Goal: Transaction & Acquisition: Purchase product/service

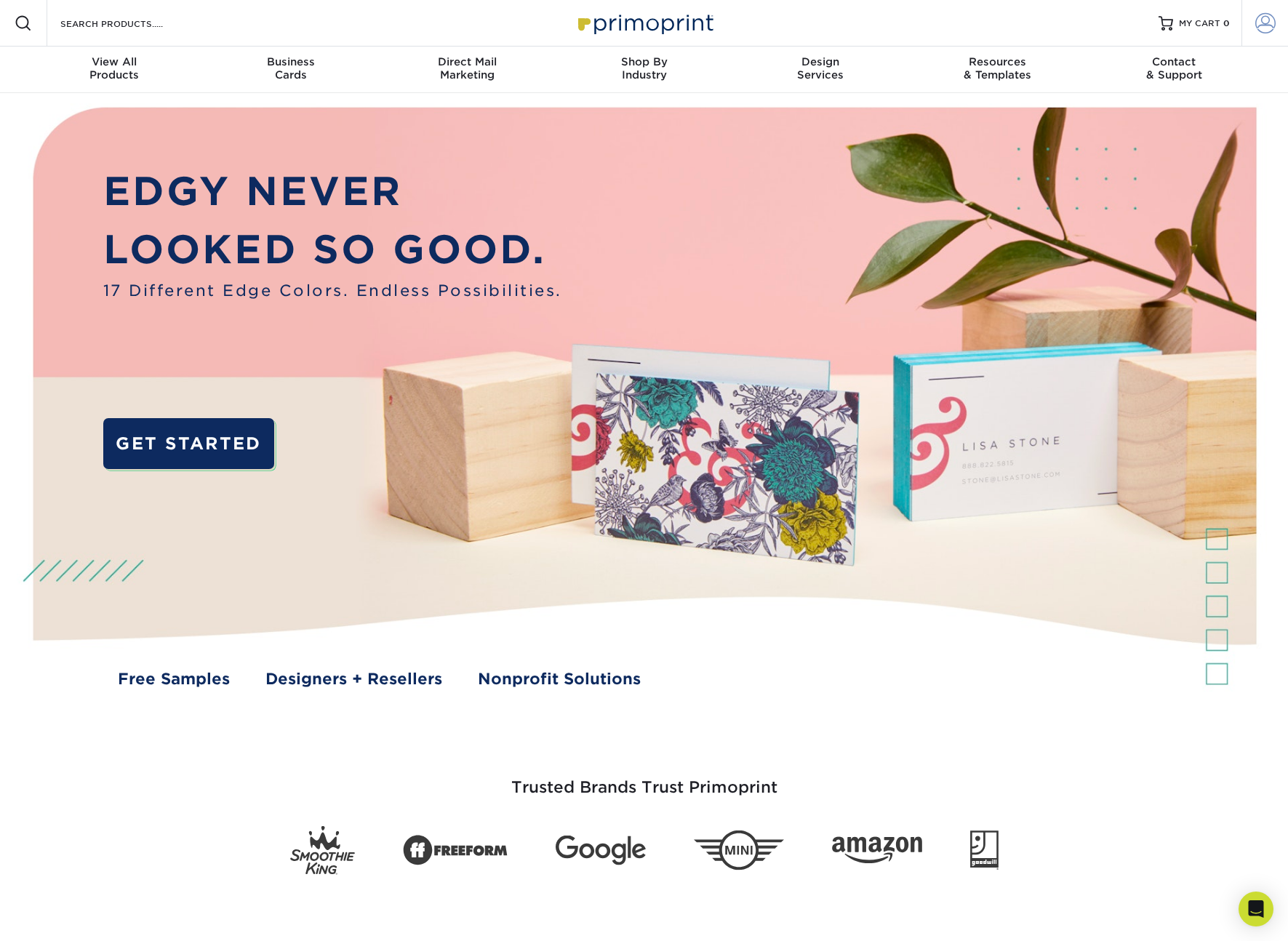
click at [1258, 23] on span at bounding box center [1265, 23] width 21 height 21
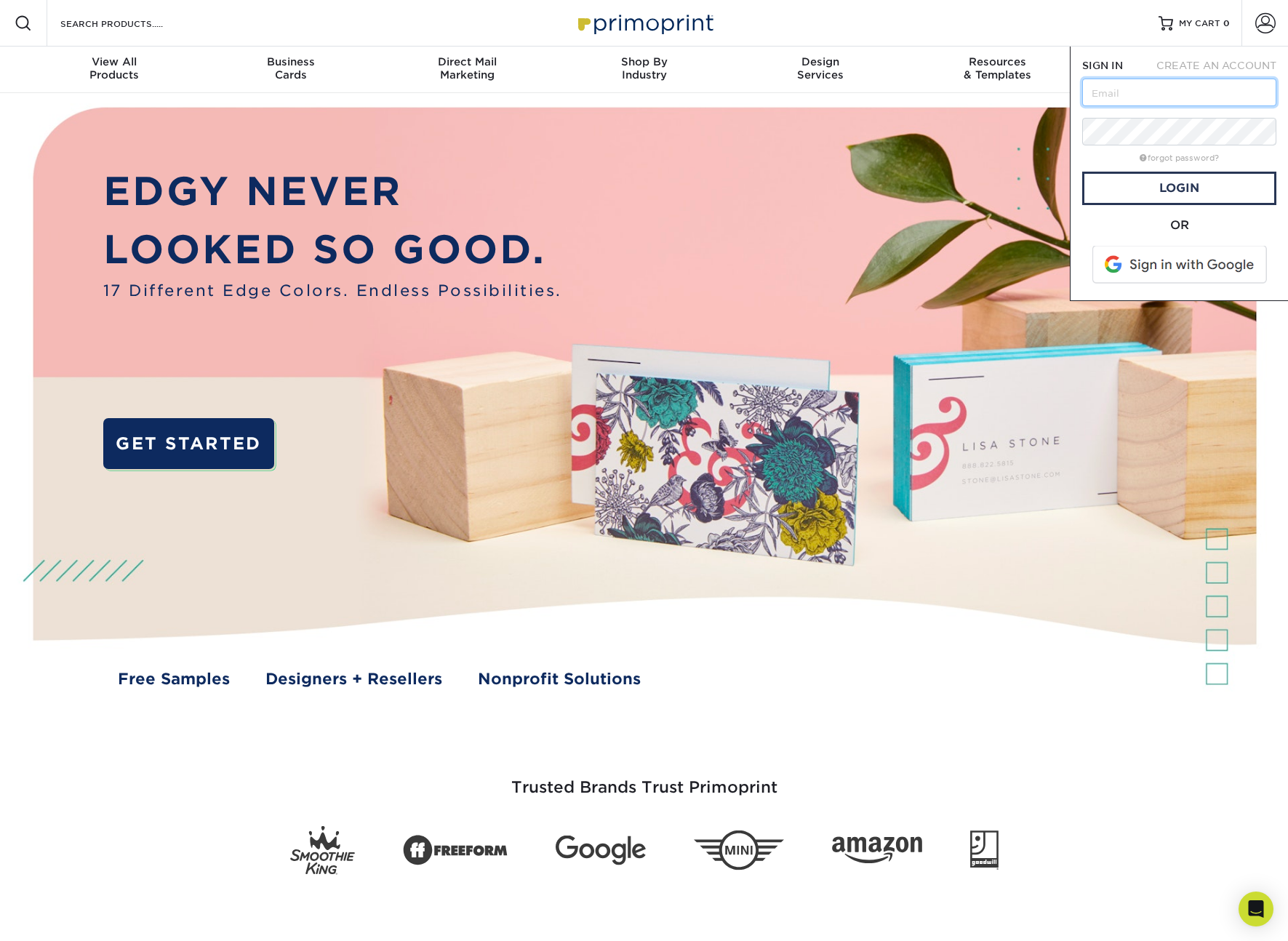
click at [1184, 83] on input "text" at bounding box center [1179, 93] width 194 height 28
type input "[EMAIL_ADDRESS][DOMAIN_NAME]"
click at [1242, 196] on link "Login" at bounding box center [1179, 188] width 194 height 34
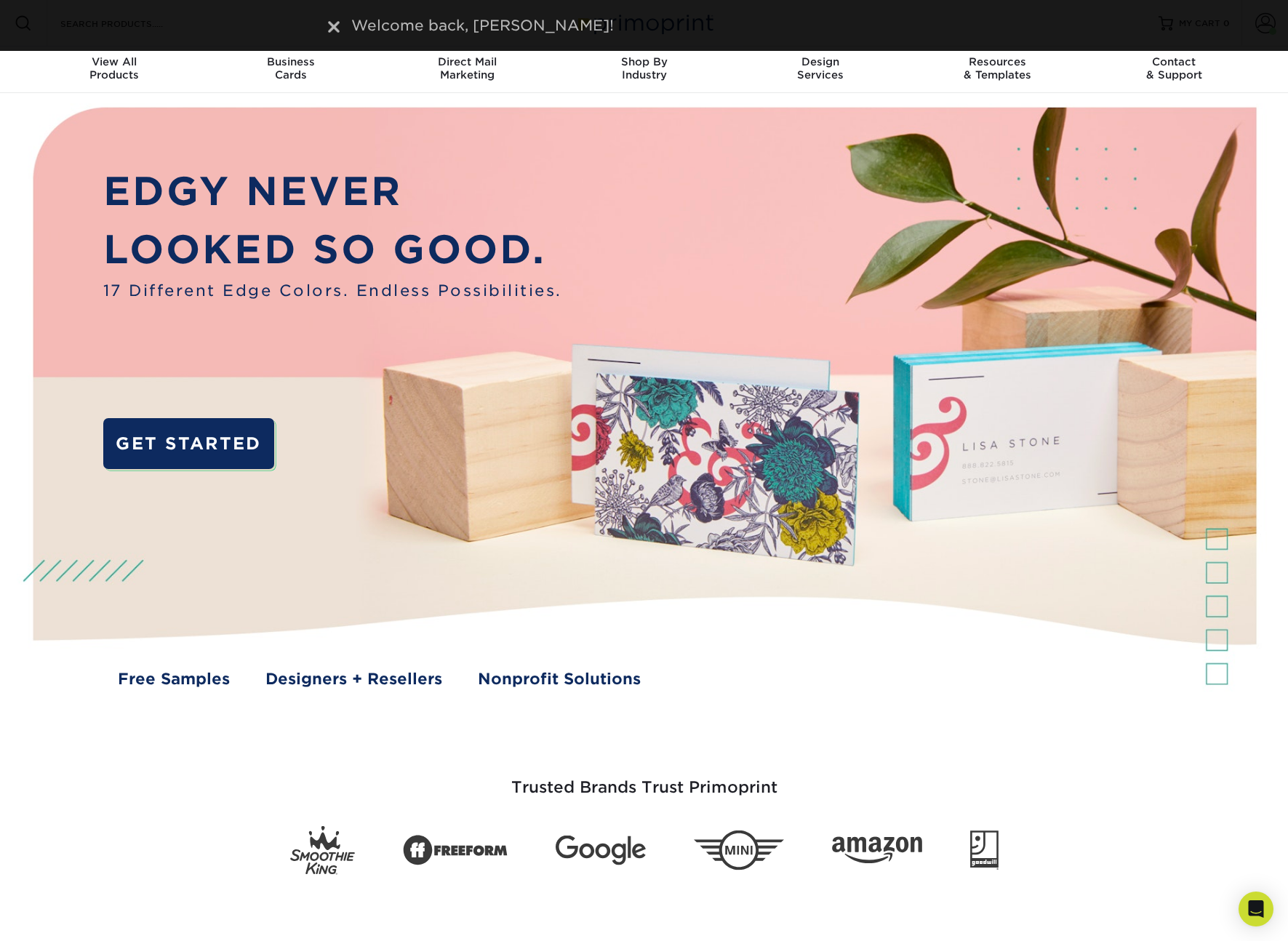
click at [227, 24] on div "Welcome back, Christopher!" at bounding box center [644, 25] width 872 height 22
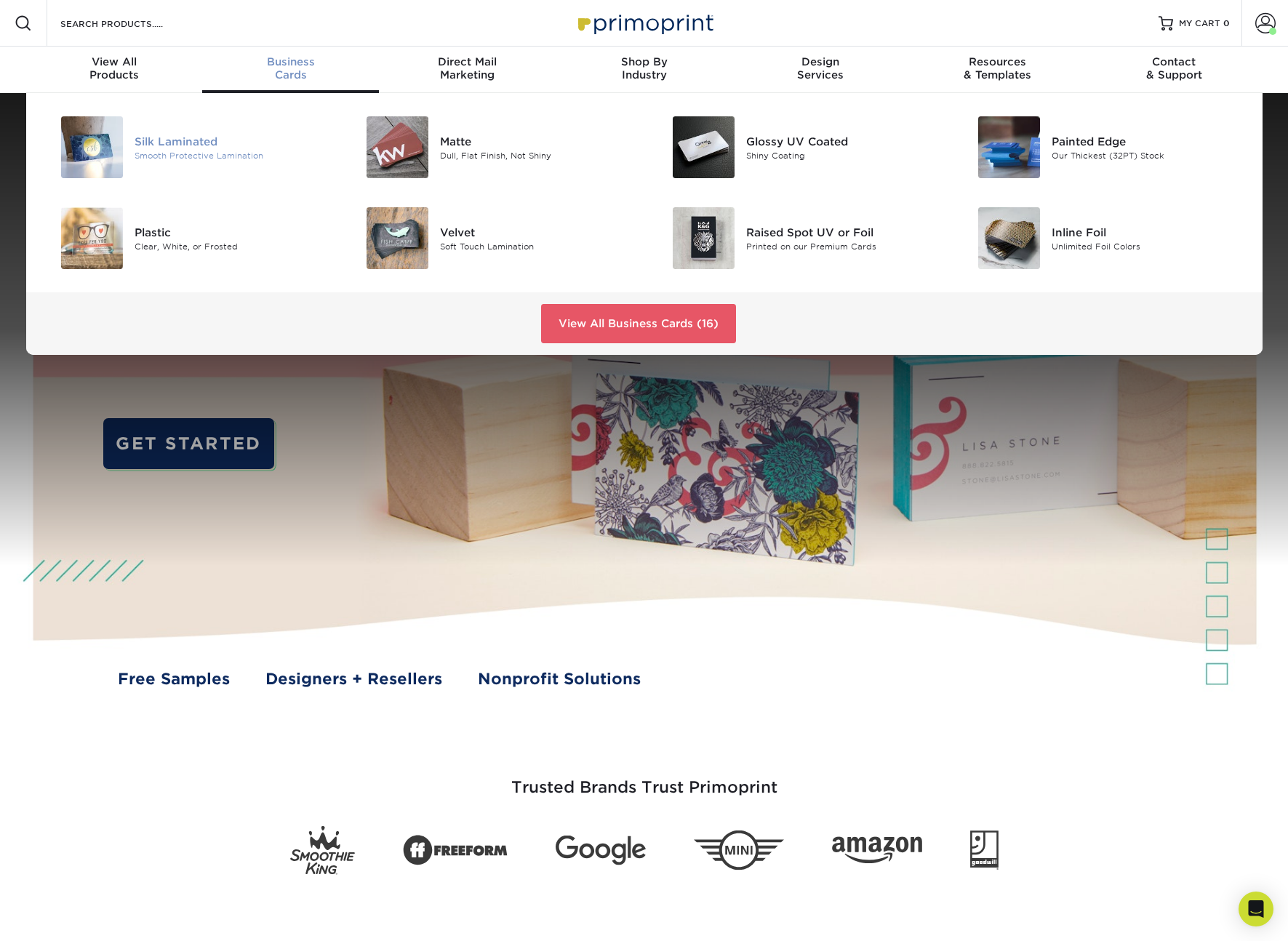
click at [194, 155] on div "Smooth Protective Lamination" at bounding box center [231, 155] width 193 height 12
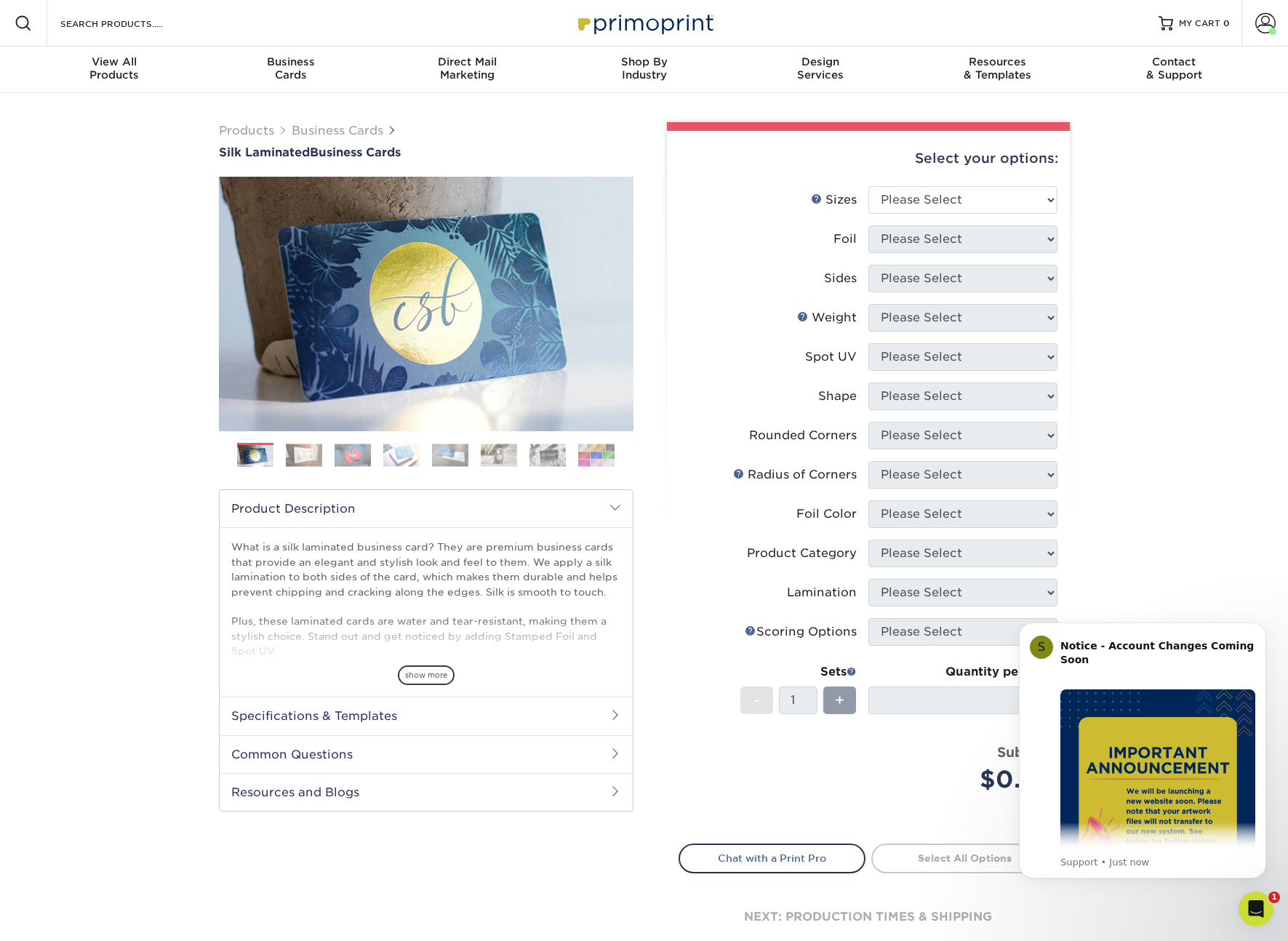
click at [1186, 569] on div "Products Business Cards Silk Laminated Business Cards Previous Next" at bounding box center [644, 553] width 1288 height 920
click at [934, 193] on select "Please Select 1.5" x 3.5" - Mini 1.75" x 3.5" - Mini 2" x 2" - Square 2" x 3" -…" at bounding box center [963, 201] width 189 height 28
select select "2.50x2.50"
click at [868, 187] on select "Please Select 1.5" x 3.5" - Mini 1.75" x 3.5" - Mini 2" x 2" - Square 2" x 3" -…" at bounding box center [963, 201] width 189 height 28
click at [991, 231] on select "Please Select Yes No" at bounding box center [963, 239] width 189 height 28
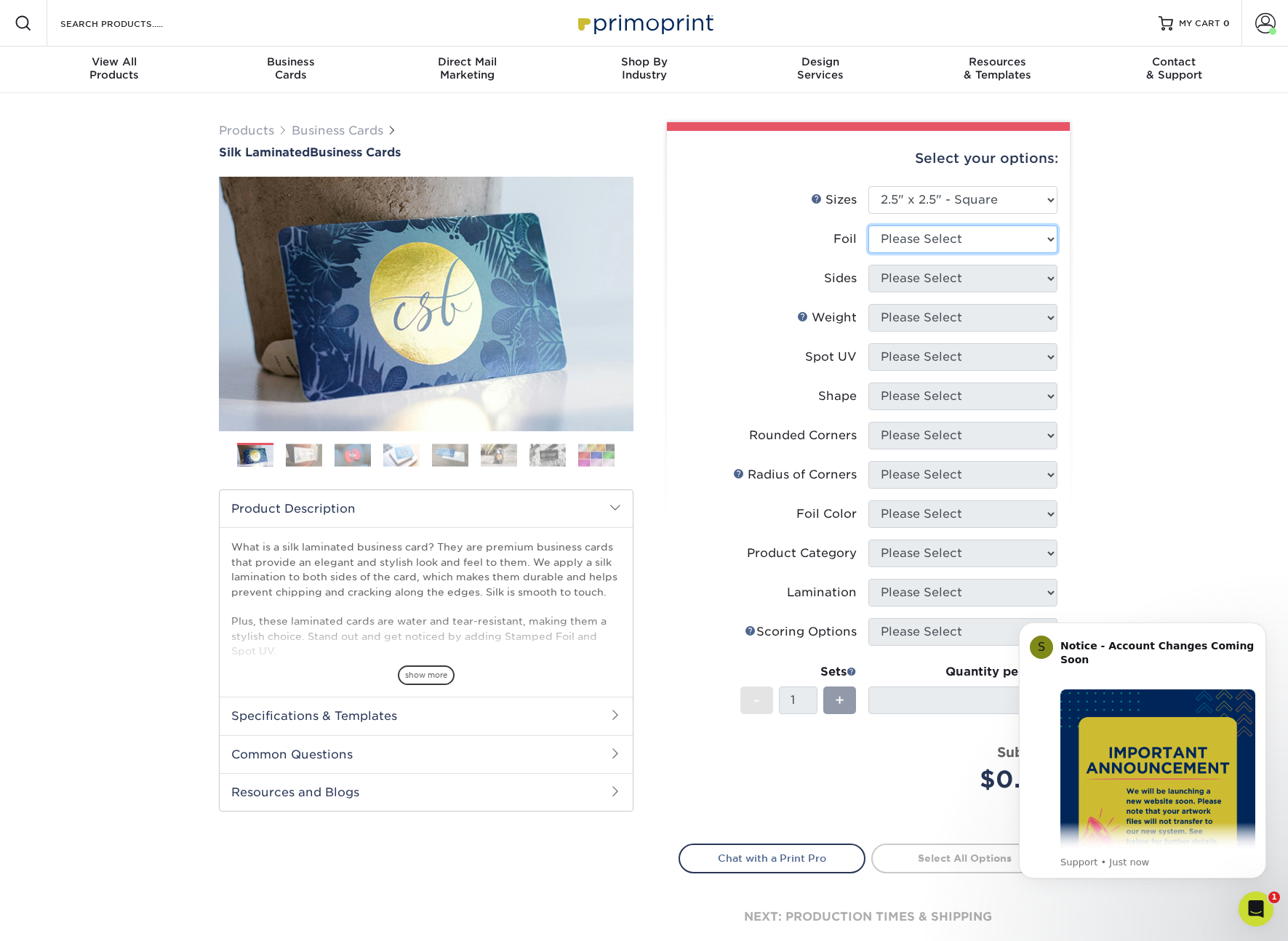
select select "0"
click at [868, 225] on select "Please Select Yes No" at bounding box center [963, 239] width 189 height 28
click at [946, 282] on select "Please Select Print Both Sides Print Both Sides - Foil Both Sides Print Both Si…" at bounding box center [963, 279] width 189 height 28
select select "13abbda7-1d64-4f25-8bb2-c179b224825d"
click at [868, 265] on select "Please Select Print Both Sides Print Front Only" at bounding box center [963, 279] width 189 height 28
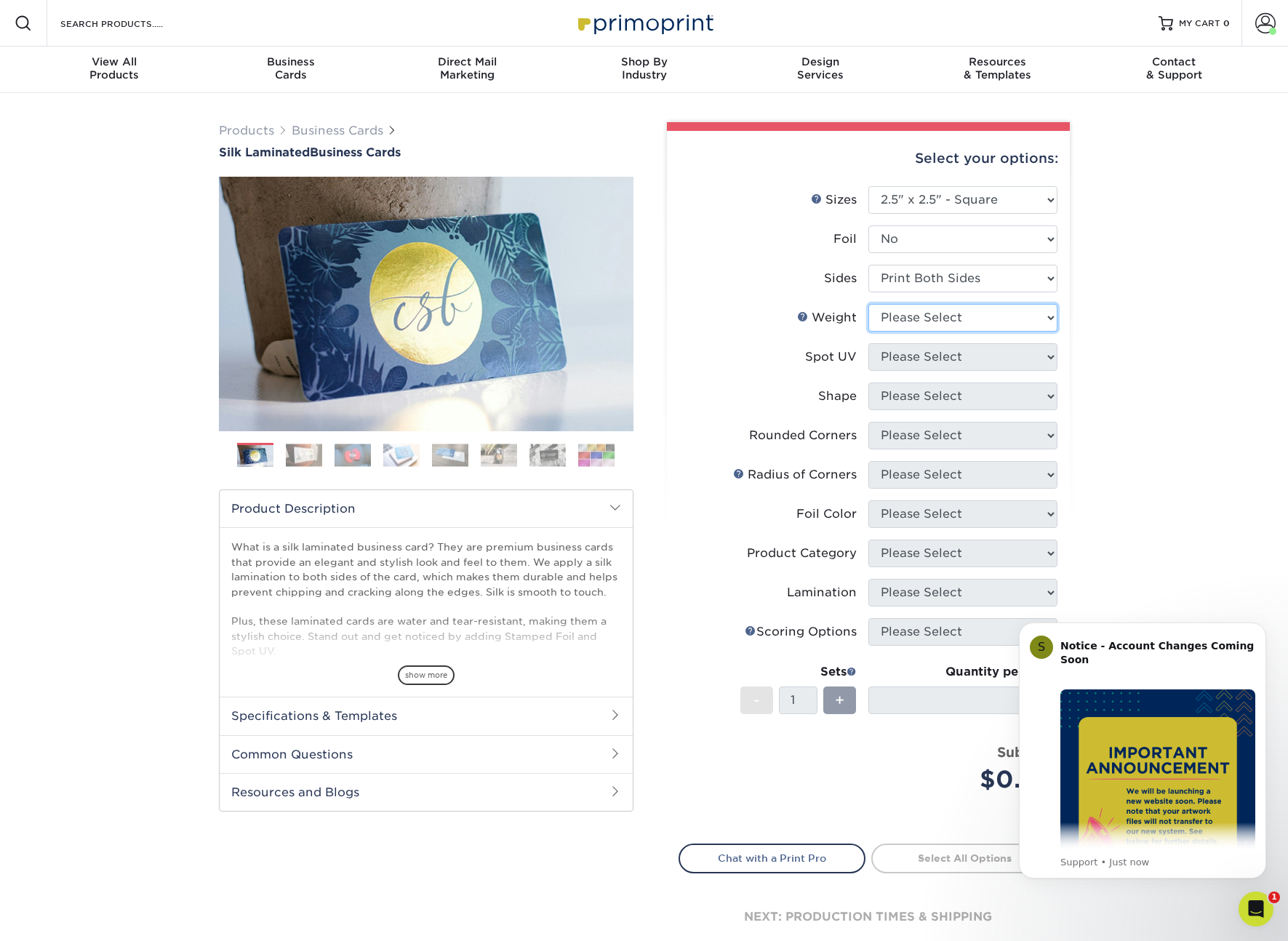
click at [945, 317] on select "Please Select 16PT" at bounding box center [963, 318] width 189 height 28
select select "16PT"
click at [868, 304] on select "Please Select 16PT" at bounding box center [963, 318] width 189 height 28
click at [929, 355] on select "Please Select No Spot UV Front and Back (Both Sides) Front Only Back Only" at bounding box center [963, 357] width 189 height 28
click at [868, 344] on select "Please Select No Spot UV Front and Back (Both Sides) Front Only Back Only" at bounding box center [963, 357] width 189 height 28
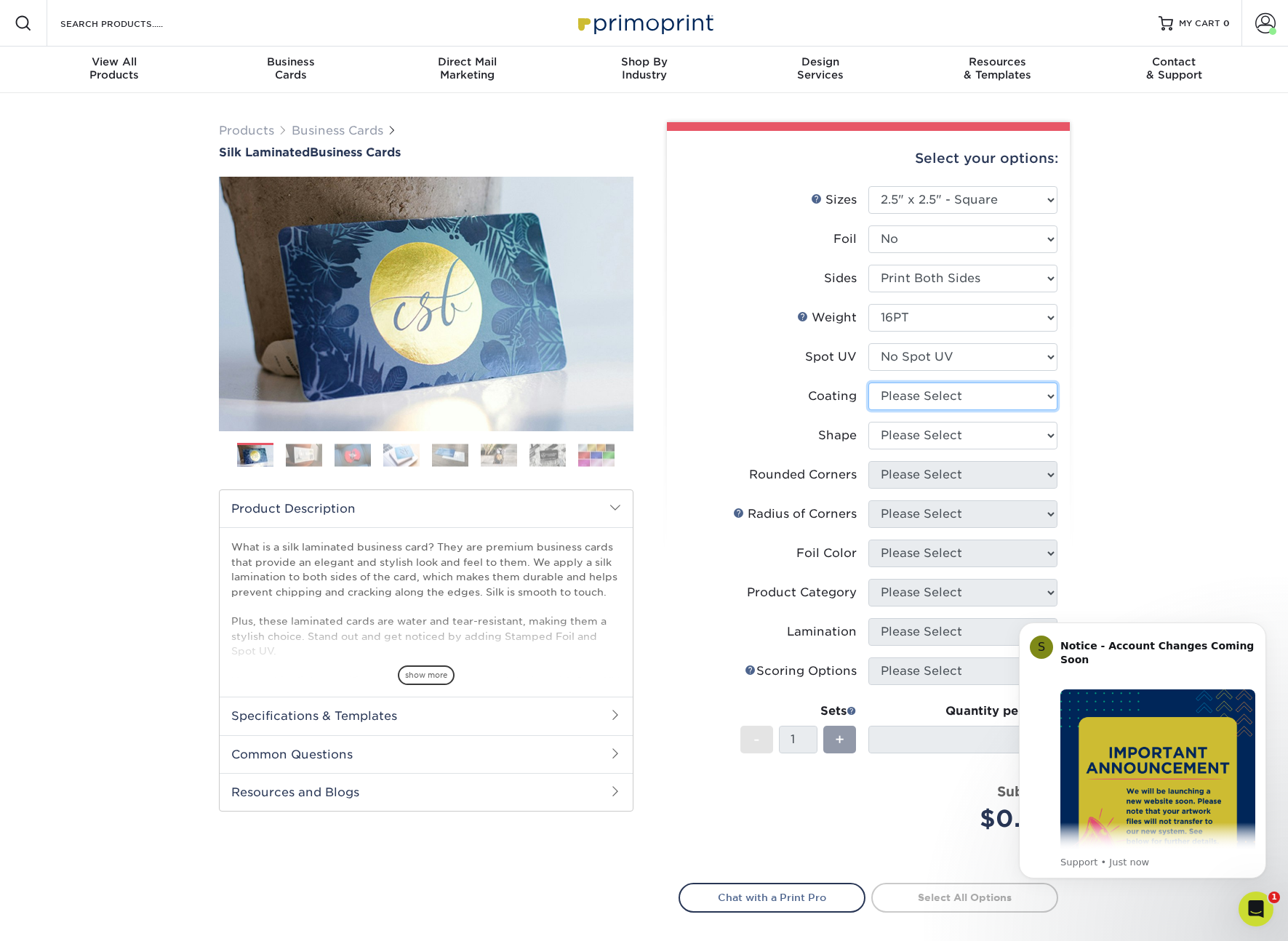
click at [937, 395] on select at bounding box center [963, 397] width 189 height 28
click at [868, 383] on select at bounding box center [963, 397] width 189 height 28
click at [935, 358] on select "Please Select No Spot UV Front and Back (Both Sides) Front Only Back Only" at bounding box center [963, 357] width 189 height 28
select select "0"
click at [868, 344] on select "Please Select No Spot UV Front and Back (Both Sides) Front Only Back Only" at bounding box center [963, 357] width 189 height 28
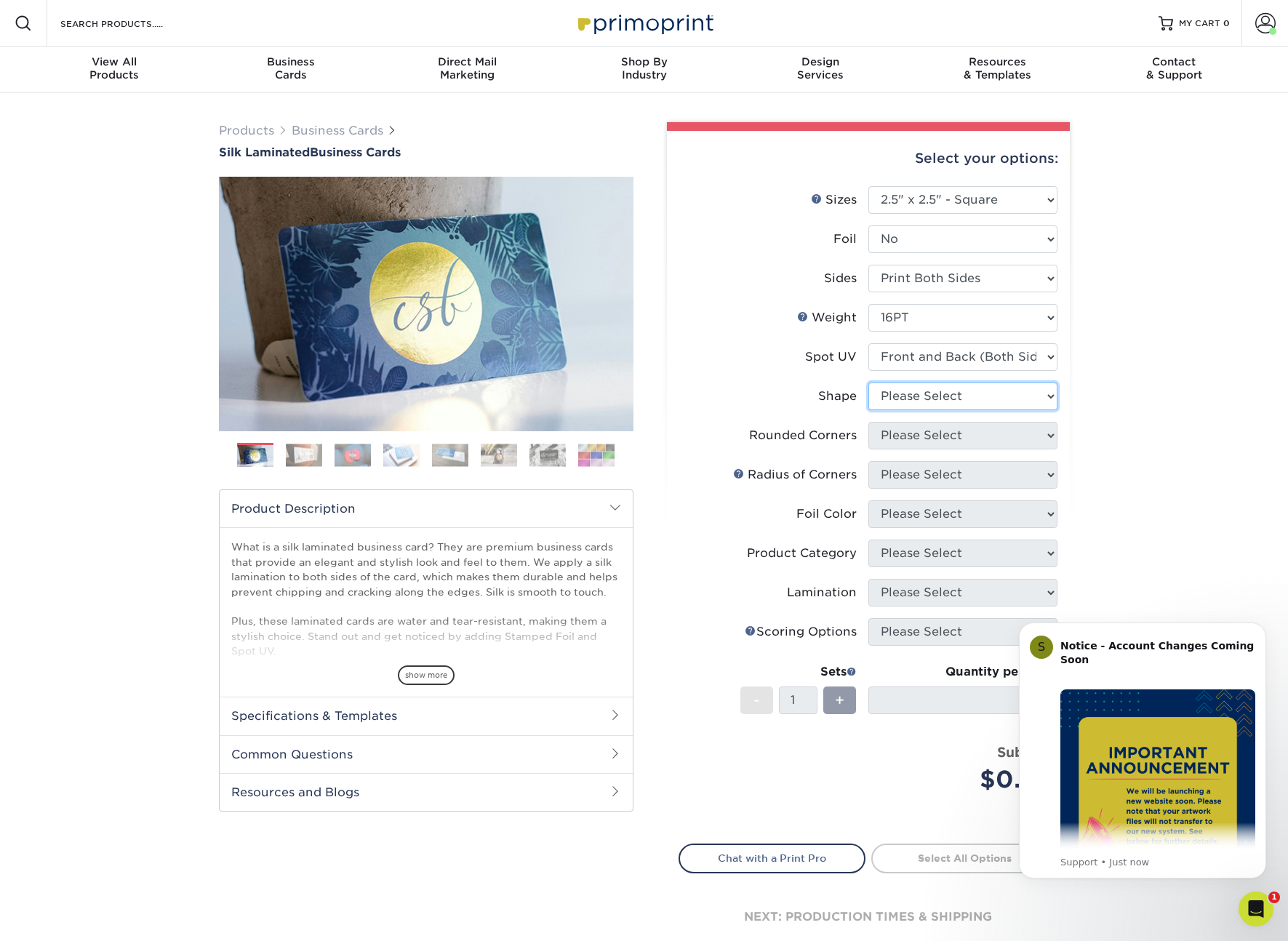
click at [929, 393] on select "Please Select Standard" at bounding box center [963, 397] width 189 height 28
select select "standard"
click at [868, 383] on select "Please Select Standard" at bounding box center [963, 397] width 189 height 28
click at [937, 436] on select "Please Select Yes - Round 2 Corners Yes - Round 4 Corners No" at bounding box center [963, 436] width 189 height 28
select select "0"
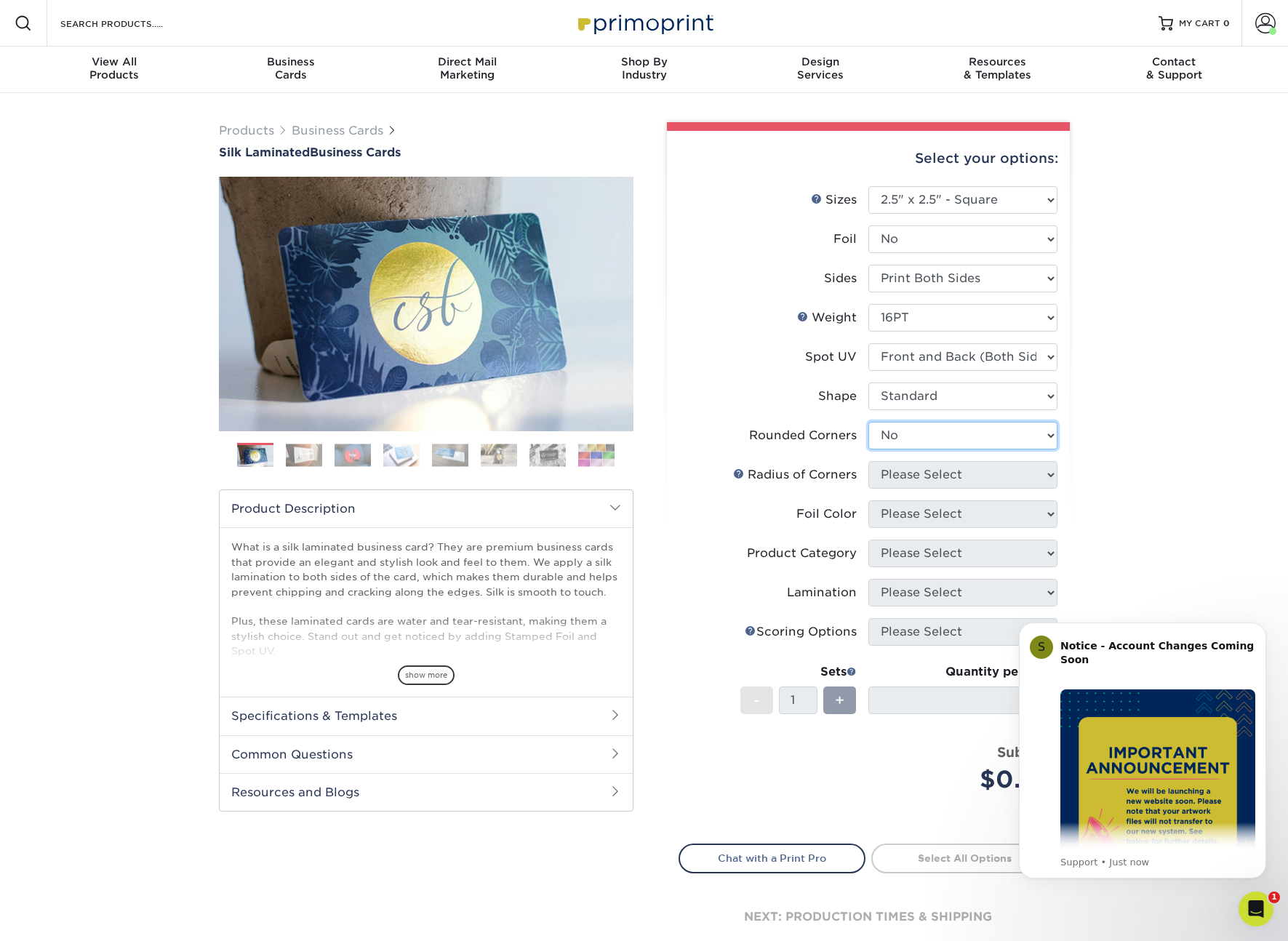
click at [868, 422] on select "Please Select Yes - Round 2 Corners Yes - Round 4 Corners No" at bounding box center [963, 436] width 189 height 28
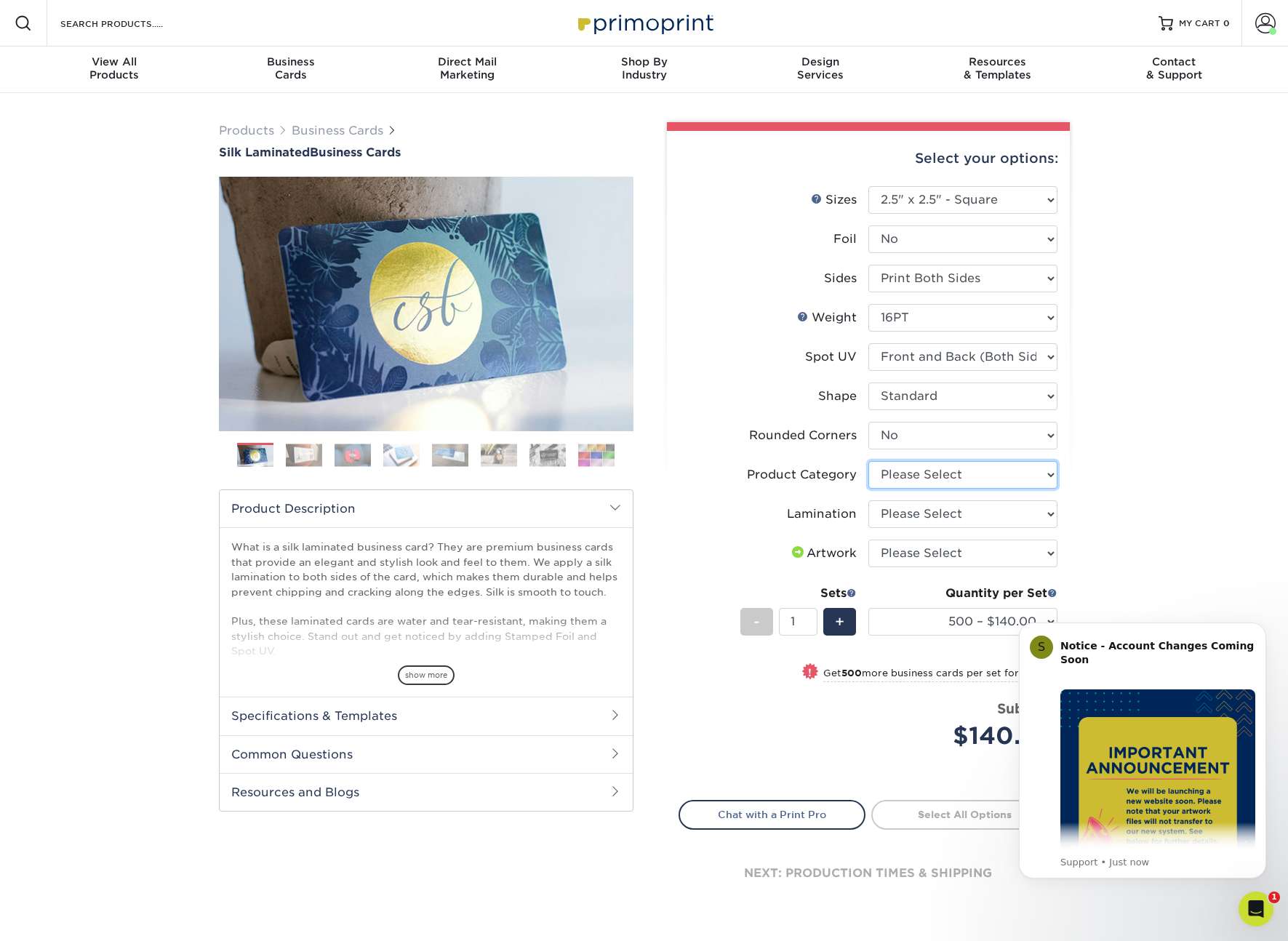
click at [991, 474] on select "Please Select Business Cards" at bounding box center [963, 475] width 189 height 28
select select "3b5148f1-0588-4f88-a218-97bcfdce65c1"
click at [868, 461] on select "Please Select Business Cards" at bounding box center [963, 475] width 189 height 28
click at [959, 505] on select "Please Select Silk" at bounding box center [963, 514] width 189 height 28
select select "ccacb42f-45f7-42d3-bbd3-7c8421cf37f0"
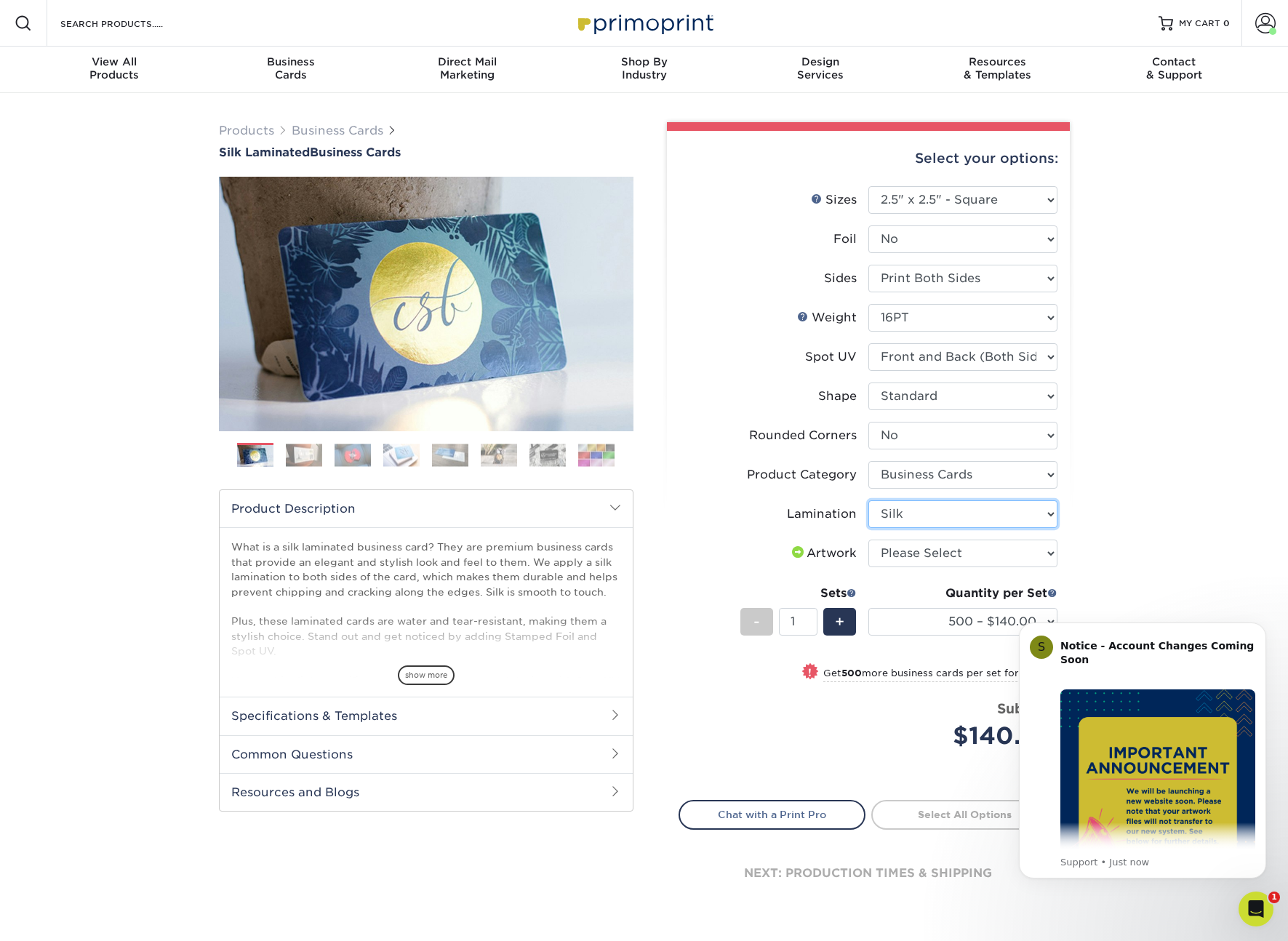
click at [868, 500] on select "Please Select Silk" at bounding box center [963, 514] width 189 height 28
click at [968, 555] on select "Please Select I will upload files I need a design - $100" at bounding box center [963, 554] width 189 height 28
select select "upload"
click at [868, 540] on select "Please Select I will upload files I need a design - $100" at bounding box center [963, 554] width 189 height 28
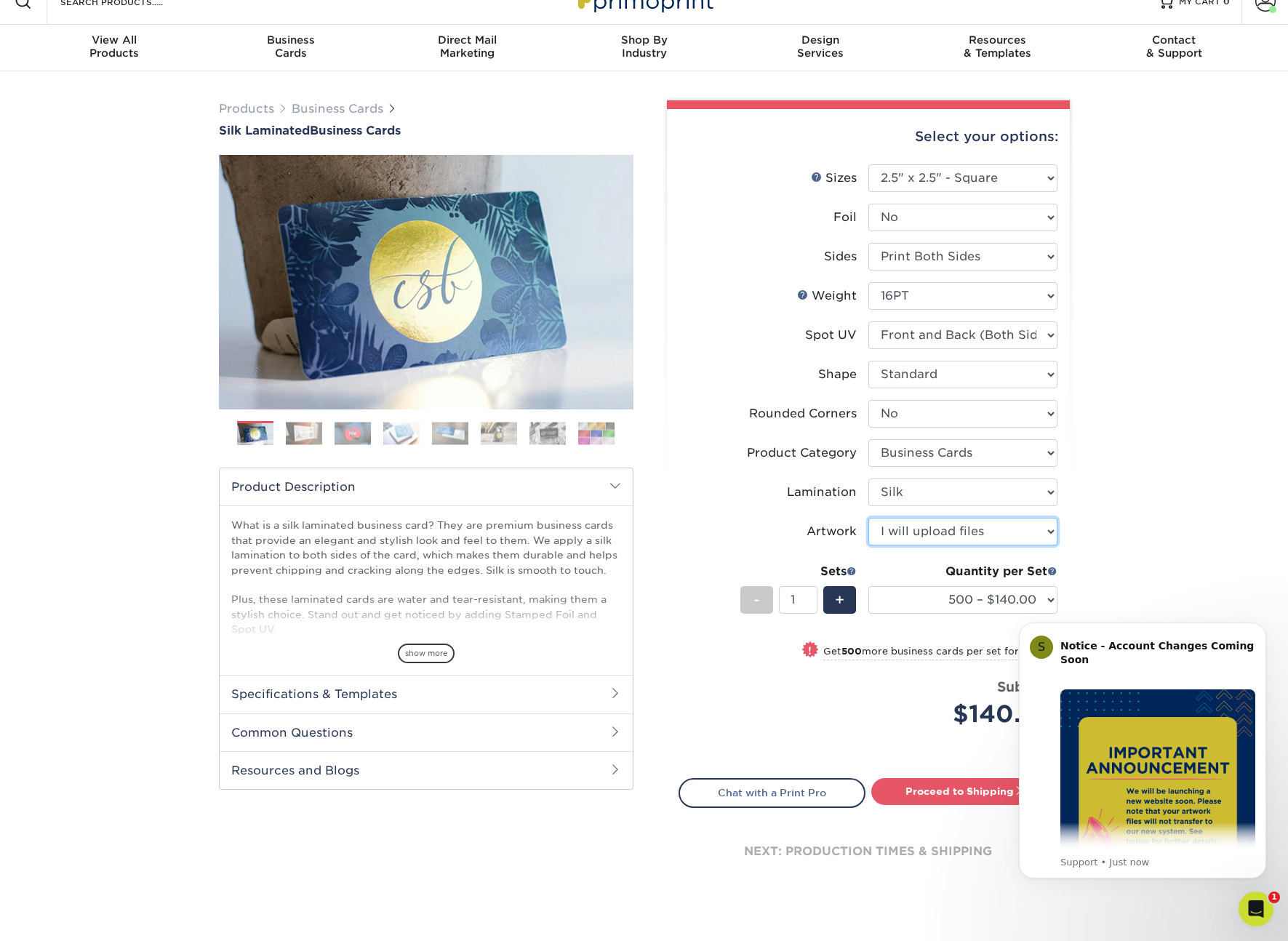
scroll to position [54, 0]
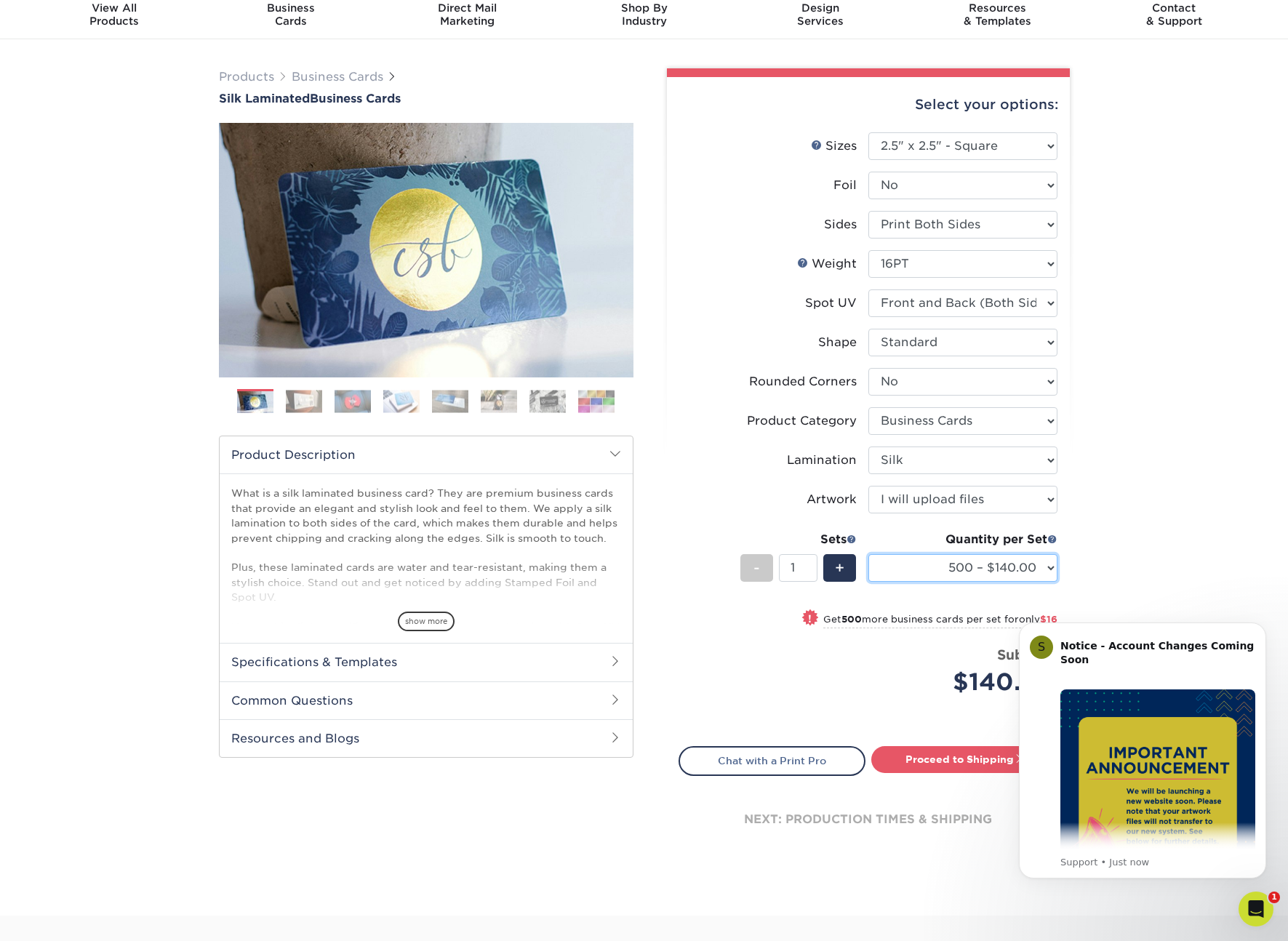
click at [1032, 567] on select "500 – $140.00 1000 – $156.00 2500 – $383.00 5000 – $642.00 10000 – $1144.00" at bounding box center [963, 569] width 189 height 28
click at [868, 555] on select "500 – $140.00 1000 – $156.00 2500 – $383.00 5000 – $642.00 10000 – $1144.00" at bounding box center [963, 569] width 189 height 28
click at [1123, 560] on div "Products Business Cards Silk Laminated Business Cards Previous Next" at bounding box center [644, 477] width 1288 height 877
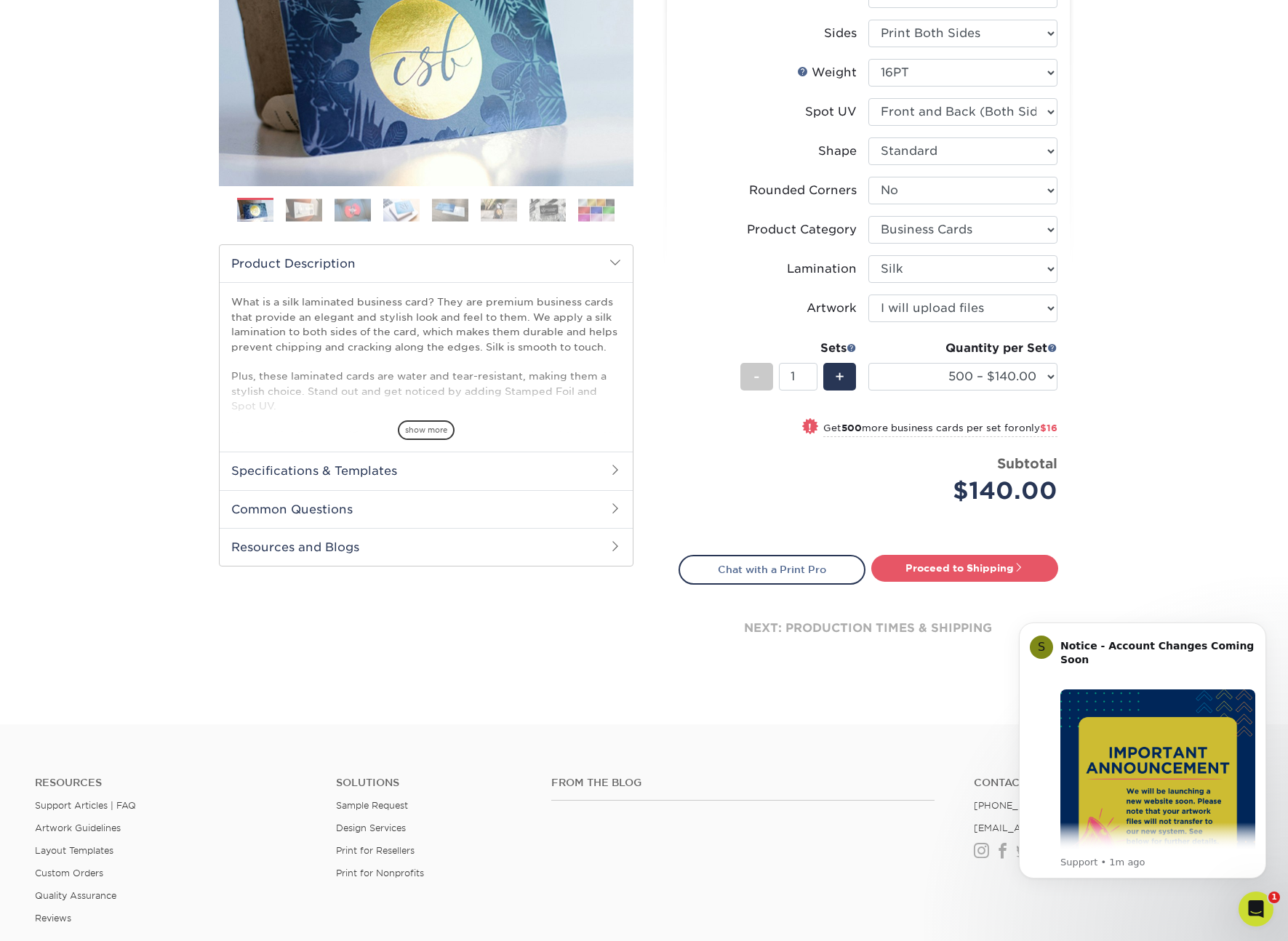
scroll to position [221, 0]
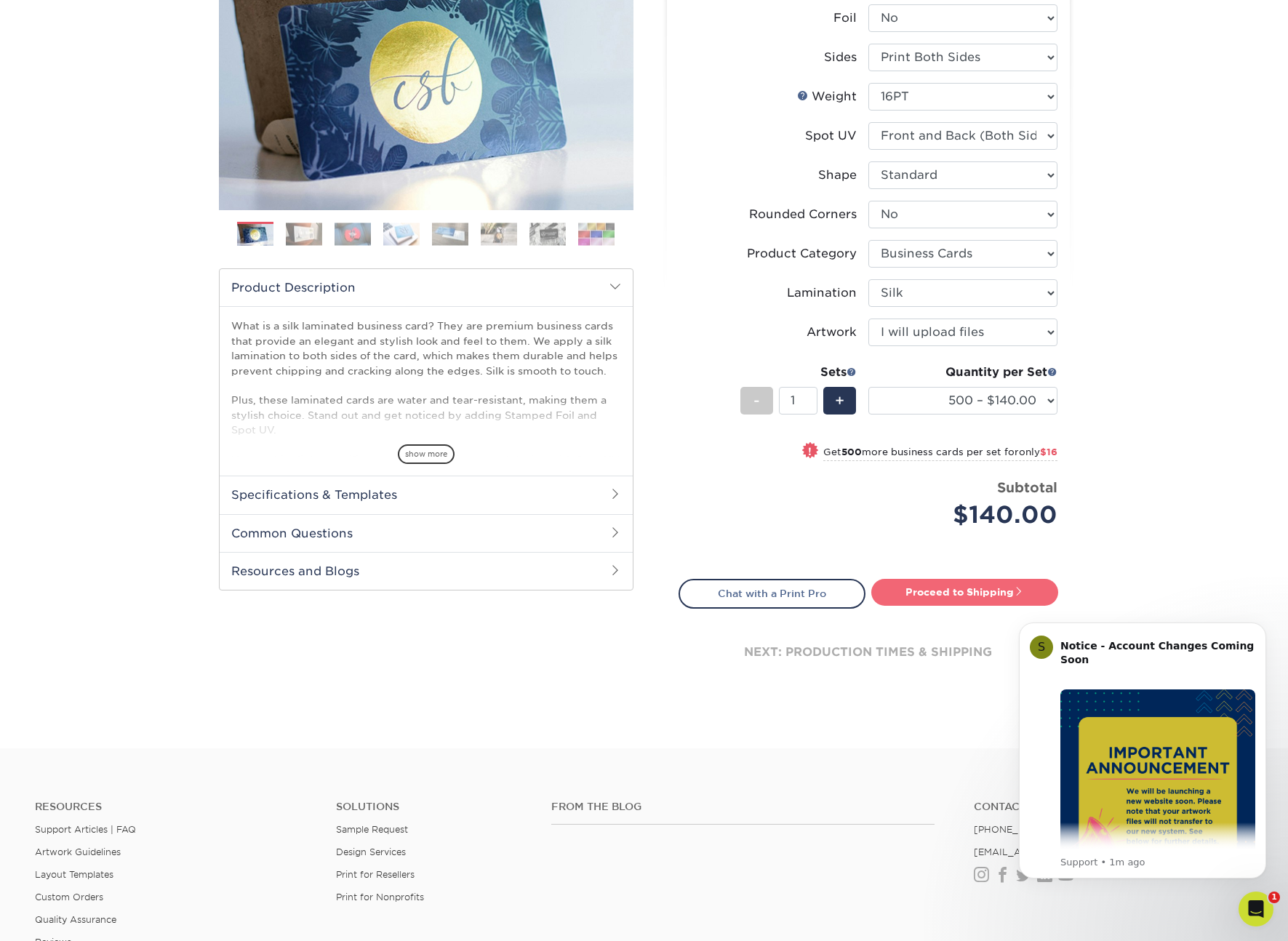
click at [973, 596] on link "Proceed to Shipping" at bounding box center [964, 593] width 186 height 26
type input "Set 1"
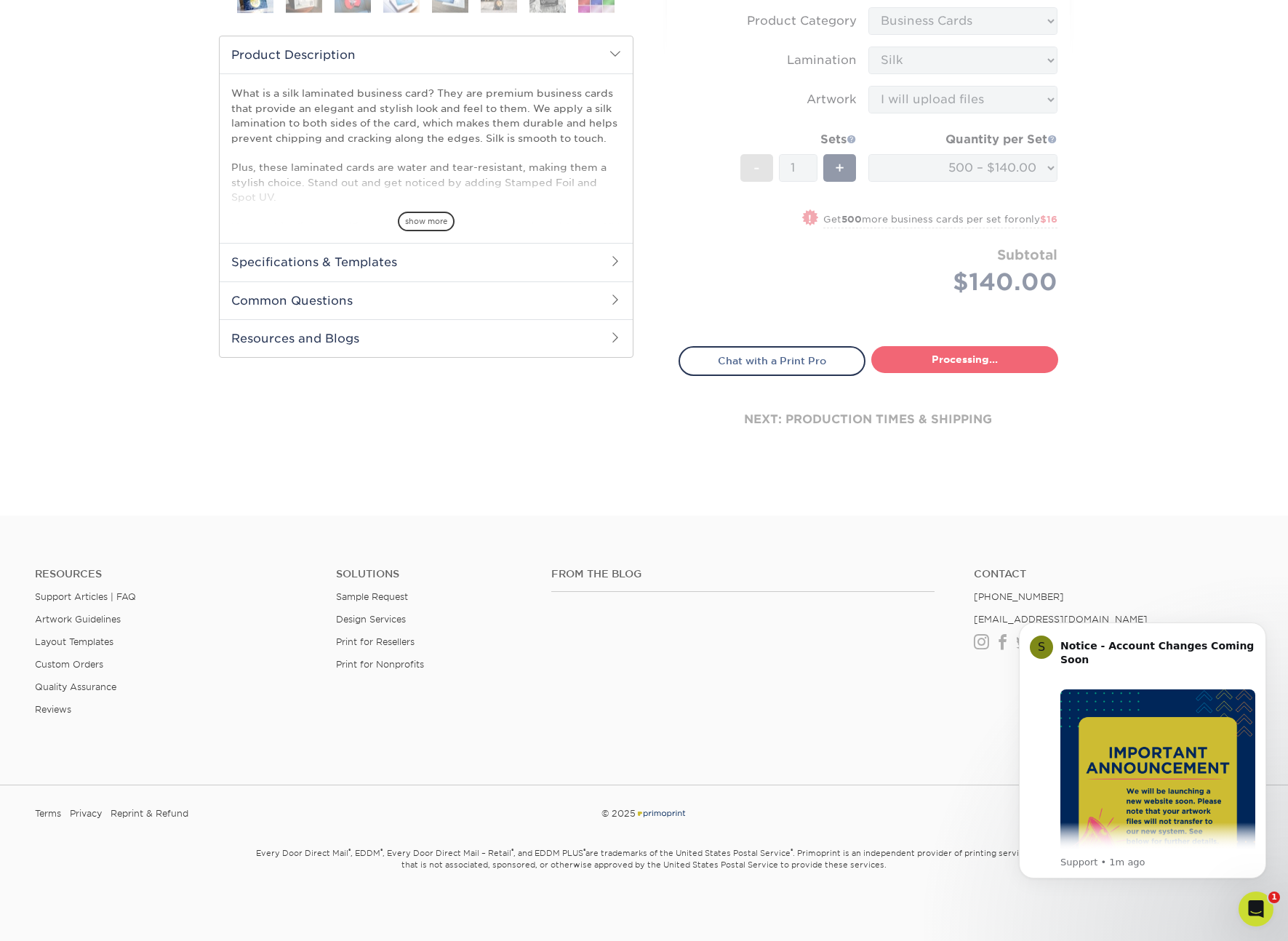
select select "a23abfd9-b318-4579-bdd8-eff155c012bf"
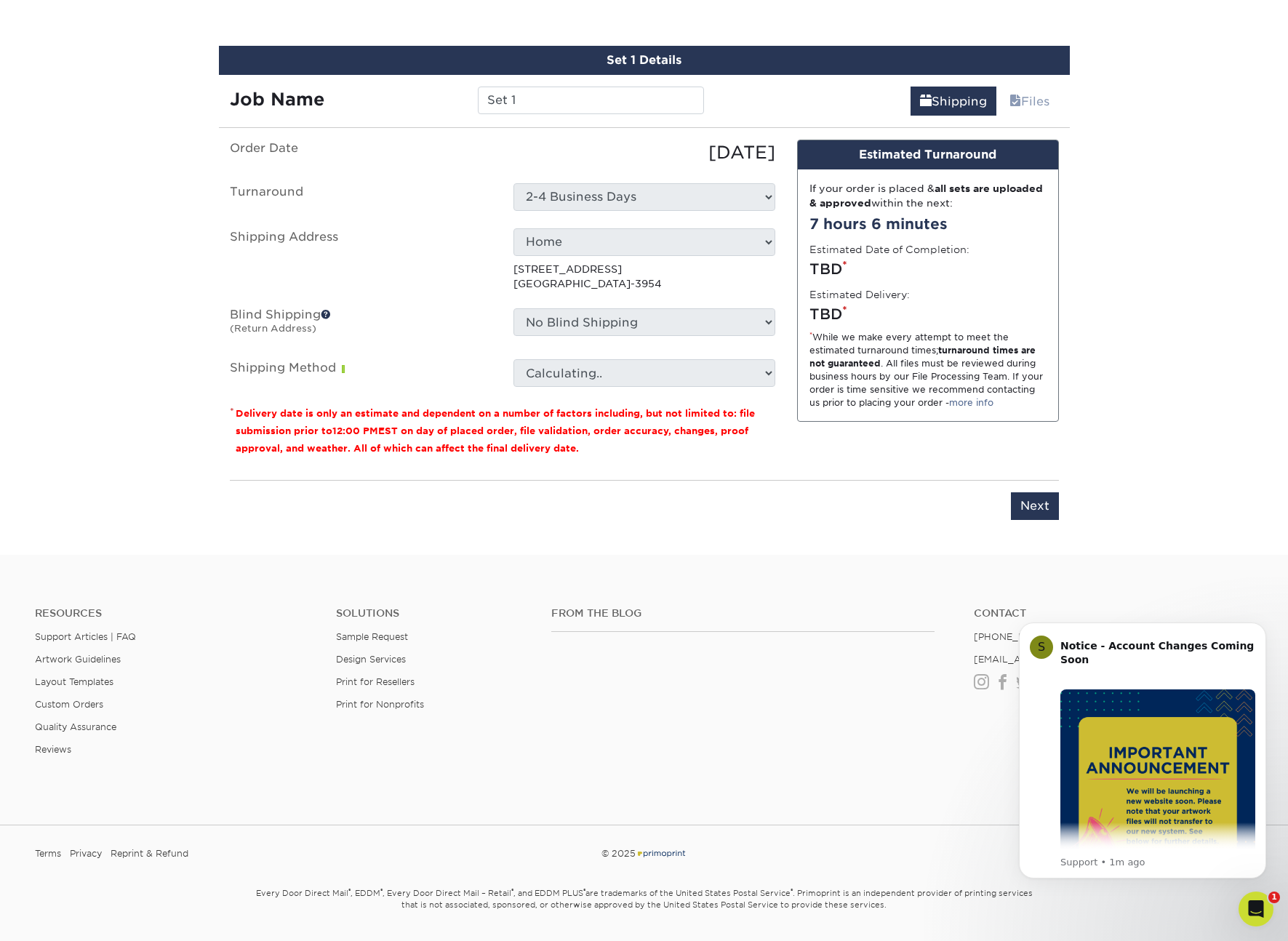
scroll to position [840, 0]
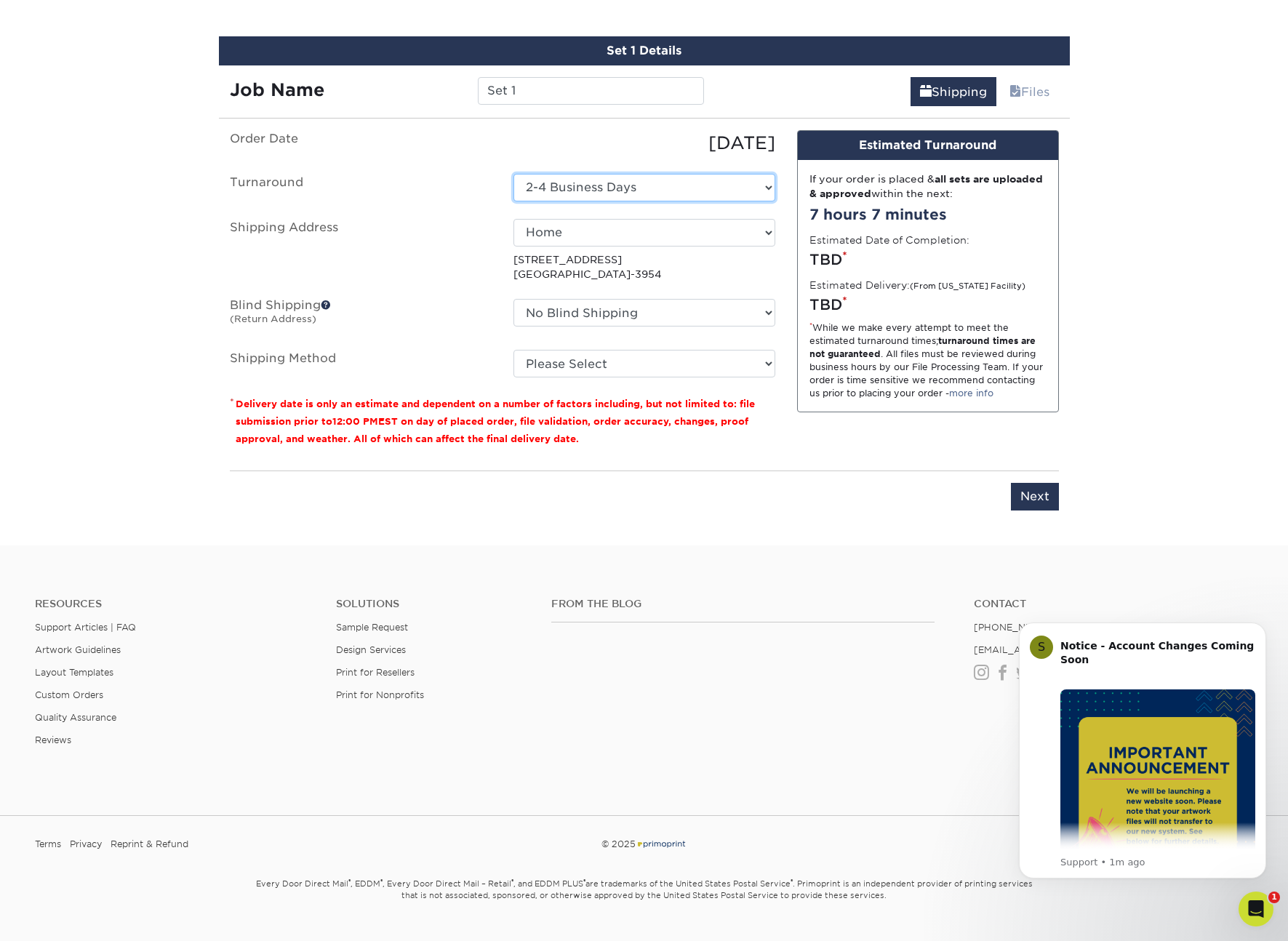
click at [591, 187] on select "Select One 2-4 Business Days" at bounding box center [644, 188] width 262 height 28
click at [513, 174] on select "Select One 2-4 Business Days" at bounding box center [644, 188] width 262 height 28
click at [601, 240] on select "Select One Home [PERSON_NAME]'s House + Add New Address" at bounding box center [644, 233] width 262 height 28
click at [565, 234] on select "Select One Home [PERSON_NAME]'s House + Add New Address" at bounding box center [644, 233] width 262 height 28
select select "283690"
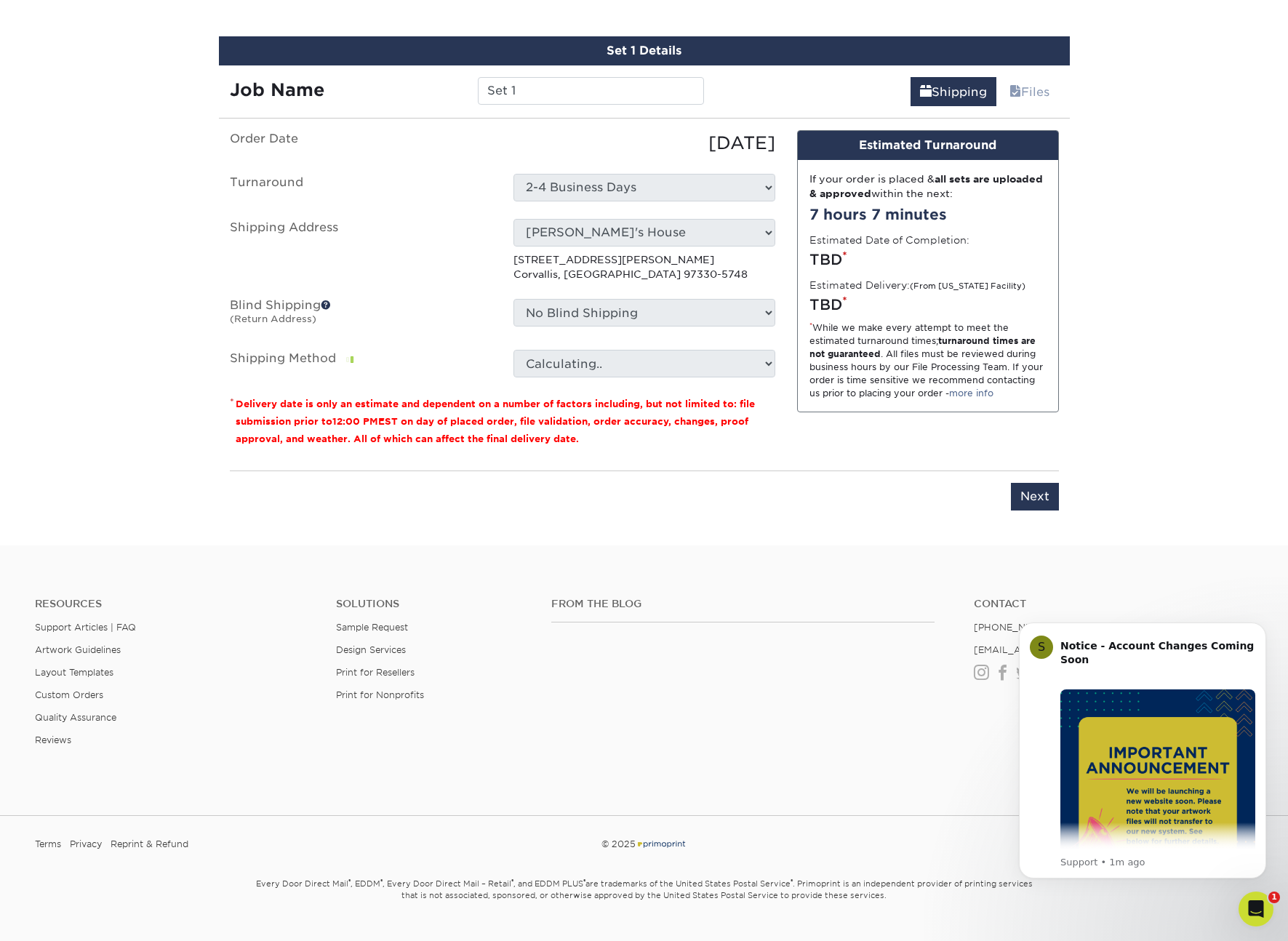
click at [326, 306] on span at bounding box center [325, 305] width 10 height 10
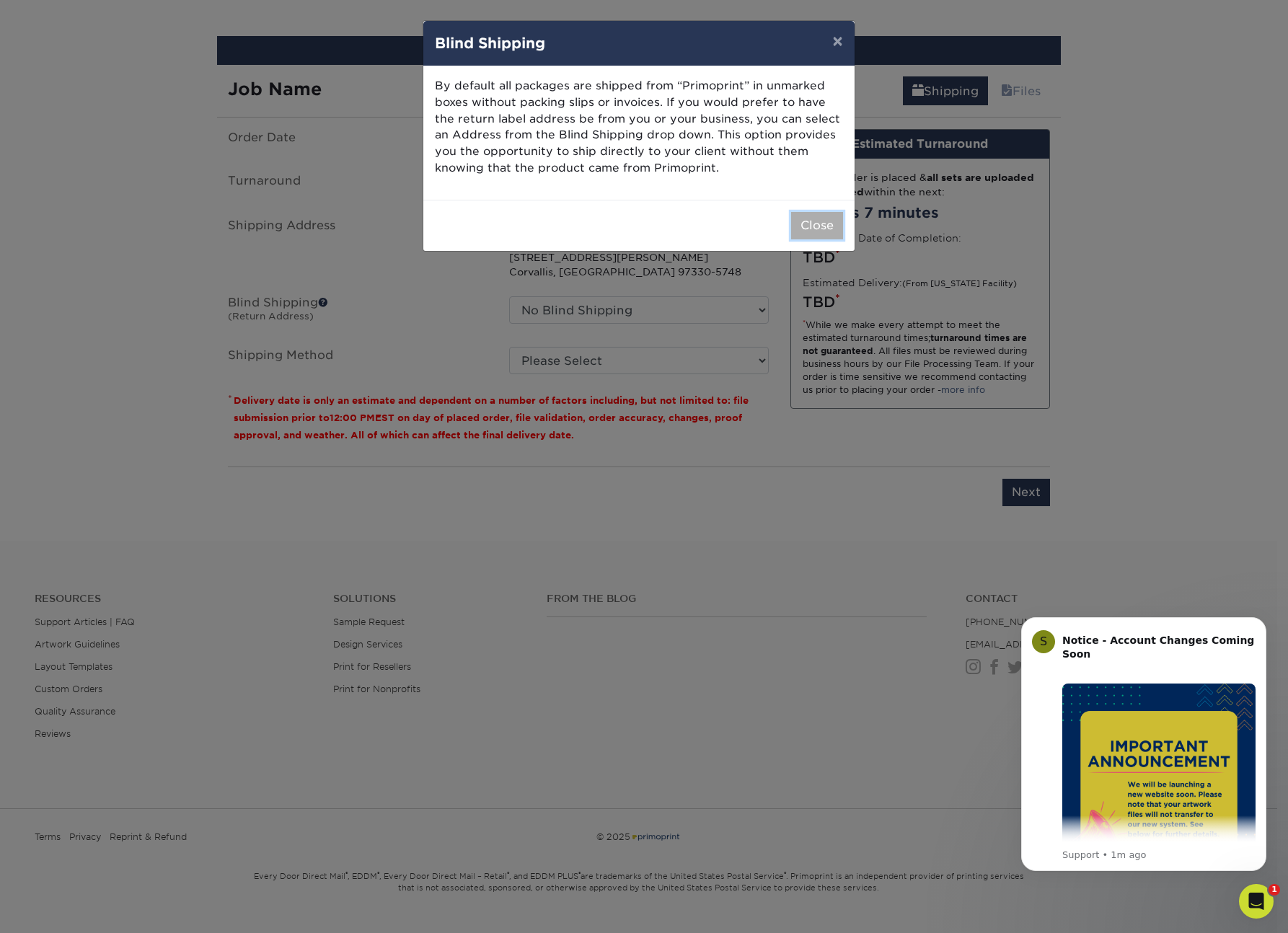
click at [826, 231] on button "Close" at bounding box center [817, 226] width 52 height 28
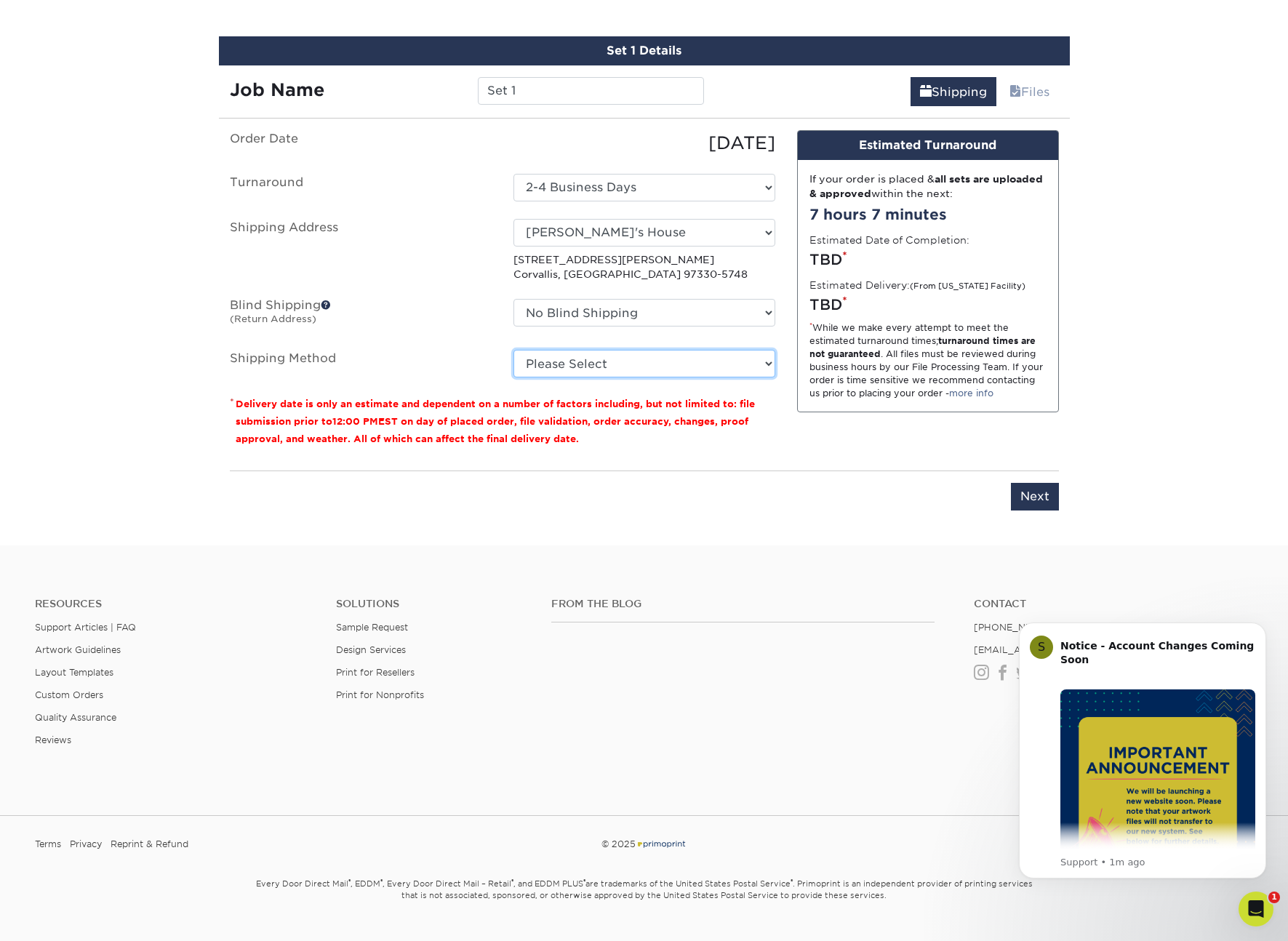
click at [714, 355] on select "Please Select Ground Shipping (+$8.96) 3 Day Shipping Service (+$24.92) 2 Day A…" at bounding box center [644, 364] width 262 height 28
select select "13"
click at [513, 350] on select "Please Select Ground Shipping (+$8.96) 3 Day Shipping Service (+$24.92) 2 Day A…" at bounding box center [644, 364] width 262 height 28
click at [731, 369] on select "Please Select Ground Shipping (+$8.96) 3 Day Shipping Service (+$24.92) 2 Day A…" at bounding box center [644, 364] width 262 height 28
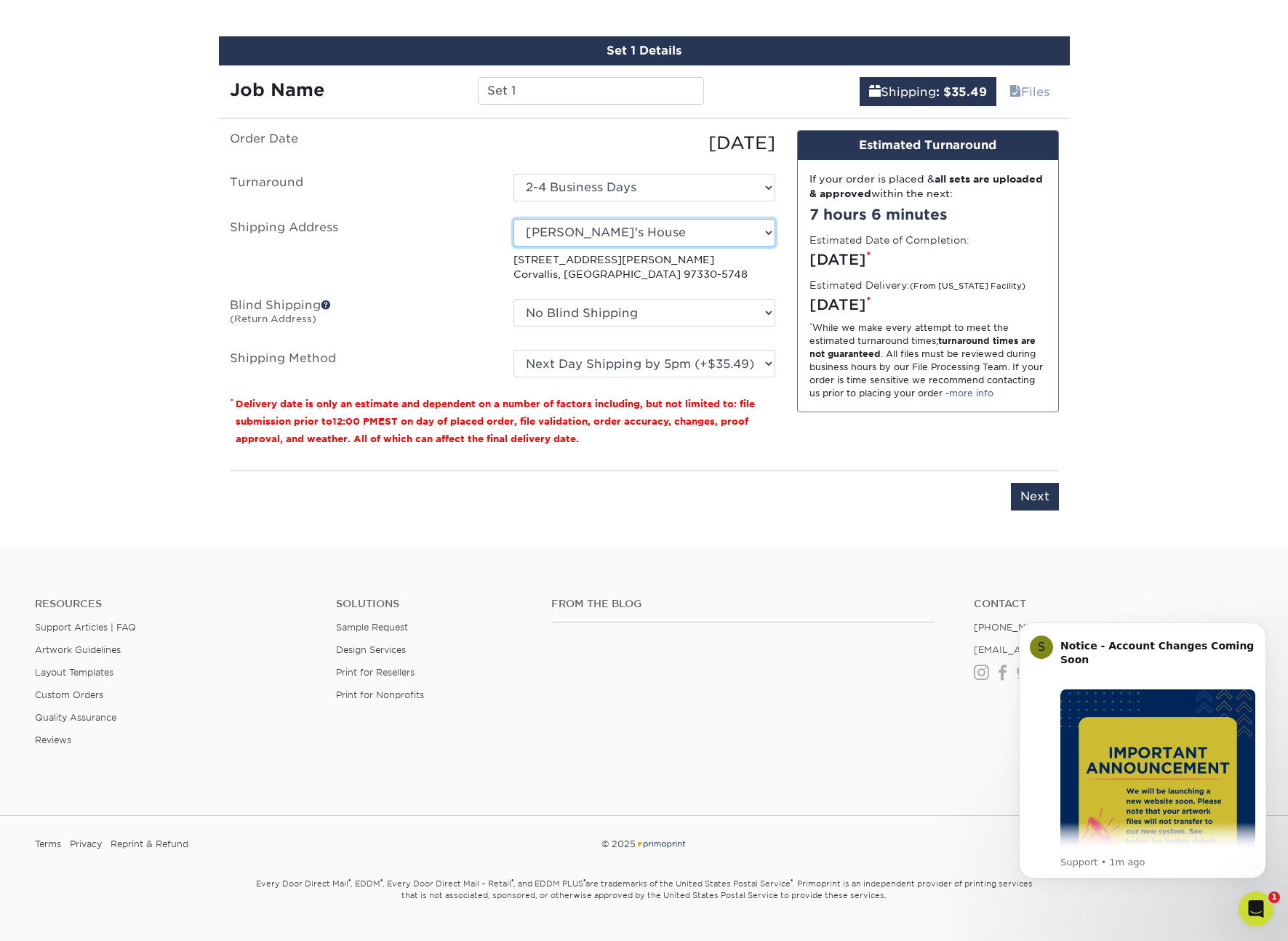
click at [616, 231] on select "Select One Home [PERSON_NAME]'s House + Add New Address" at bounding box center [644, 233] width 262 height 28
select select "newaddress"
click at [513, 219] on select "Select One Home [PERSON_NAME]'s House + Add New Address" at bounding box center [644, 233] width 262 height 28
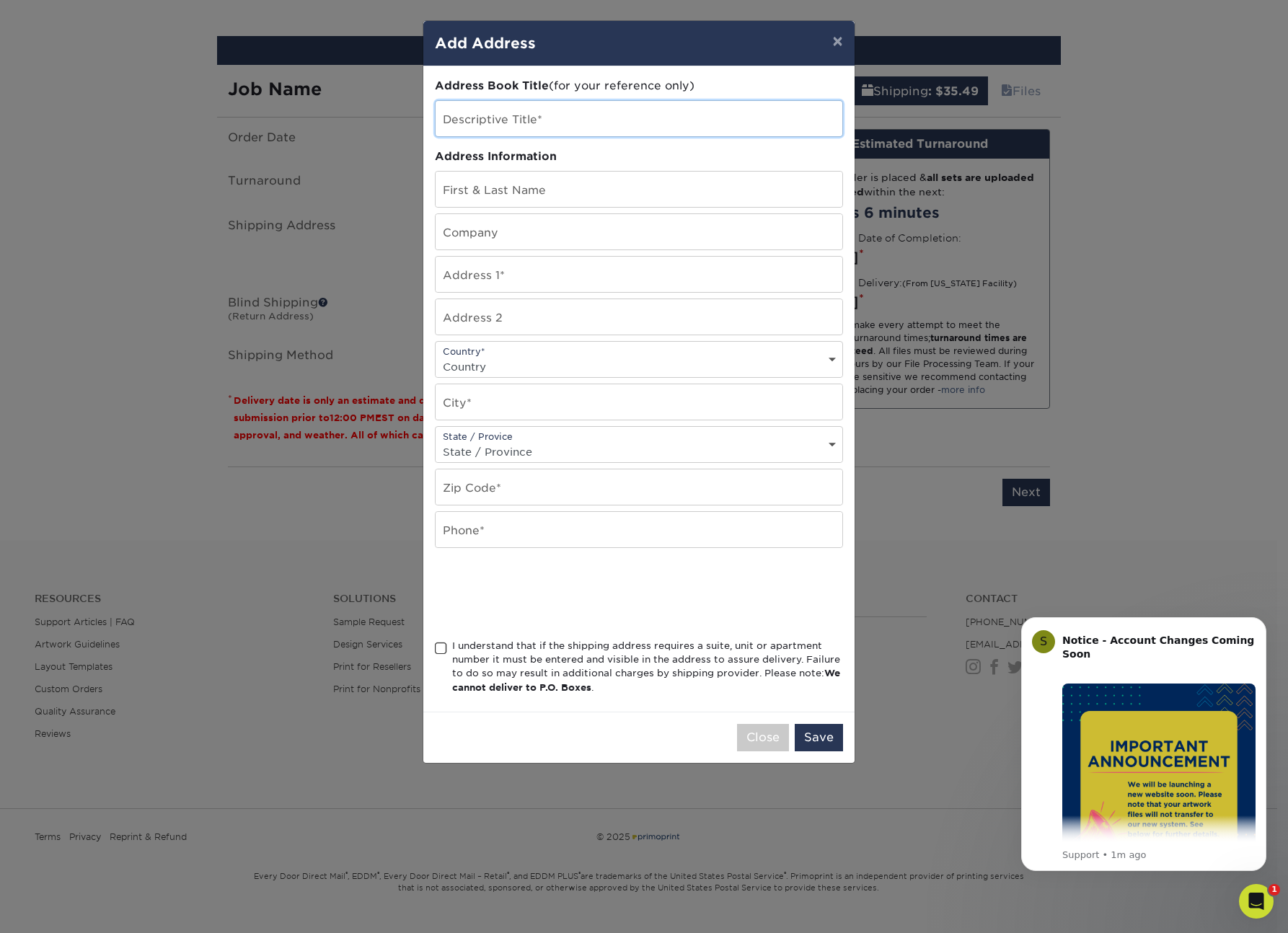
click at [538, 116] on input "text" at bounding box center [639, 118] width 407 height 35
type input "Hoxton"
type input "Joseph Nicolia"
type input "IRRECOM"
paste input "[STREET_ADDRESS]"
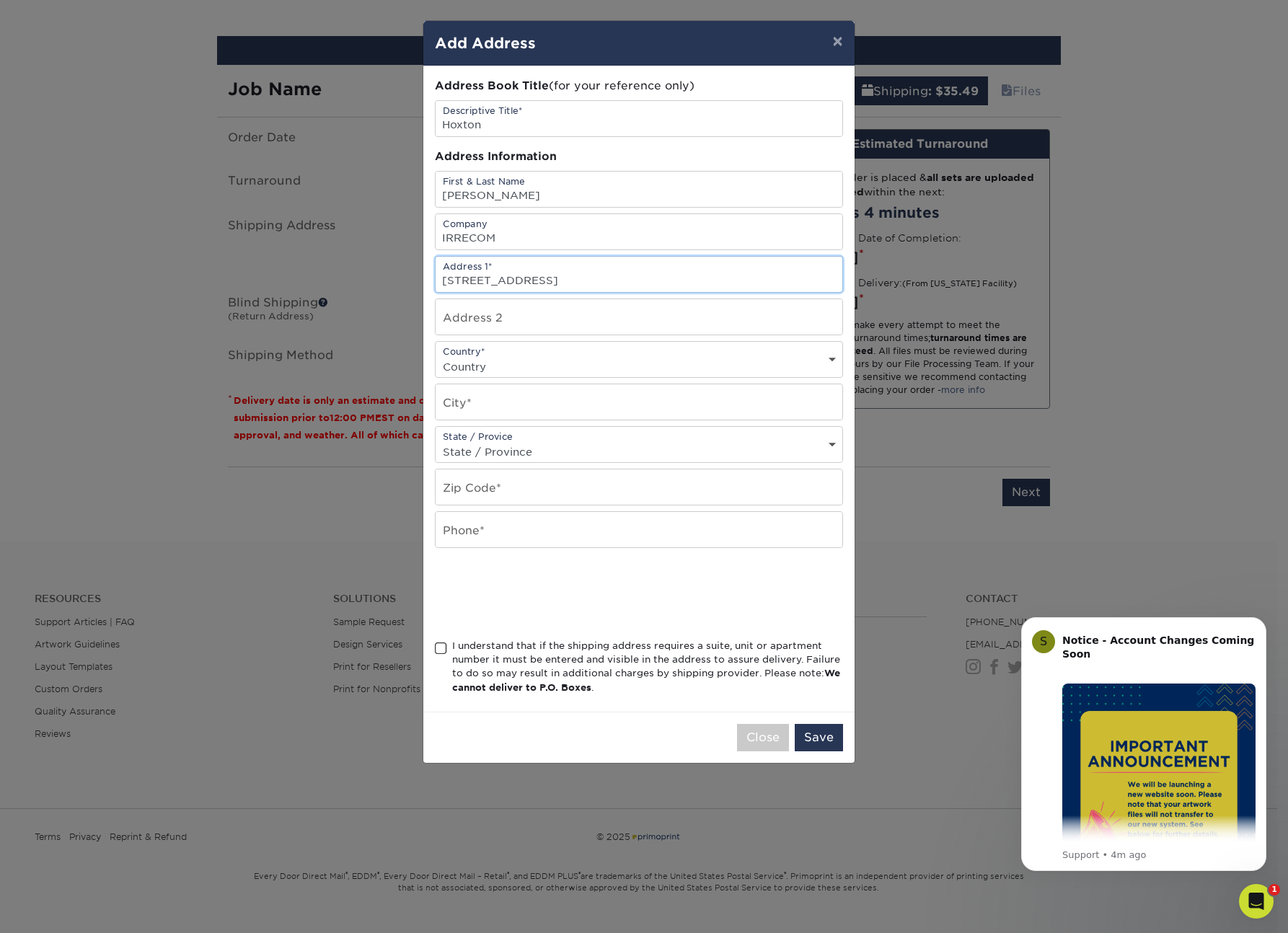
type input "[STREET_ADDRESS]"
drag, startPoint x: 545, startPoint y: 235, endPoint x: 414, endPoint y: 235, distance: 131.0
click at [414, 235] on div "× Add Address Address Book Title (for your reference only) Descriptive Title* H…" at bounding box center [644, 466] width 1288 height 933
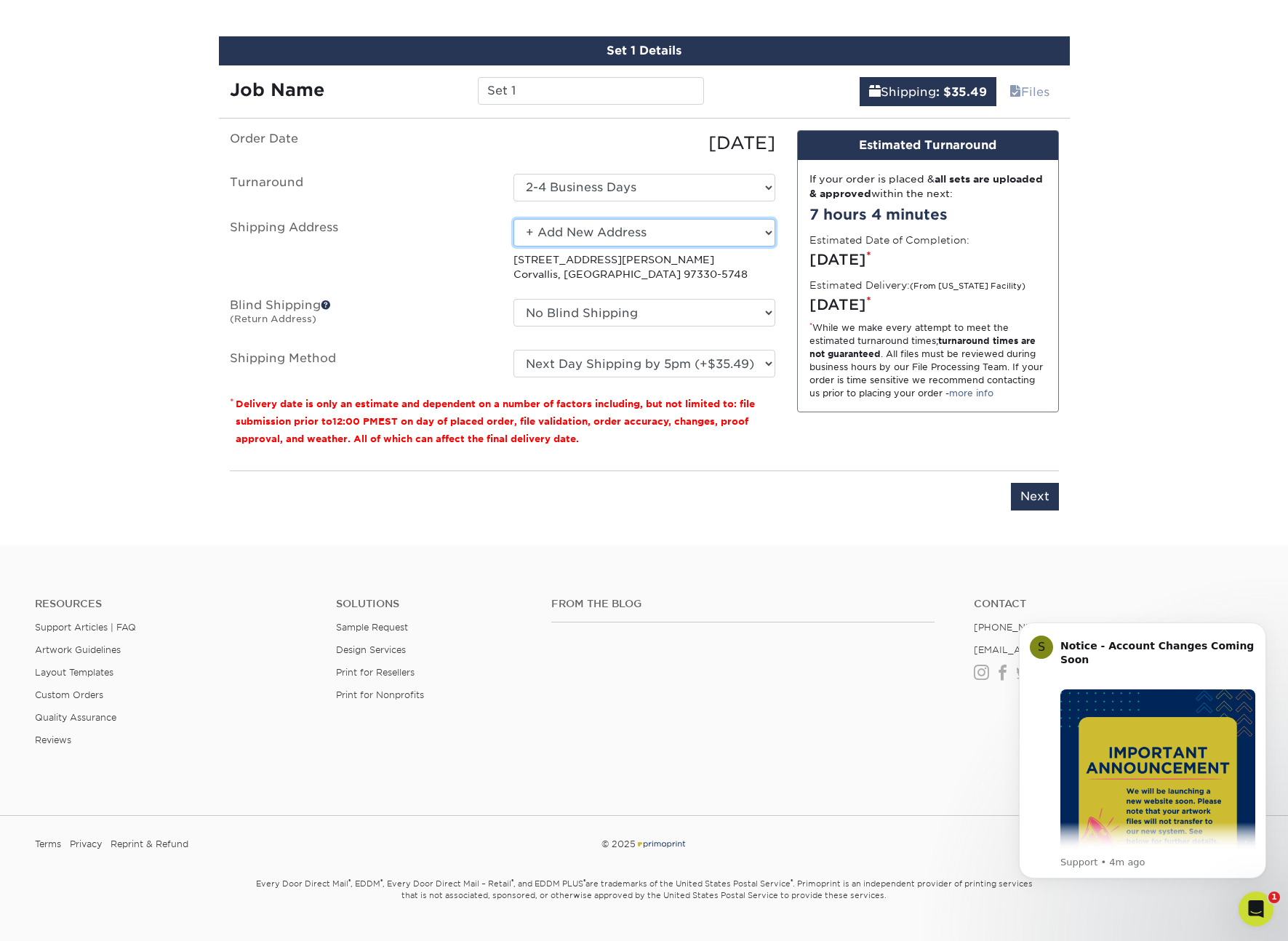
click at [674, 238] on select "Select One Home [PERSON_NAME]'s House + Add New Address" at bounding box center [644, 233] width 262 height 28
click at [513, 219] on select "Select One Home [PERSON_NAME]'s House + Add New Address" at bounding box center [644, 233] width 262 height 28
click at [577, 233] on select "Select One Home [PERSON_NAME]'s House + Add New Address" at bounding box center [644, 233] width 262 height 28
click at [513, 219] on select "Select One Home [PERSON_NAME]'s House + Add New Address" at bounding box center [644, 233] width 262 height 28
click at [475, 244] on label "Shipping Address" at bounding box center [360, 250] width 283 height 63
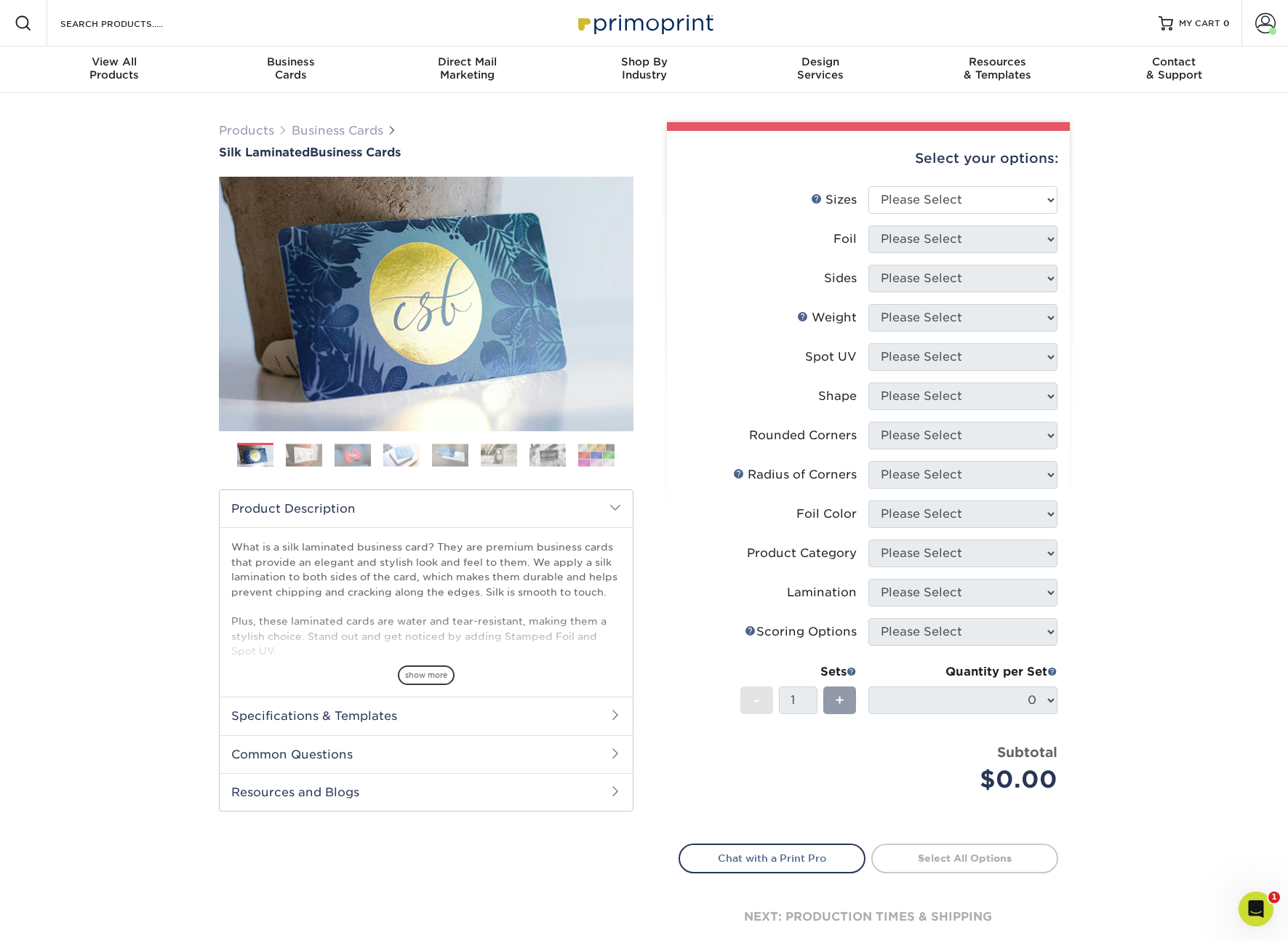
click at [1136, 222] on div "Products Business Cards Silk Laminated Business Cards Previous Next" at bounding box center [644, 553] width 1288 height 920
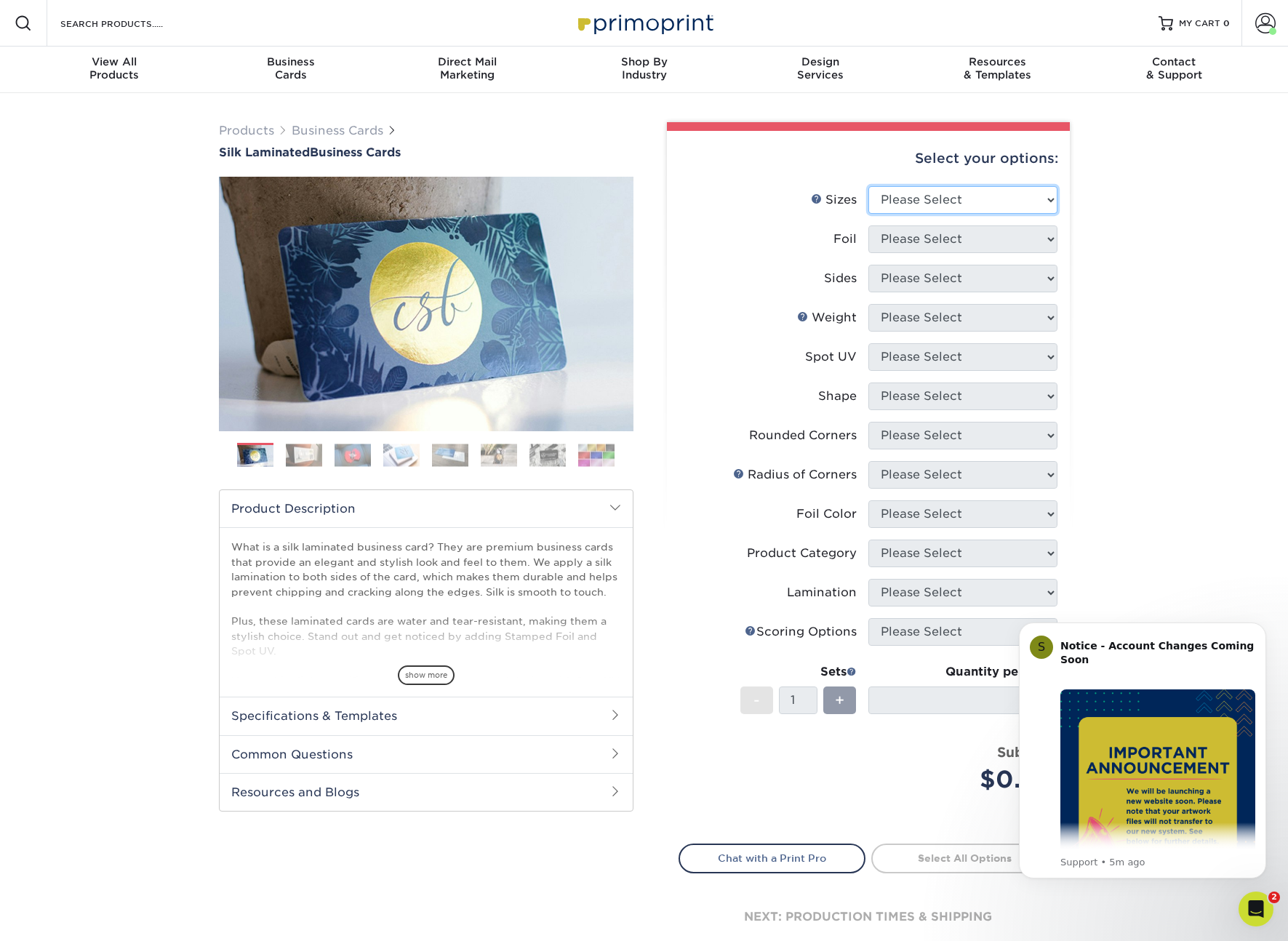
click at [1000, 207] on select "Please Select 1.5" x 3.5" - Mini 1.75" x 3.5" - Mini 2" x 2" - Square 2" x 3" -…" at bounding box center [963, 201] width 189 height 28
select select "2.50x2.50"
click at [868, 187] on select "Please Select 1.5" x 3.5" - Mini 1.75" x 3.5" - Mini 2" x 2" - Square 2" x 3" -…" at bounding box center [963, 201] width 189 height 28
click at [355, 125] on link "Business Cards" at bounding box center [338, 130] width 92 height 14
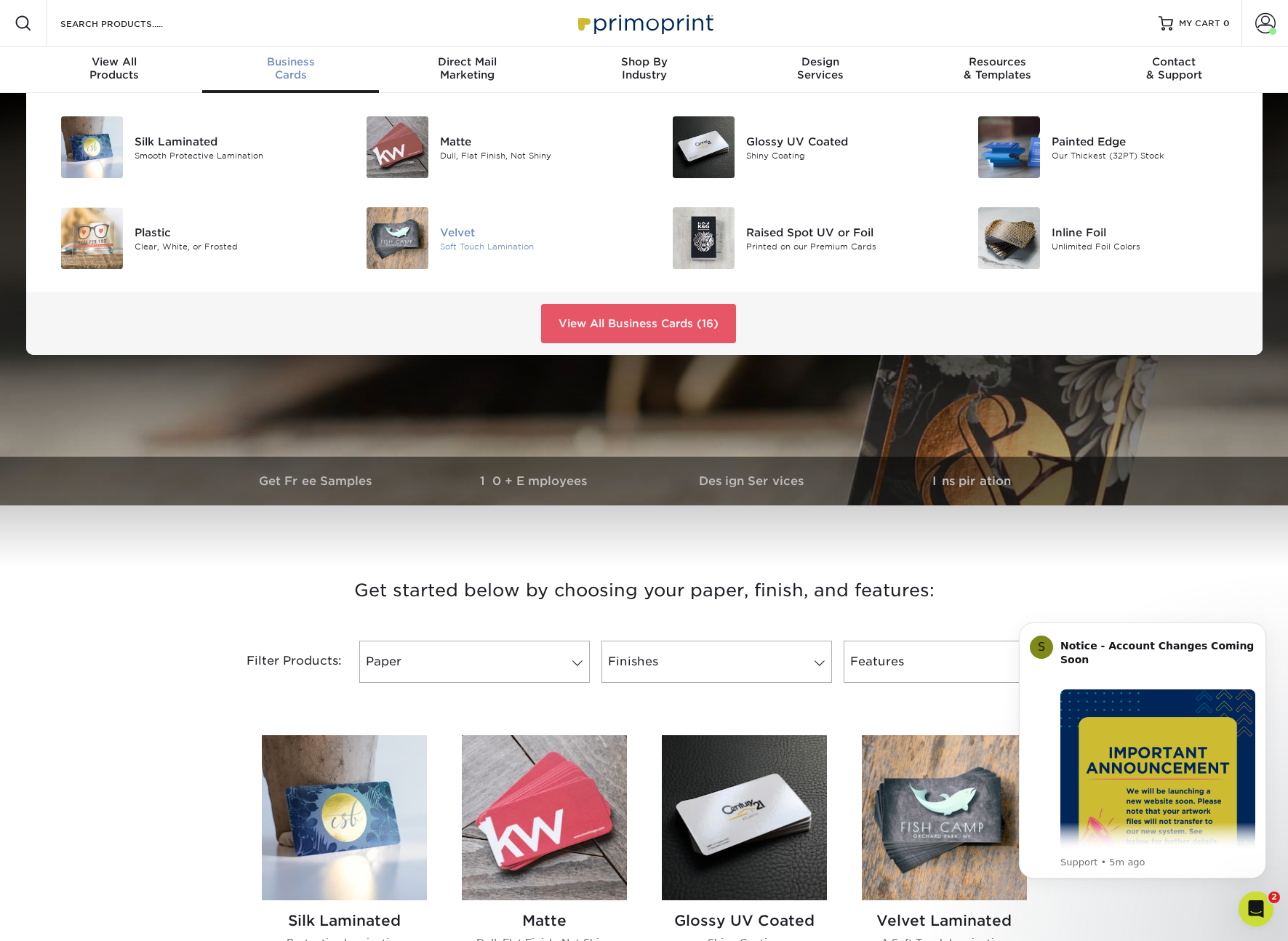
click at [473, 238] on div "Velvet" at bounding box center [536, 232] width 193 height 16
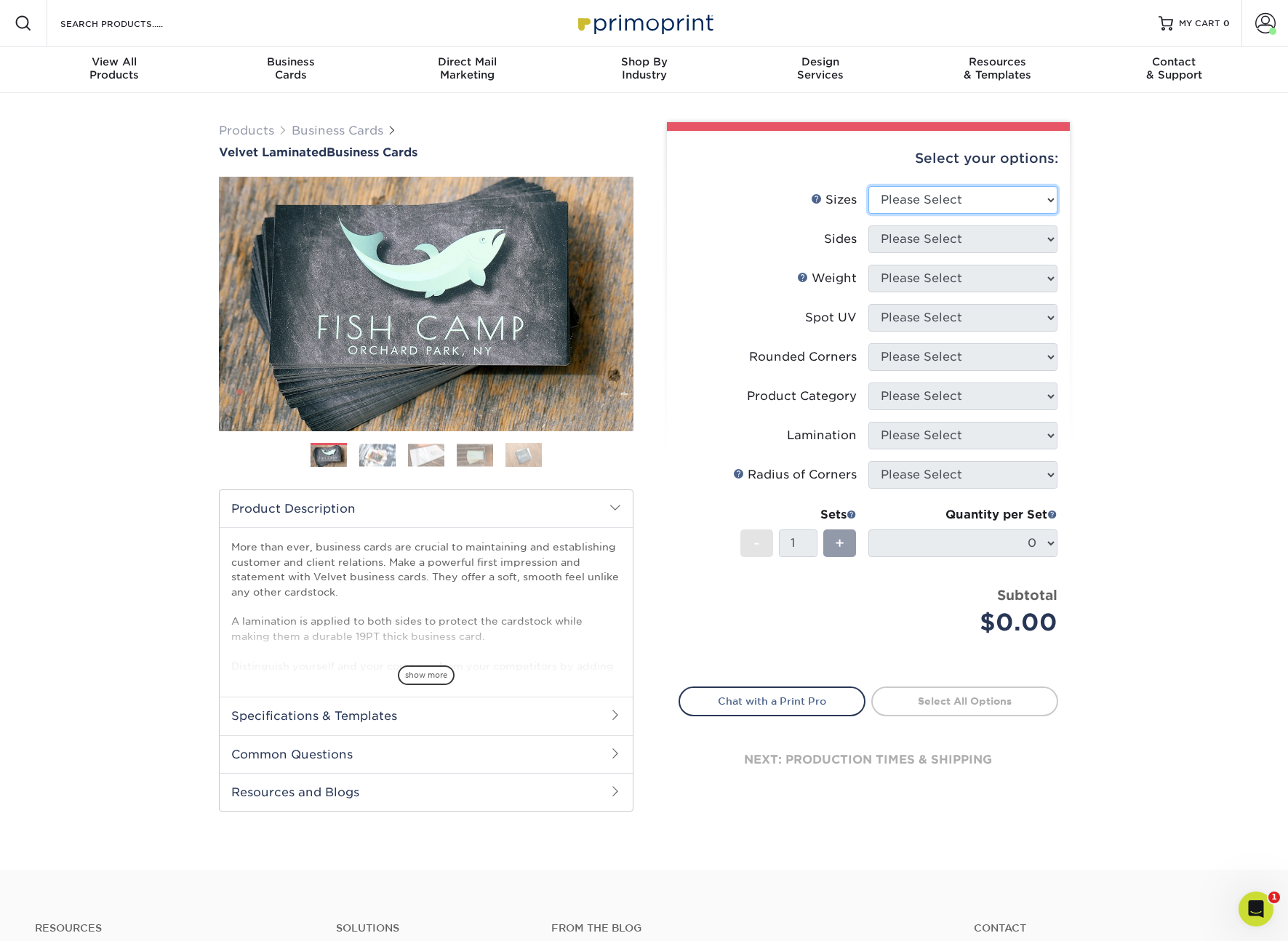
click at [1009, 208] on select "Please Select 1.5" x 3.5" - Mini 1.75" x 3.5" - Mini 2" x 2" - Square 2" x 3" -…" at bounding box center [963, 201] width 189 height 28
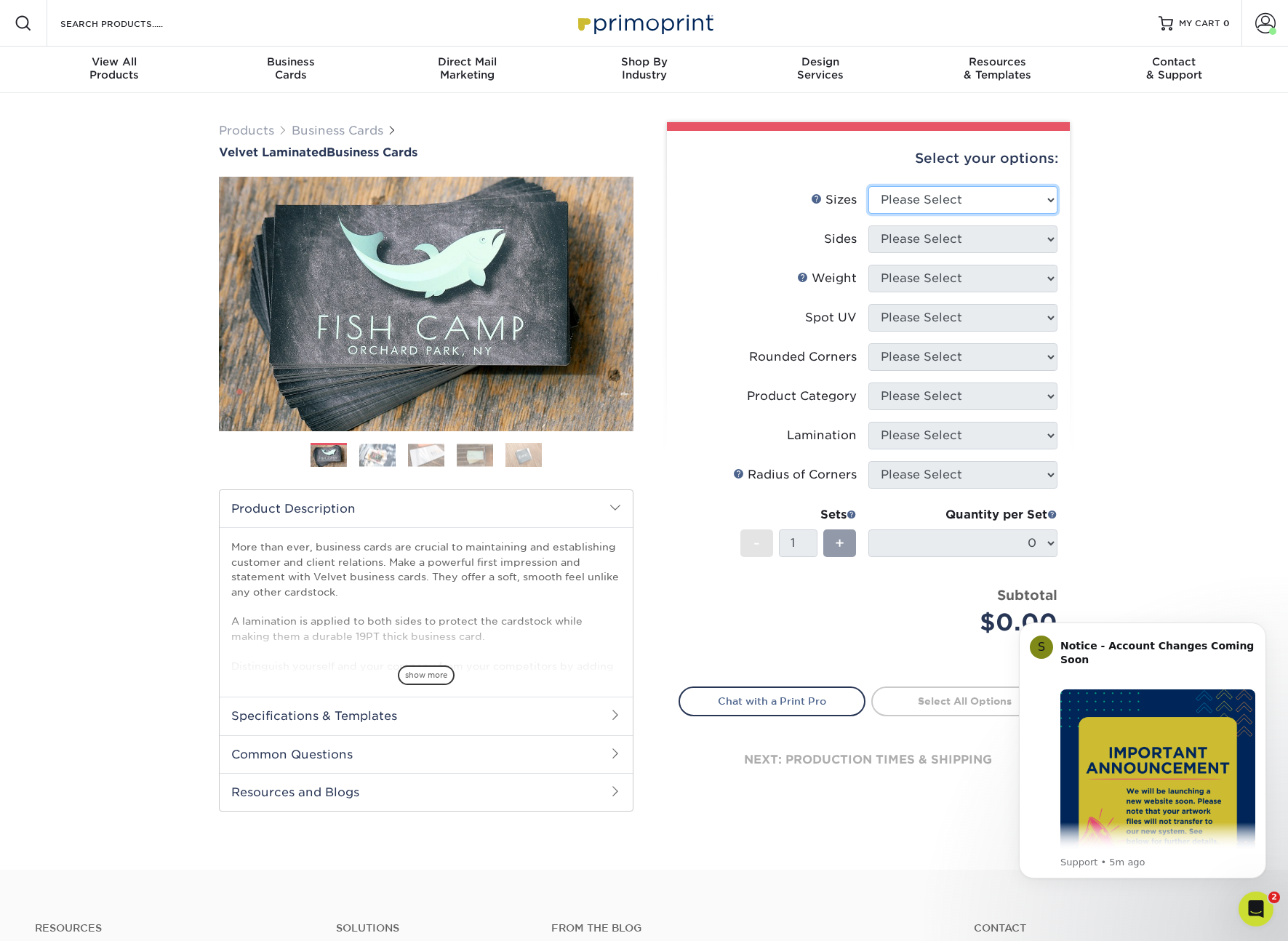
select select "2.50x2.50"
click at [868, 187] on select "Please Select 1.5" x 3.5" - Mini 1.75" x 3.5" - Mini 2" x 2" - Square 2" x 3" -…" at bounding box center [963, 201] width 189 height 28
click at [968, 246] on select "Please Select Print Both Sides Print Front Only" at bounding box center [963, 239] width 189 height 28
select select "13abbda7-1d64-4f25-8bb2-c179b224825d"
click at [868, 225] on select "Please Select Print Both Sides Print Front Only" at bounding box center [963, 239] width 189 height 28
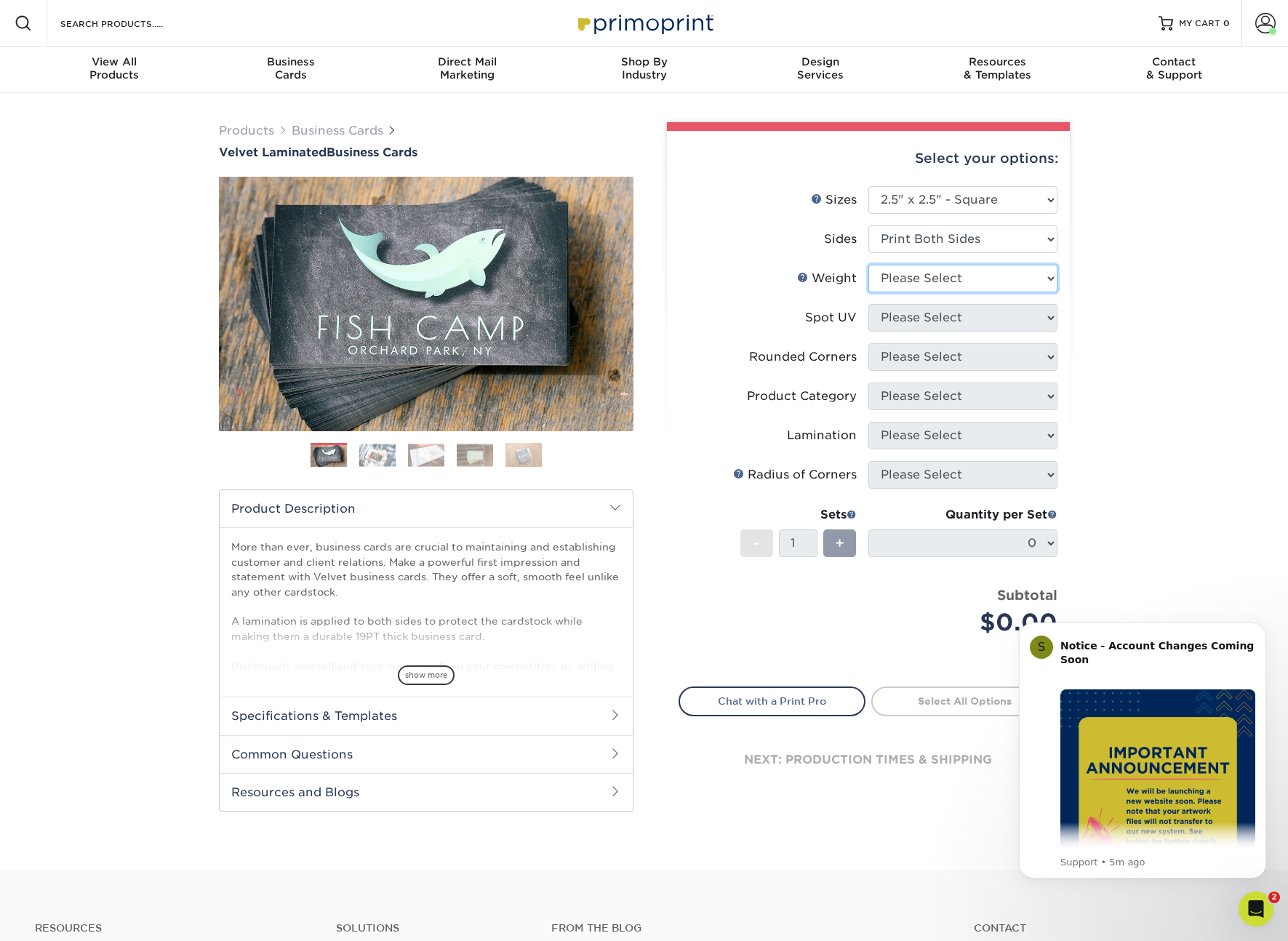
click at [958, 278] on select "Please Select 16PT" at bounding box center [963, 279] width 189 height 28
select select "16PT"
click at [868, 265] on select "Please Select 16PT" at bounding box center [963, 279] width 189 height 28
click at [943, 316] on select "Please Select No Spot UV Front and Back (Both Sides) Front Only Back Only" at bounding box center [963, 318] width 189 height 28
click at [868, 304] on select "Please Select No Spot UV Front and Back (Both Sides) Front Only Back Only" at bounding box center [963, 318] width 189 height 28
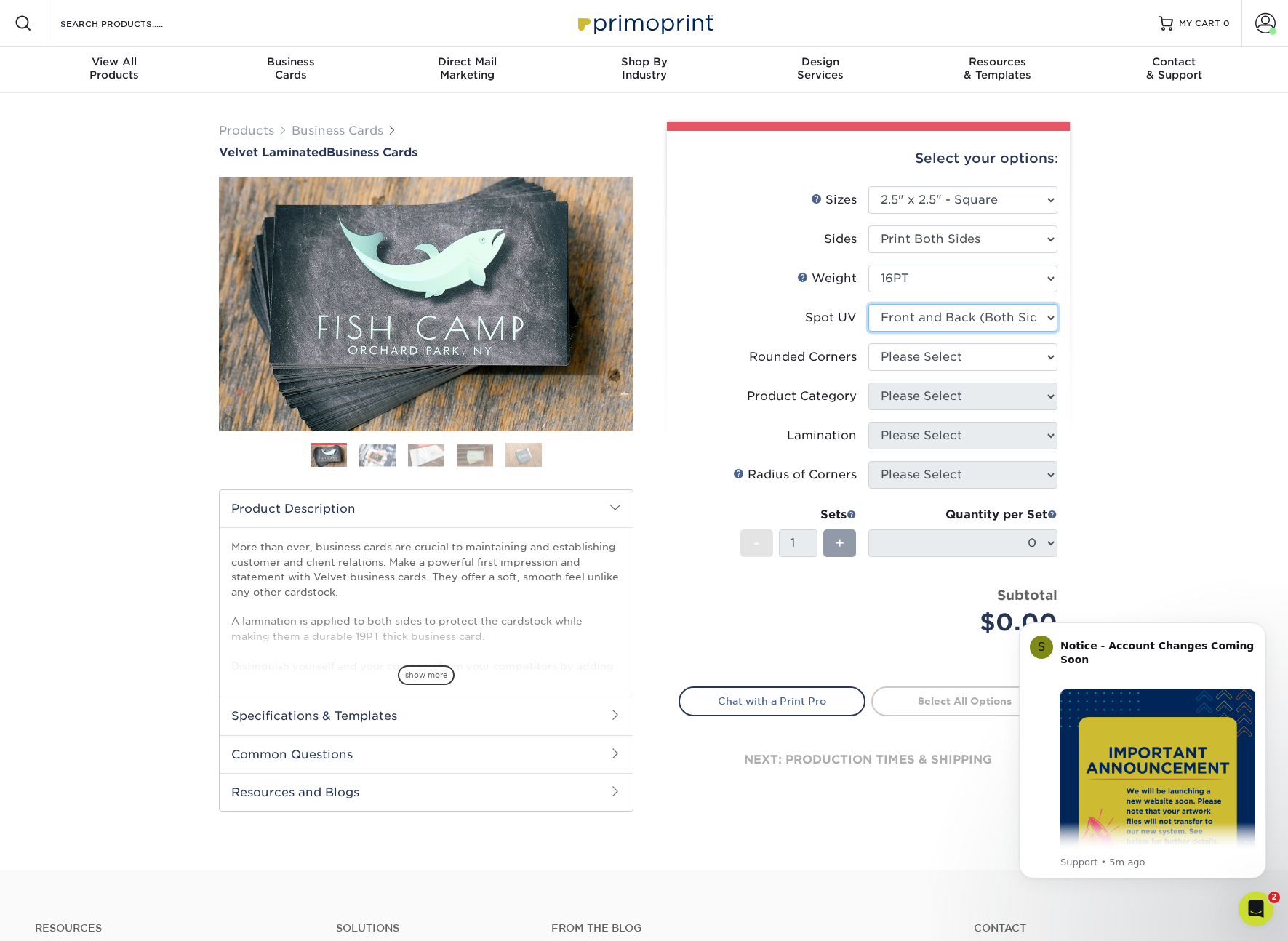
click at [944, 321] on select "Please Select No Spot UV Front and Back (Both Sides) Front Only Back Only" at bounding box center [963, 318] width 189 height 28
click at [868, 304] on select "Please Select No Spot UV Front and Back (Both Sides) Front Only Back Only" at bounding box center [963, 318] width 189 height 28
click at [954, 324] on select "Please Select No Spot UV Front and Back (Both Sides) Front Only Back Only" at bounding box center [963, 318] width 189 height 28
click at [868, 304] on select "Please Select No Spot UV Front and Back (Both Sides) Front Only Back Only" at bounding box center [963, 318] width 189 height 28
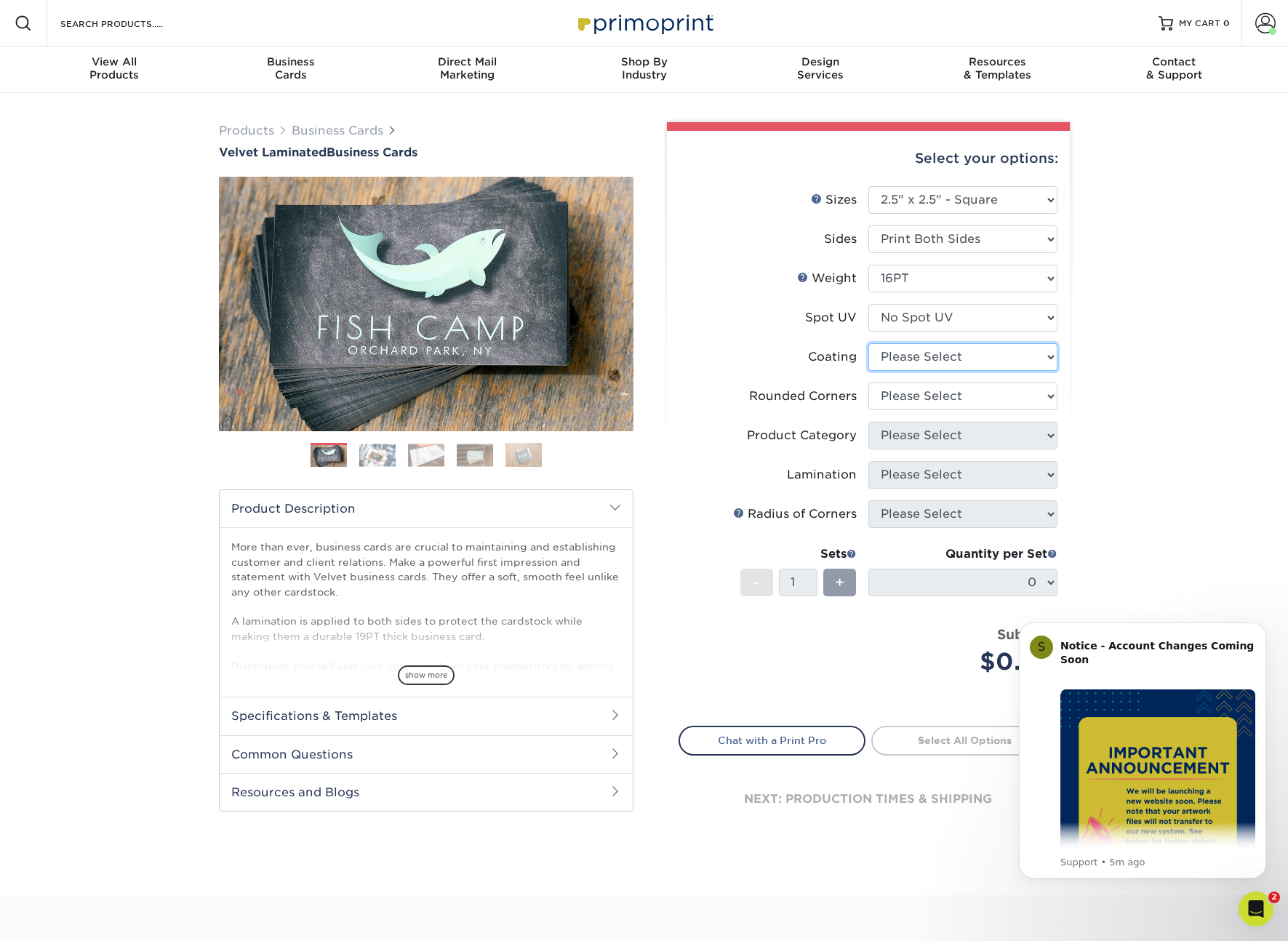
click at [927, 352] on select at bounding box center [963, 357] width 189 height 28
click at [941, 316] on select "Please Select No Spot UV Front and Back (Both Sides) Front Only Back Only" at bounding box center [963, 318] width 189 height 28
select select "0"
click at [868, 304] on select "Please Select No Spot UV Front and Back (Both Sides) Front Only Back Only" at bounding box center [963, 318] width 189 height 28
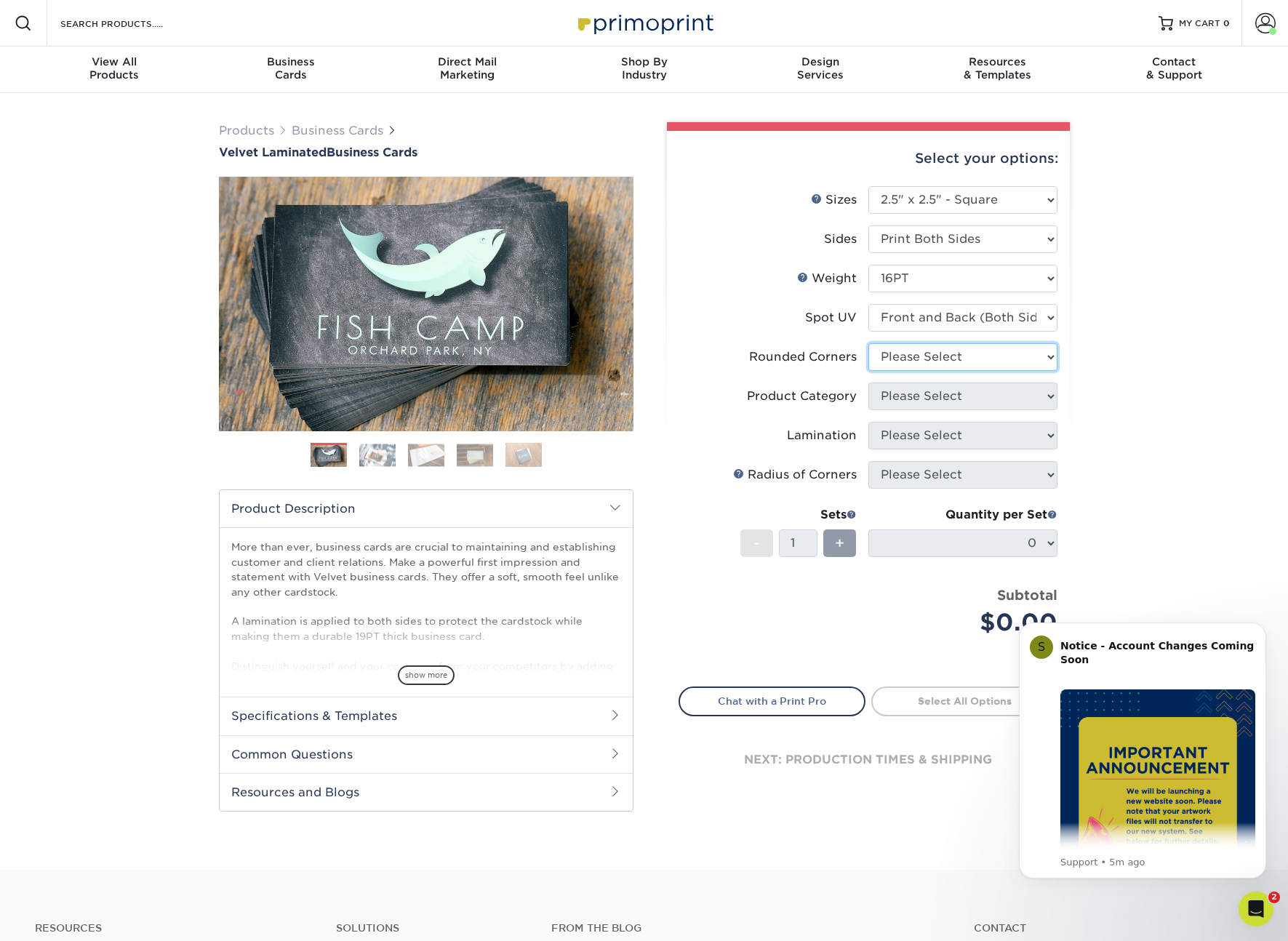
click at [924, 358] on select "Please Select Yes - Round 2 Corners Yes - Round 4 Corners No" at bounding box center [963, 357] width 189 height 28
click at [968, 353] on select "Please Select Yes - Round 2 Corners Yes - Round 4 Corners No" at bounding box center [963, 357] width 189 height 28
select select "0"
click at [868, 344] on select "Please Select Yes - Round 2 Corners Yes - Round 4 Corners No" at bounding box center [963, 357] width 189 height 28
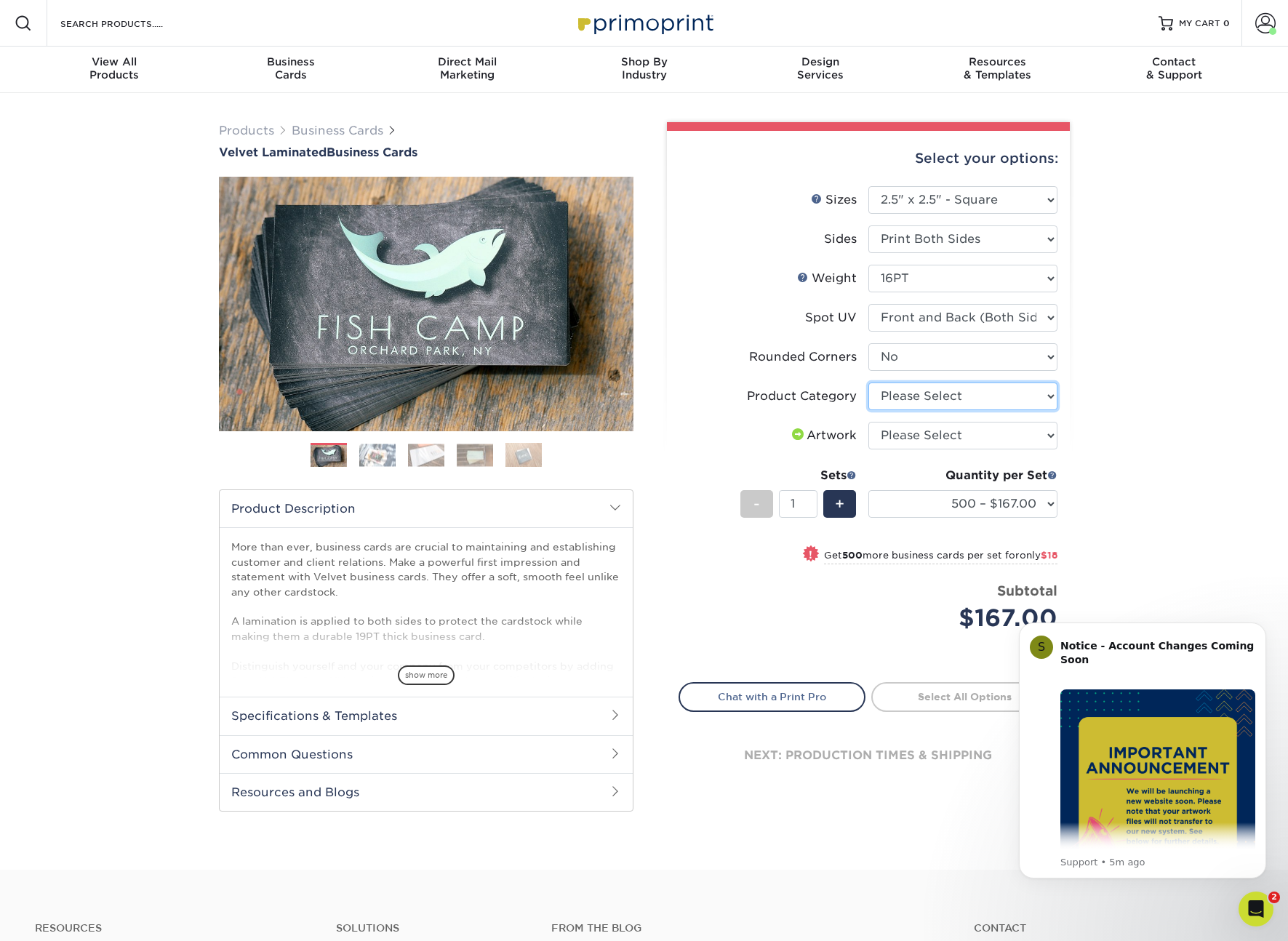
click at [963, 395] on select "Please Select Business Cards" at bounding box center [963, 397] width 189 height 28
select select "3b5148f1-0588-4f88-a218-97bcfdce65c1"
click at [868, 383] on select "Please Select Business Cards" at bounding box center [963, 397] width 189 height 28
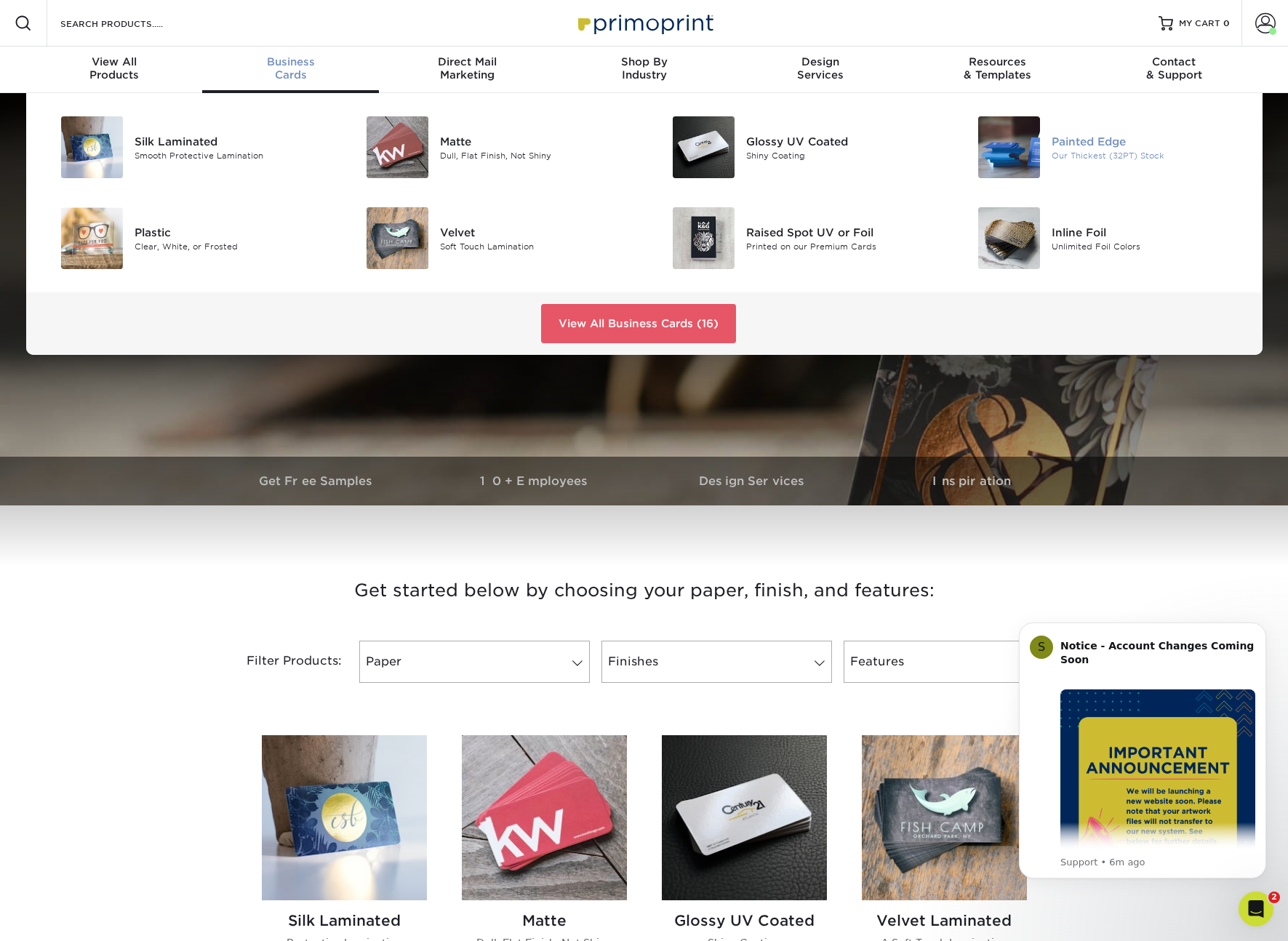
click at [1087, 142] on div "Painted Edge" at bounding box center [1148, 141] width 193 height 16
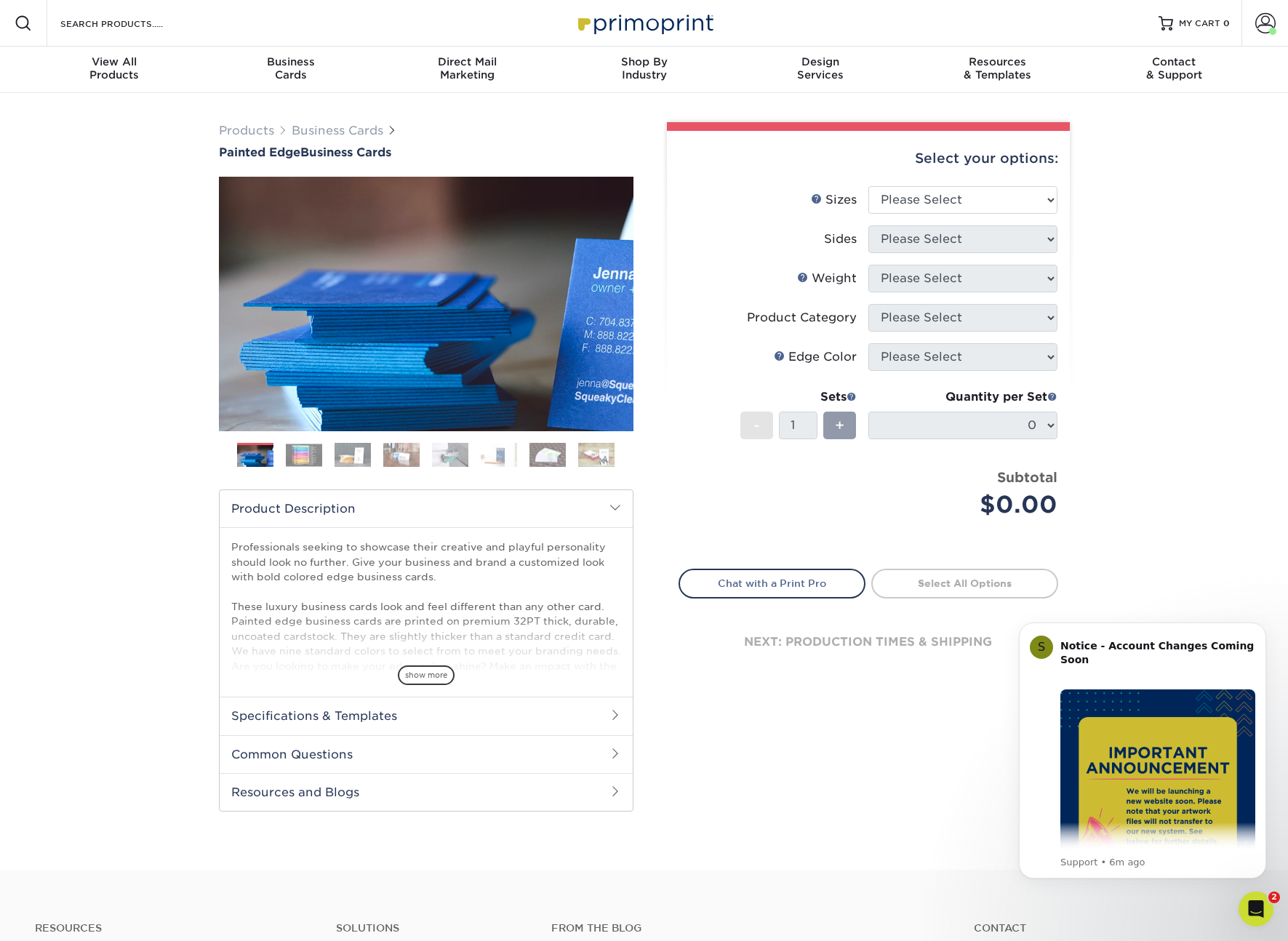
click at [977, 187] on li "Sizes Help Sizes Please Select 2" x 3.5" - Standard 2.125" x 3.375" - European …" at bounding box center [868, 206] width 378 height 39
click at [975, 193] on select "Please Select 2" x 3.5" - Standard 2.125" x 3.375" - European 2.5" x 2.5" - Squ…" at bounding box center [963, 201] width 189 height 28
select select "2.50x2.50"
click at [868, 187] on select "Please Select 2" x 3.5" - Standard 2.125" x 3.375" - European 2.5" x 2.5" - Squ…" at bounding box center [963, 201] width 189 height 28
click at [966, 240] on select "Please Select Print Both Sides Print Front Only" at bounding box center [963, 239] width 189 height 28
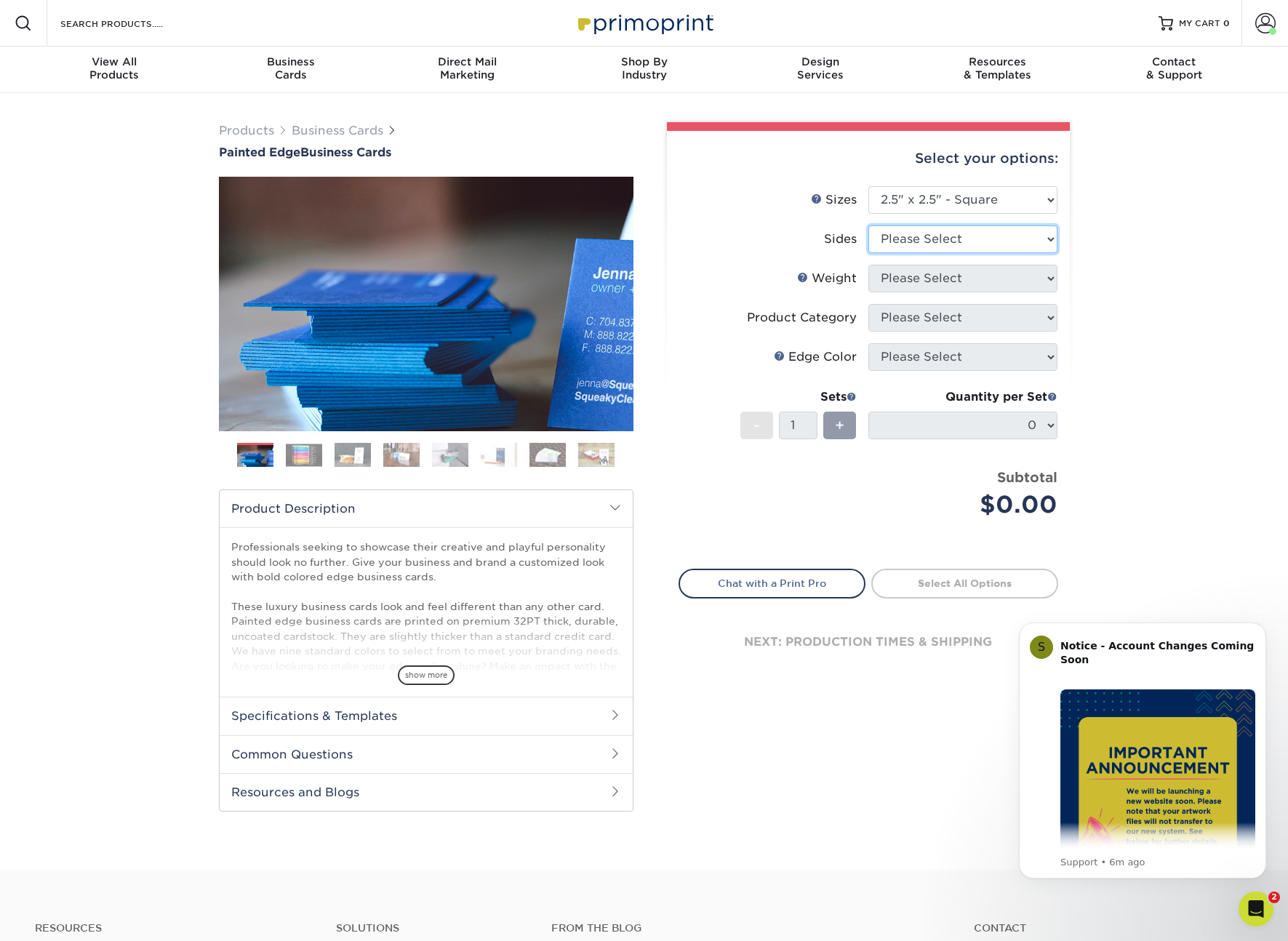
select select "13abbda7-1d64-4f25-8bb2-c179b224825d"
click at [868, 225] on select "Please Select Print Both Sides Print Front Only" at bounding box center [963, 239] width 189 height 28
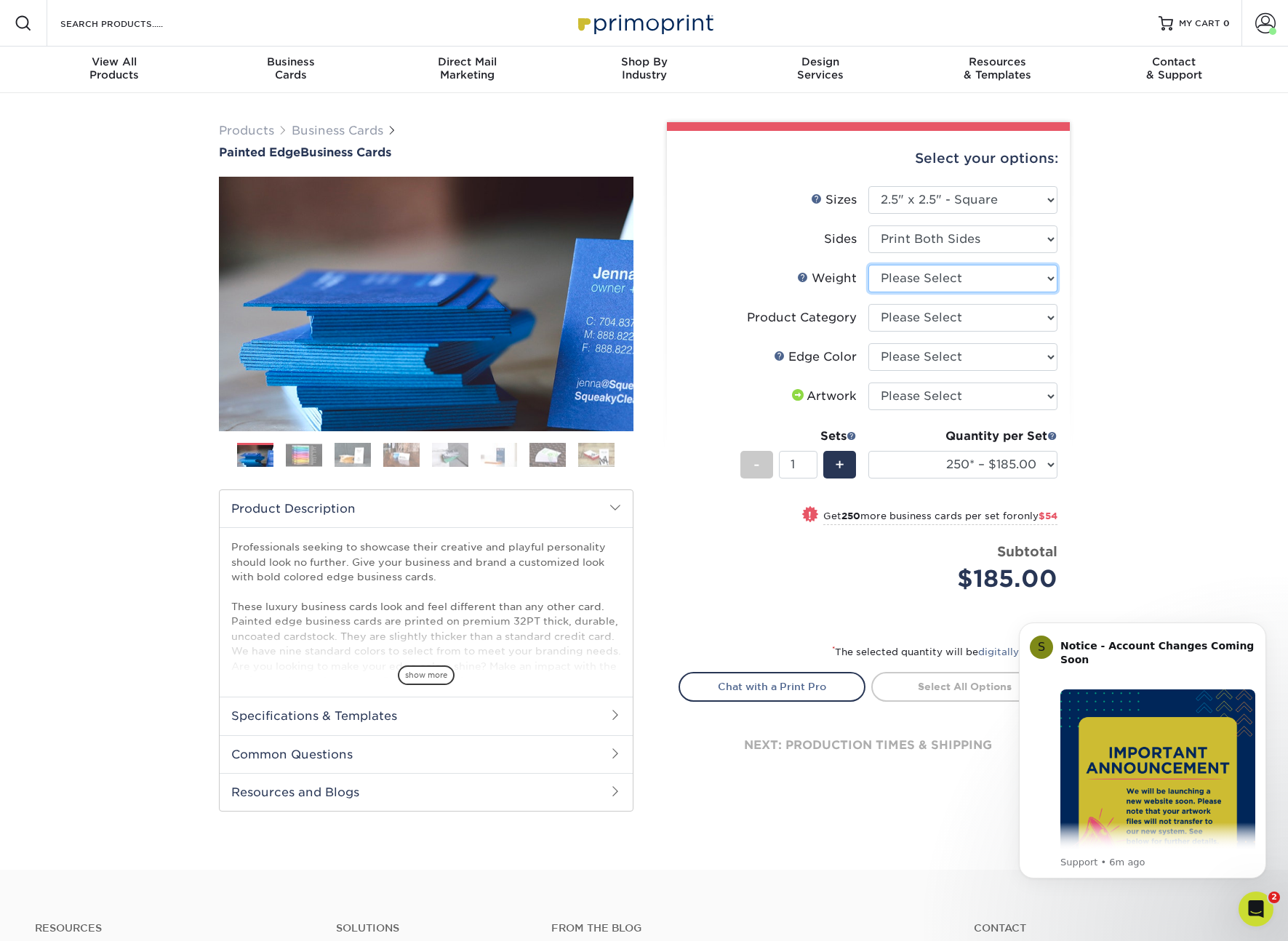
click at [951, 282] on select "Please Select 32PTUC" at bounding box center [963, 279] width 189 height 28
select select "32PTUC"
click at [868, 265] on select "Please Select 32PTUC" at bounding box center [963, 279] width 189 height 28
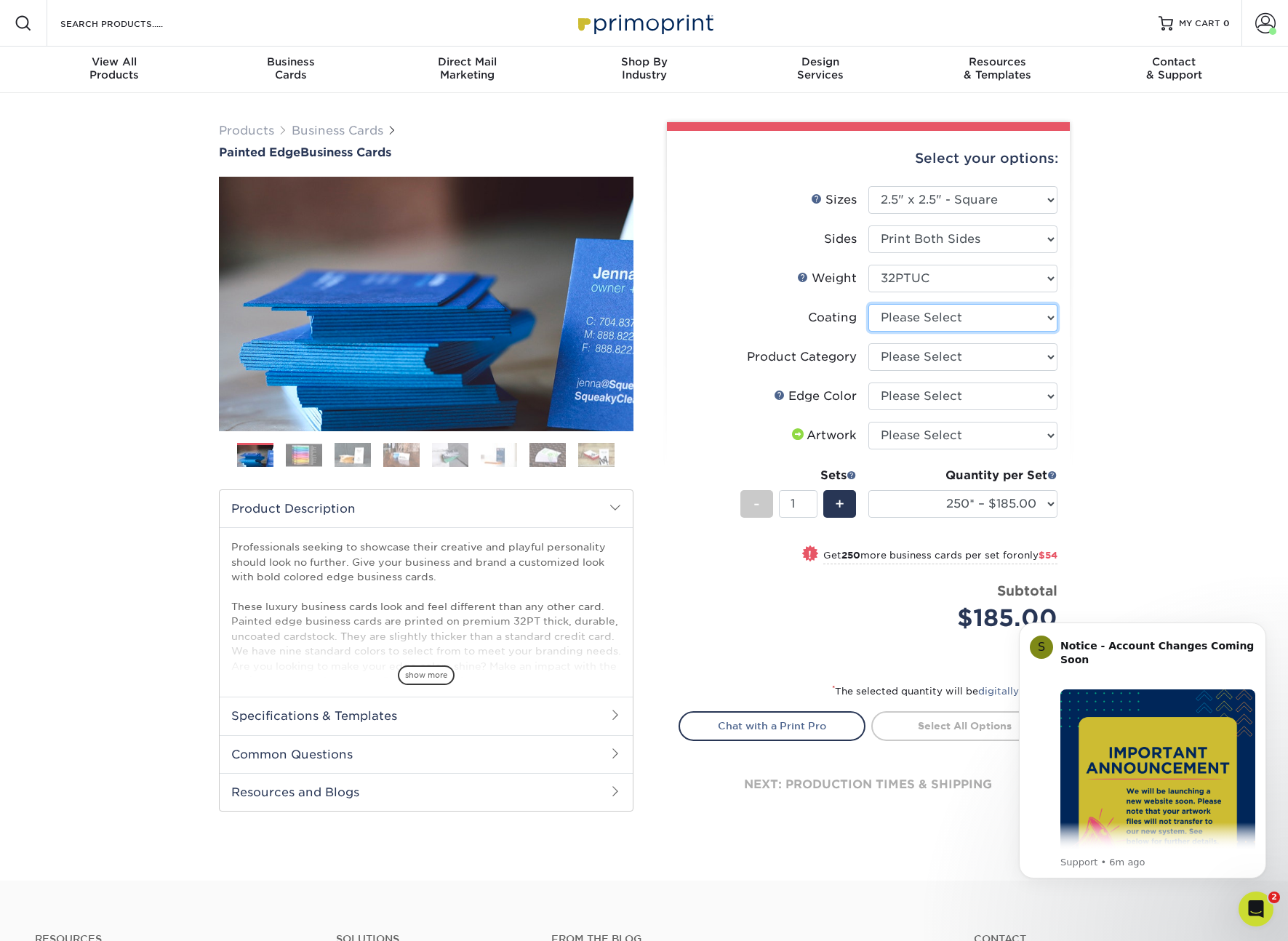
click at [972, 309] on select at bounding box center [963, 318] width 189 height 28
select select "3e7618de-abca-4bda-9f97-8b9129e913d8"
click at [868, 304] on select at bounding box center [963, 318] width 189 height 28
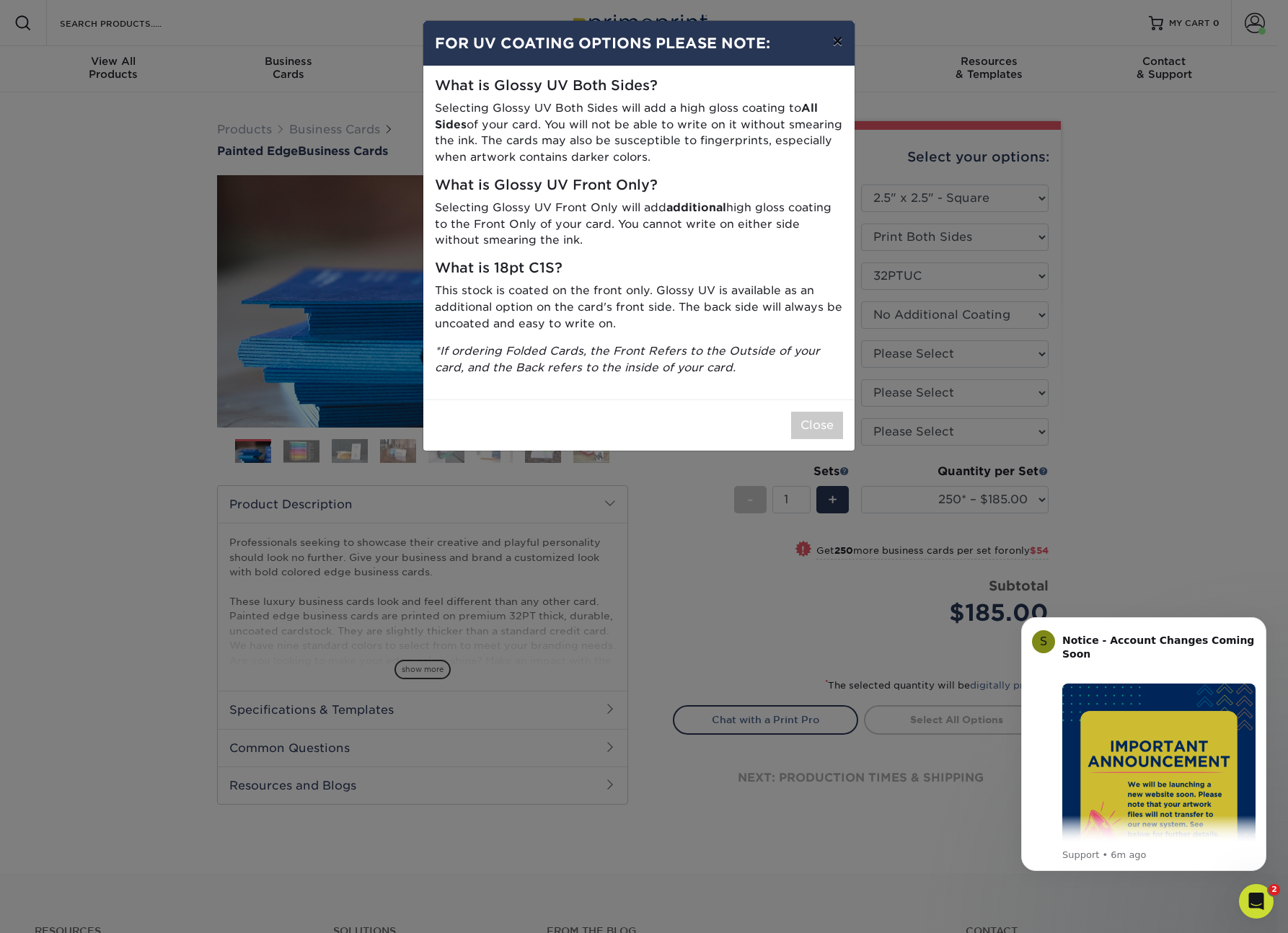
click at [831, 47] on button "×" at bounding box center [837, 42] width 33 height 41
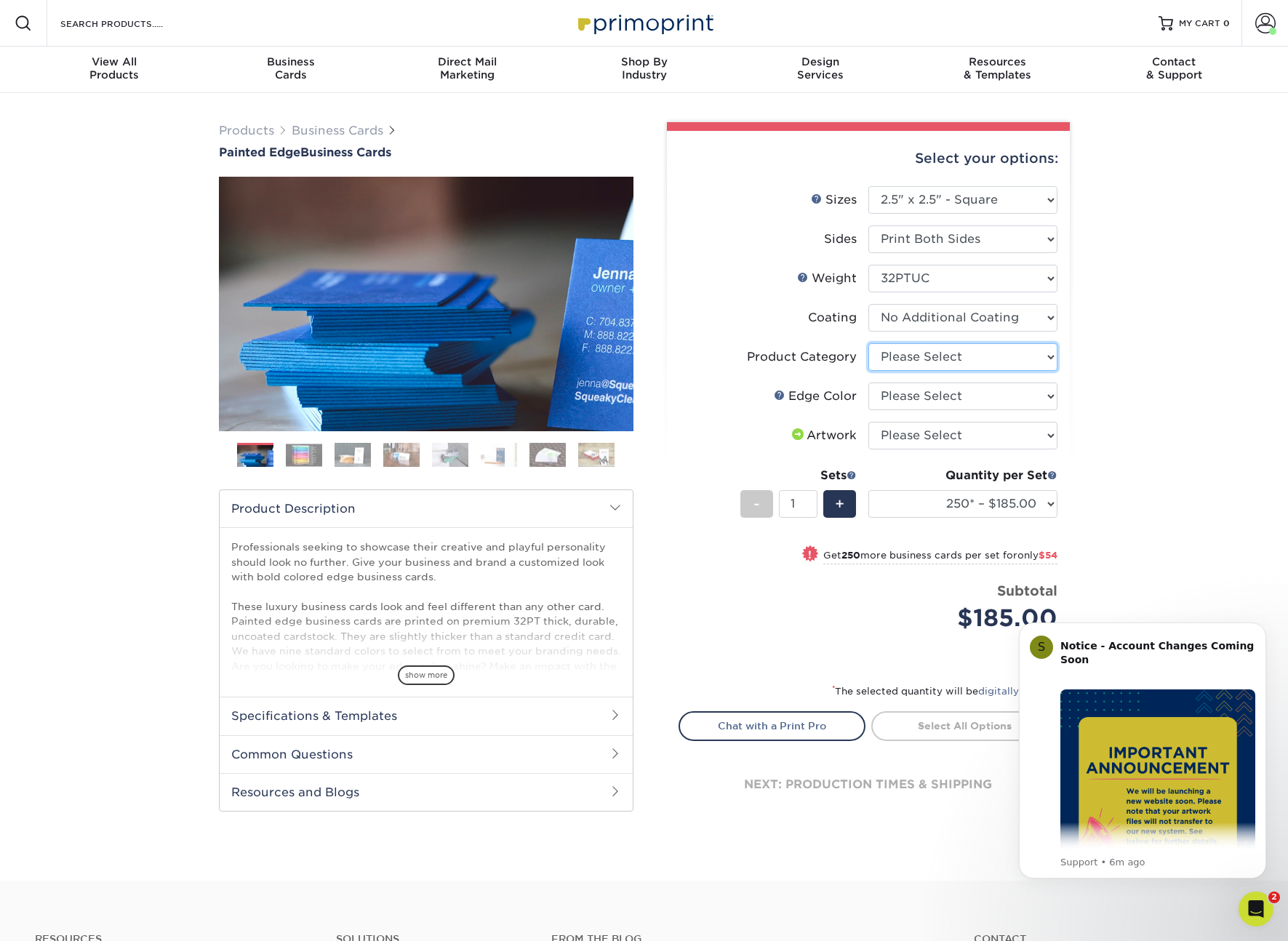
click at [966, 352] on select "Please Select Business Cards" at bounding box center [963, 357] width 189 height 28
select select "3b5148f1-0588-4f88-a218-97bcfdce65c1"
click at [868, 344] on select "Please Select Business Cards" at bounding box center [963, 357] width 189 height 28
click at [936, 403] on select "Please Select Charcoal Black Brown Blue Pearlescent Blue Pearlescent Gold Pearl…" at bounding box center [963, 397] width 189 height 28
click at [868, 383] on select "Please Select Charcoal Black Brown Blue Pearlescent Blue Pearlescent Gold Pearl…" at bounding box center [963, 397] width 189 height 28
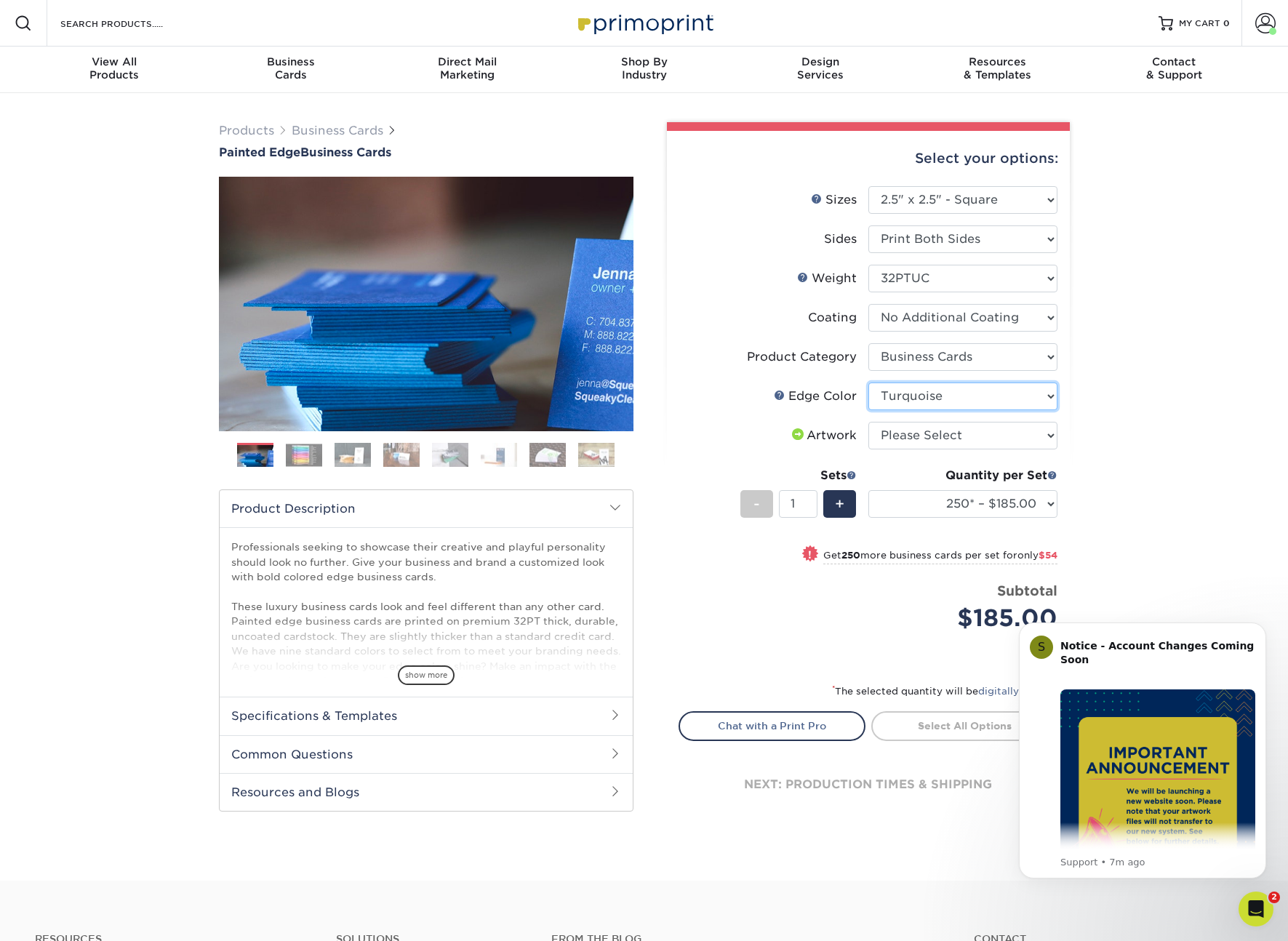
click at [973, 401] on select "Please Select Charcoal Black Brown Blue Pearlescent Blue Pearlescent Gold Pearl…" at bounding box center [963, 397] width 189 height 28
select select "34794e23-ba15-445e-813c-341542a5462f"
click at [868, 383] on select "Please Select Charcoal Black Brown Blue Pearlescent Blue Pearlescent Gold Pearl…" at bounding box center [963, 397] width 189 height 28
click at [1003, 428] on select "Please Select I will upload files I need a design - $100" at bounding box center [963, 436] width 189 height 28
select select "upload"
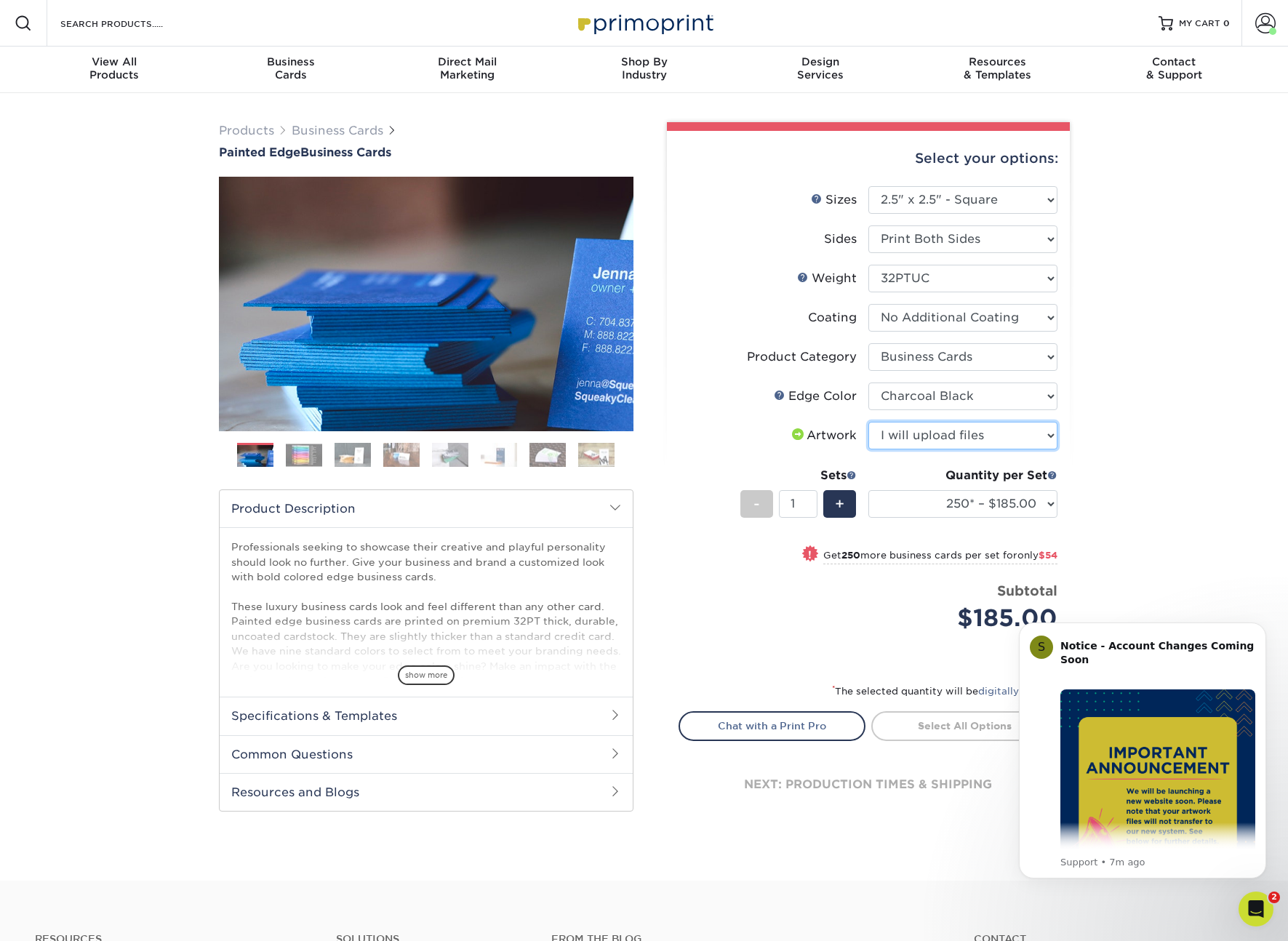
click at [868, 422] on select "Please Select I will upload files I need a design - $100" at bounding box center [963, 436] width 189 height 28
click at [1262, 625] on icon "Dismiss notification" at bounding box center [1261, 626] width 5 height 5
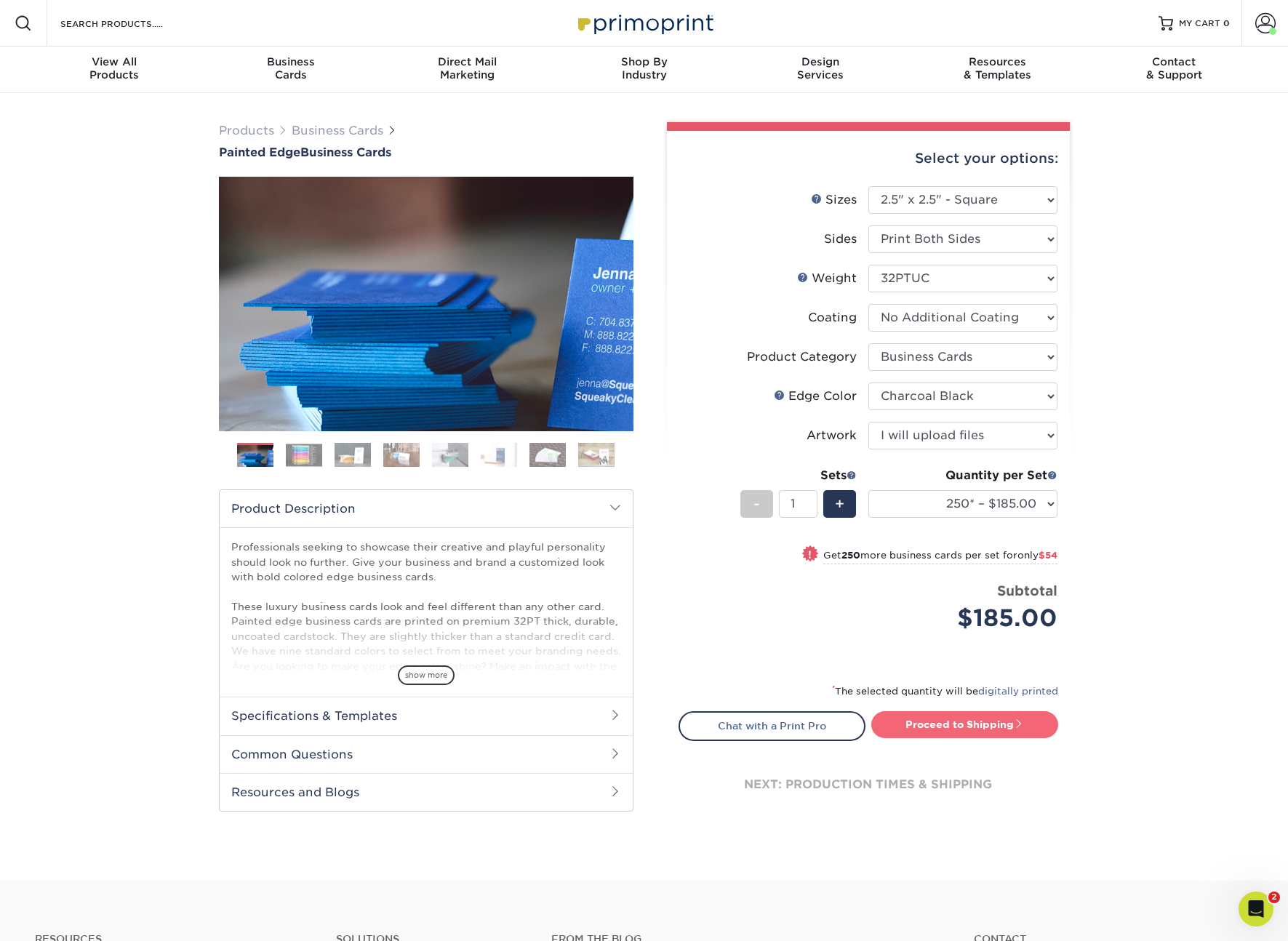
click at [1013, 723] on link "Proceed to Shipping" at bounding box center [964, 725] width 186 height 26
type input "Set 1"
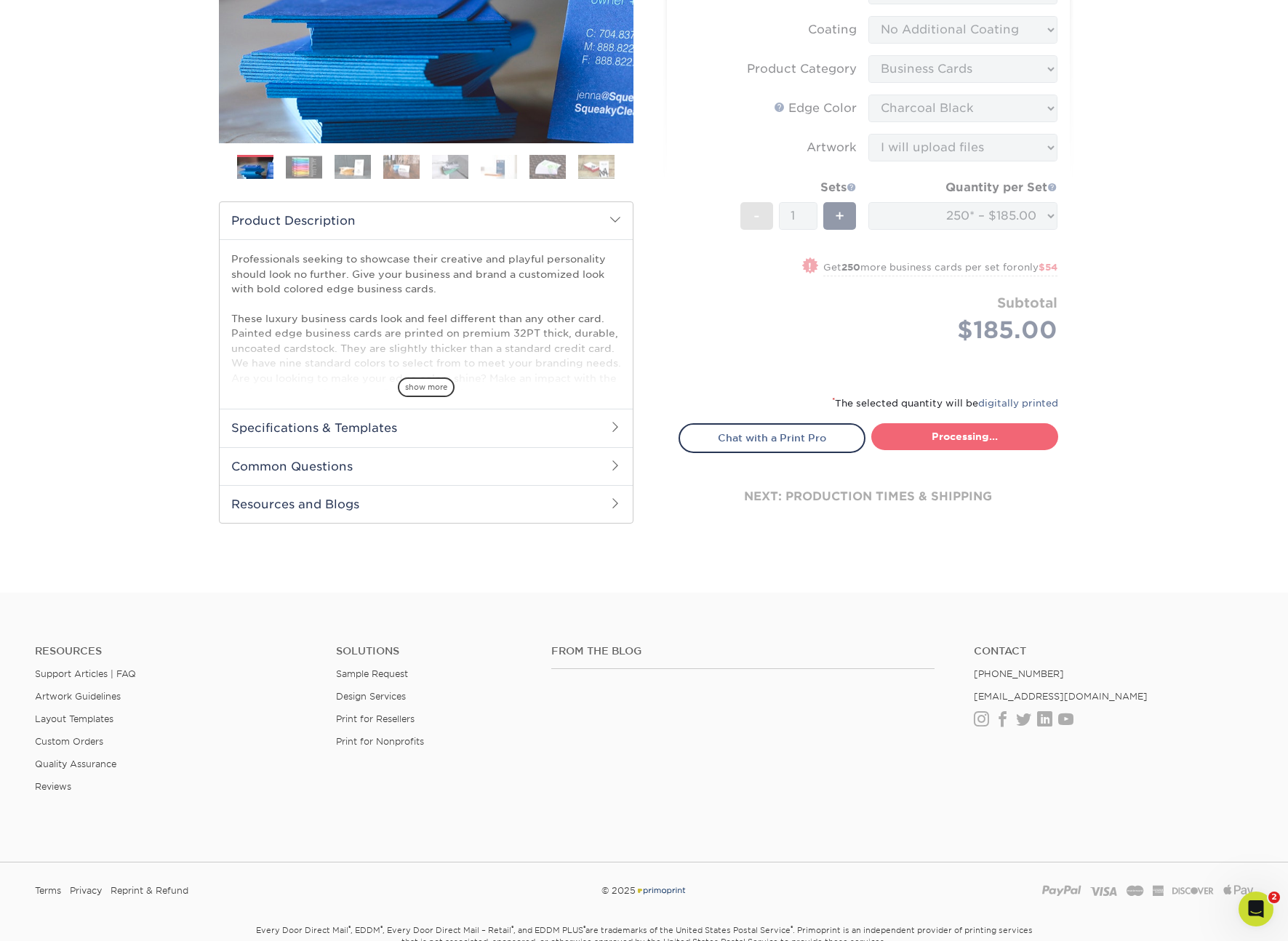
select select "64ae7362-4711-4121-aeab-bc7b0a1a1da7"
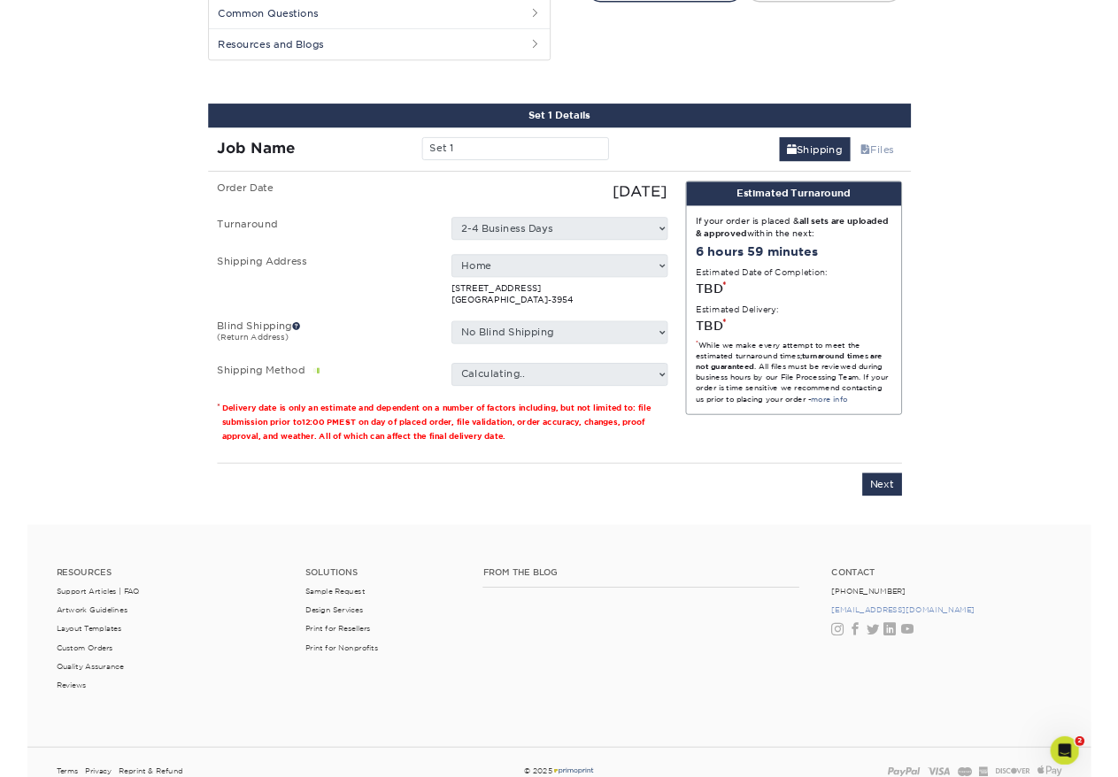
scroll to position [914, 0]
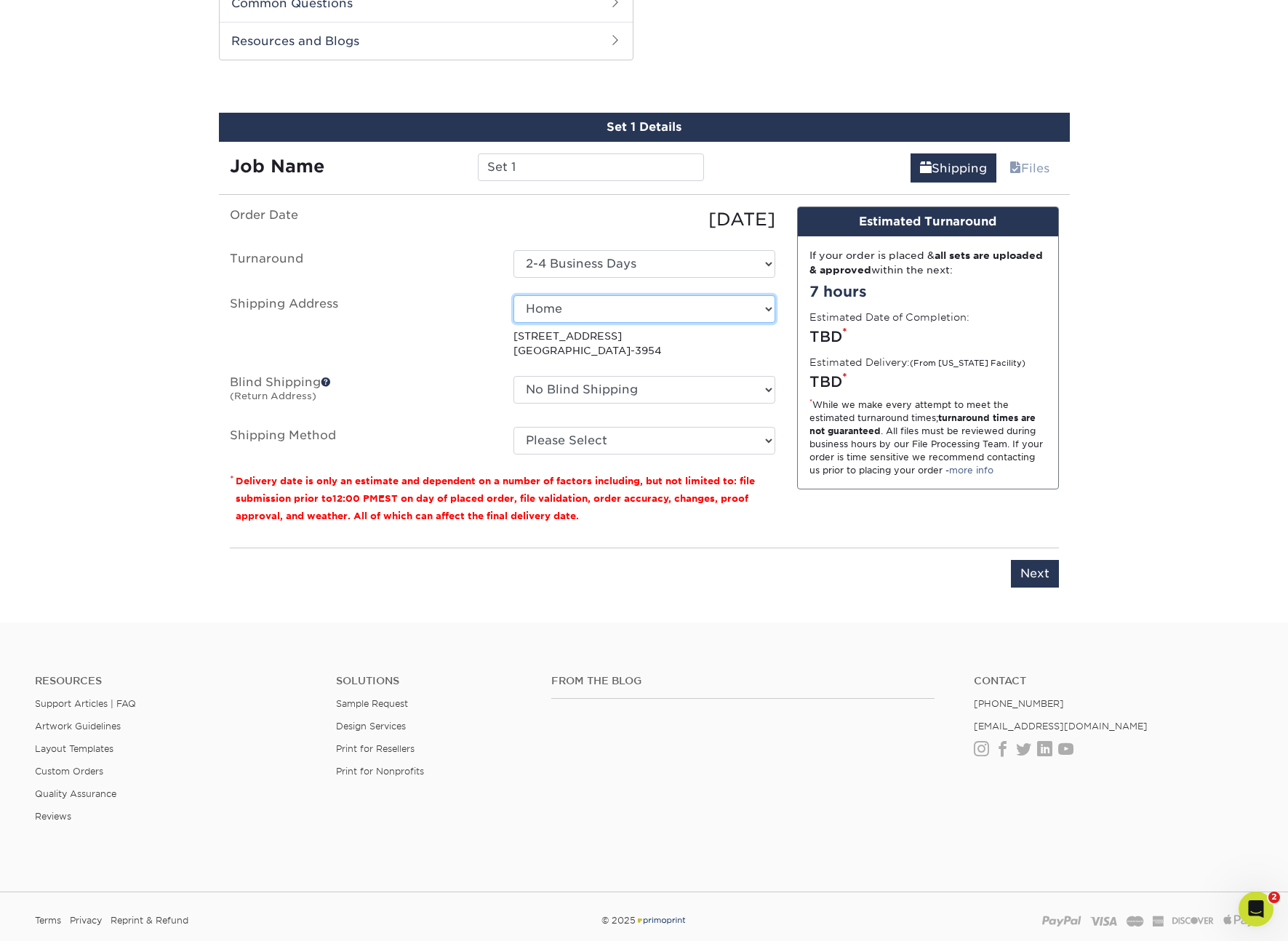
click at [573, 308] on select "Select One Home [PERSON_NAME]'s House + Add New Address" at bounding box center [644, 309] width 262 height 28
click at [617, 263] on select "Select One 2-4 Business Days" at bounding box center [644, 264] width 262 height 28
click at [513, 250] on select "Select One 2-4 Business Days" at bounding box center [644, 264] width 262 height 28
click at [573, 315] on select "Select One Home [PERSON_NAME]'s House + Add New Address" at bounding box center [644, 309] width 262 height 28
select select "newaddress"
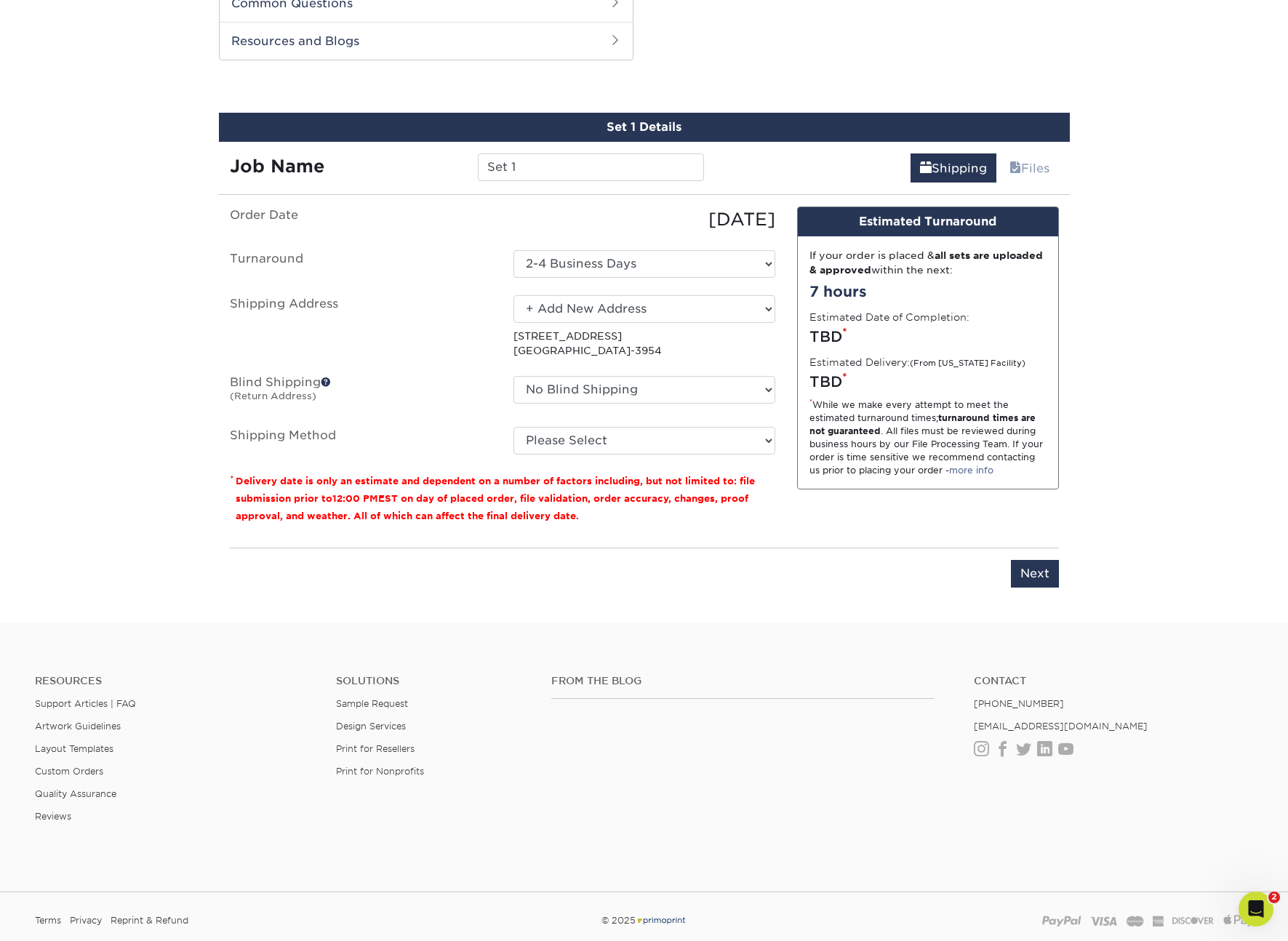
click at [513, 295] on select "Select One Home [PERSON_NAME]'s House + Add New Address" at bounding box center [644, 309] width 262 height 28
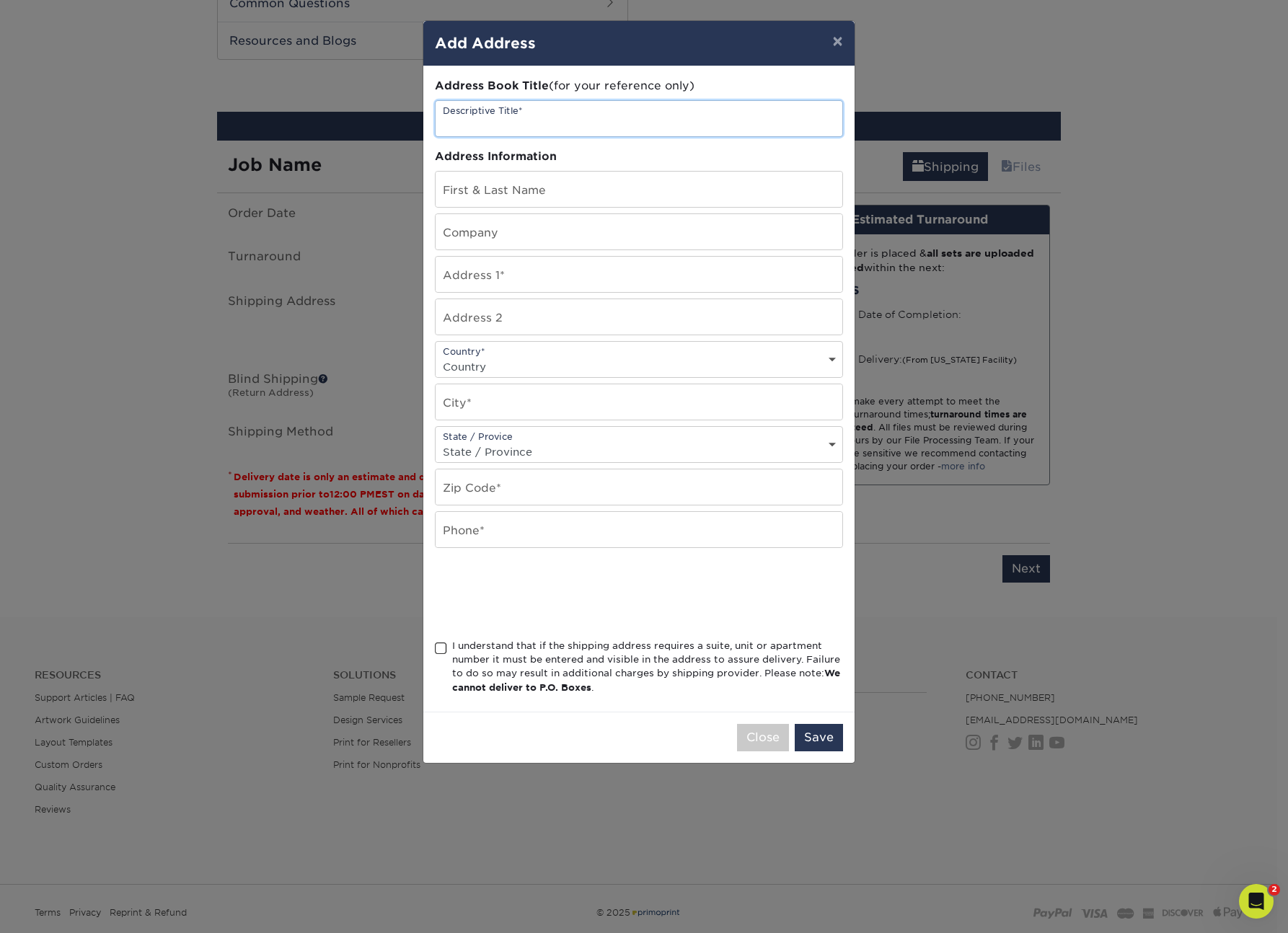
click at [608, 125] on input "text" at bounding box center [639, 118] width 407 height 35
type input "HOXTON"
type input "[PERSON_NAME]"
paste input "[STREET_ADDRESS]"
click at [547, 281] on input "[STREET_ADDRESS]" at bounding box center [639, 274] width 407 height 35
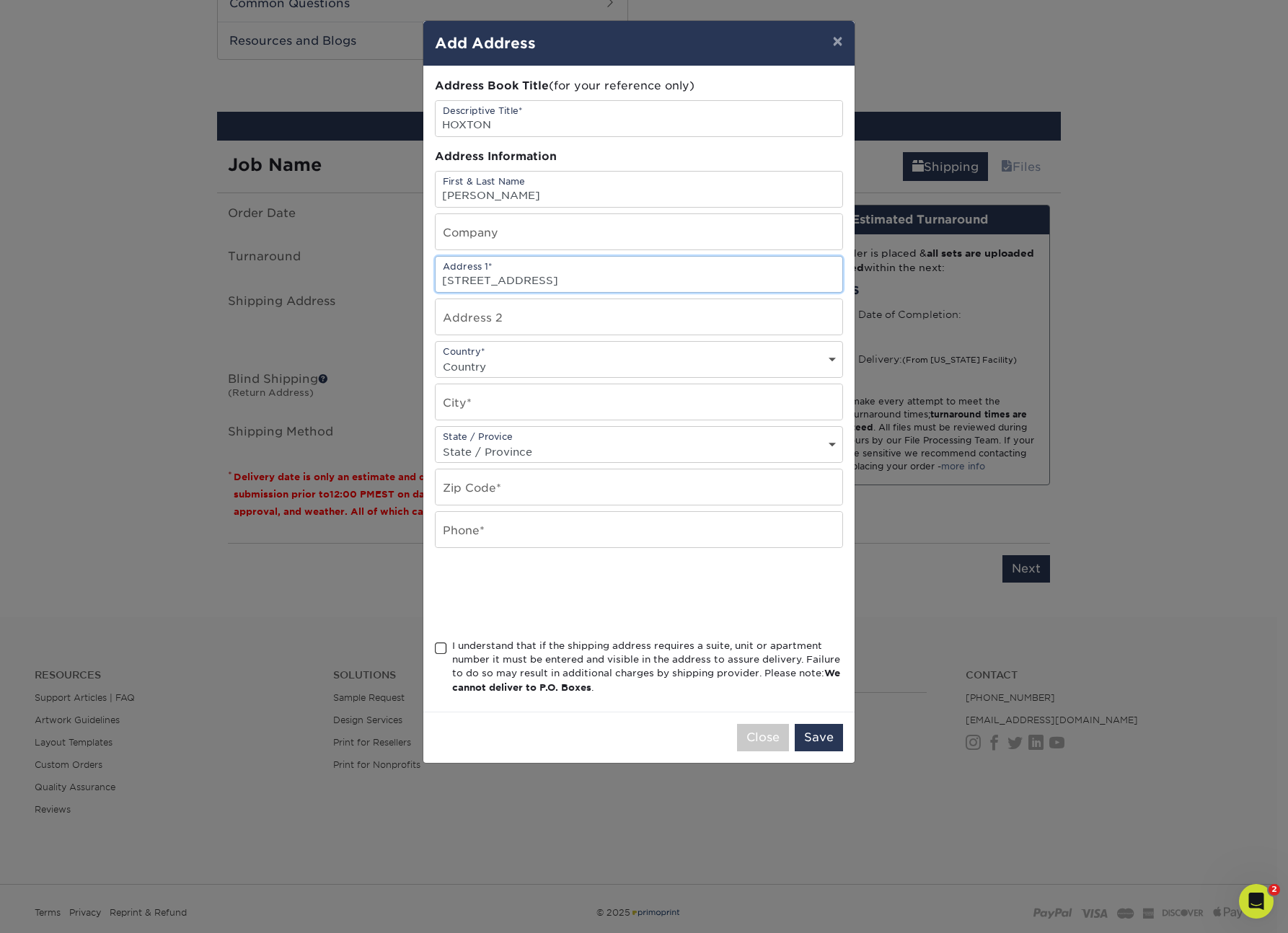
click at [547, 281] on input "[STREET_ADDRESS]" at bounding box center [639, 274] width 407 height 35
type input "[STREET_ADDRESS]"
click at [525, 399] on input "text" at bounding box center [639, 402] width 407 height 35
paste input "[GEOGRAPHIC_DATA]"
type input "[GEOGRAPHIC_DATA]"
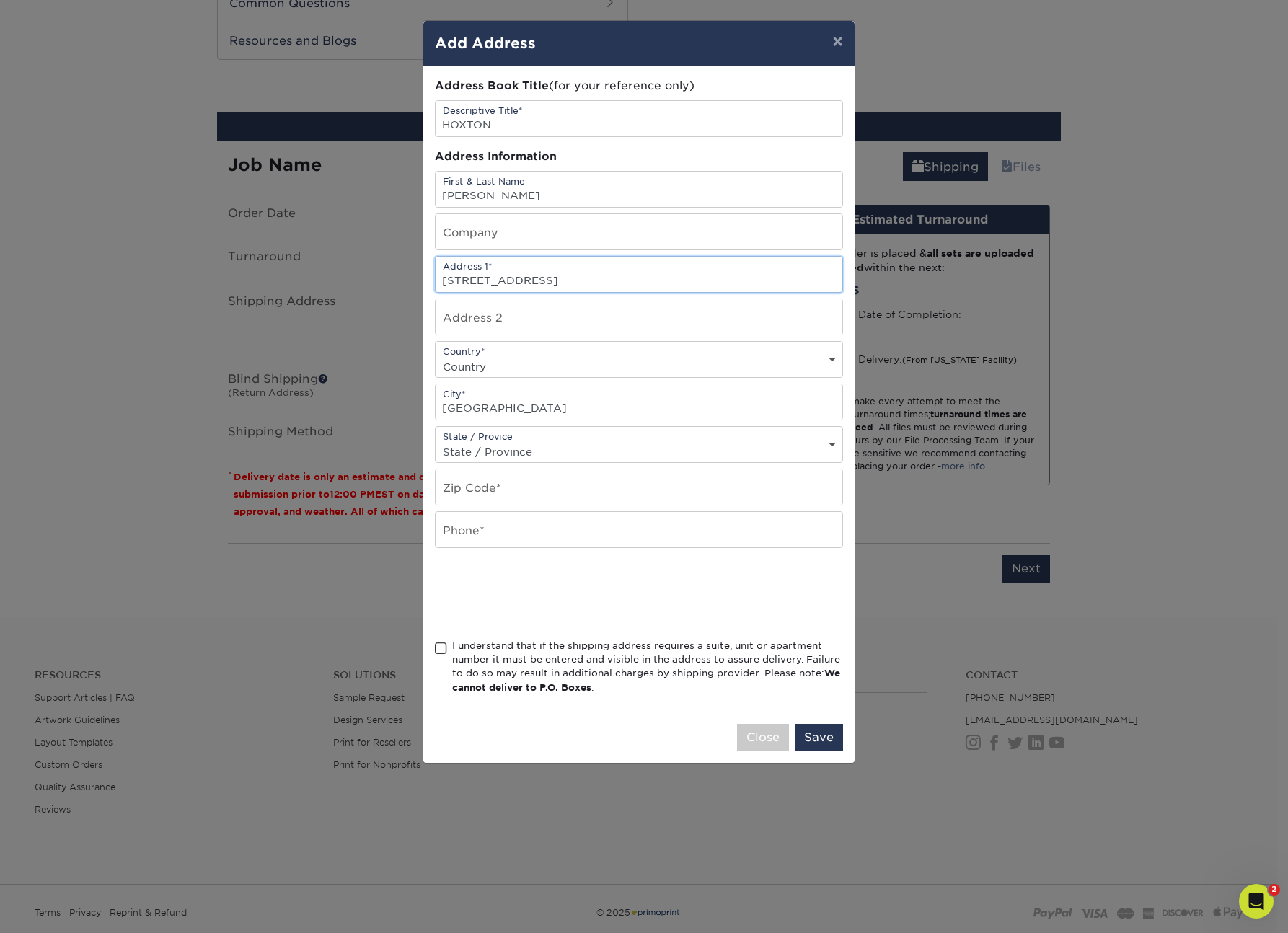
click at [537, 276] on input "[STREET_ADDRESS]" at bounding box center [639, 274] width 407 height 35
type input "[STREET_ADDRESS]"
click at [564, 493] on input "text" at bounding box center [639, 486] width 407 height 35
paste input "97209"
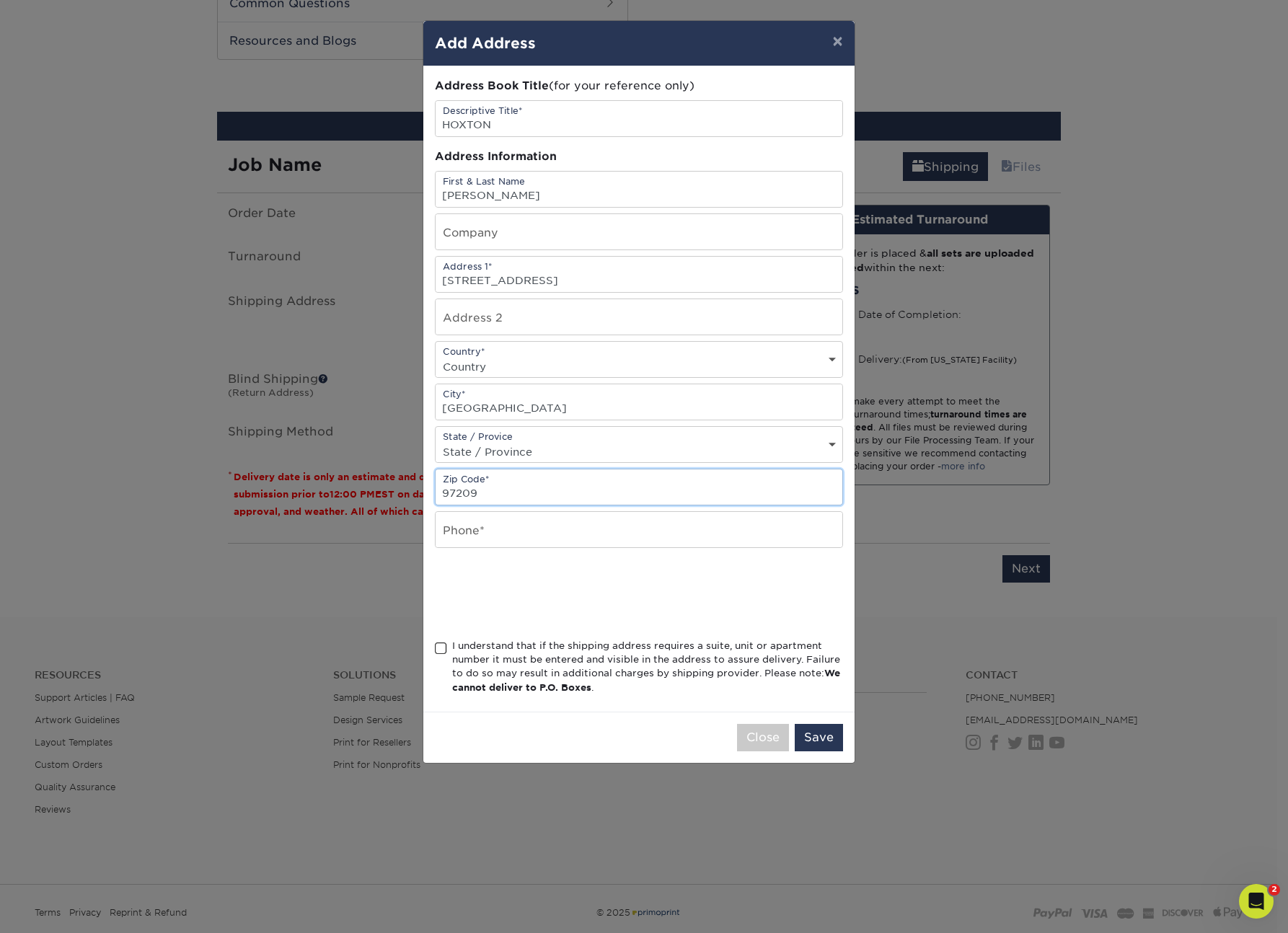
type input "97209"
click at [576, 447] on select "State / Province [US_STATE] [US_STATE] [US_STATE] [US_STATE] [US_STATE] [US_STA…" at bounding box center [639, 452] width 407 height 21
select select "OR"
click at [436, 442] on select "State / Province [US_STATE] [US_STATE] [US_STATE] [US_STATE] [US_STATE] [US_STA…" at bounding box center [639, 452] width 407 height 21
click at [519, 535] on input "text" at bounding box center [639, 529] width 407 height 35
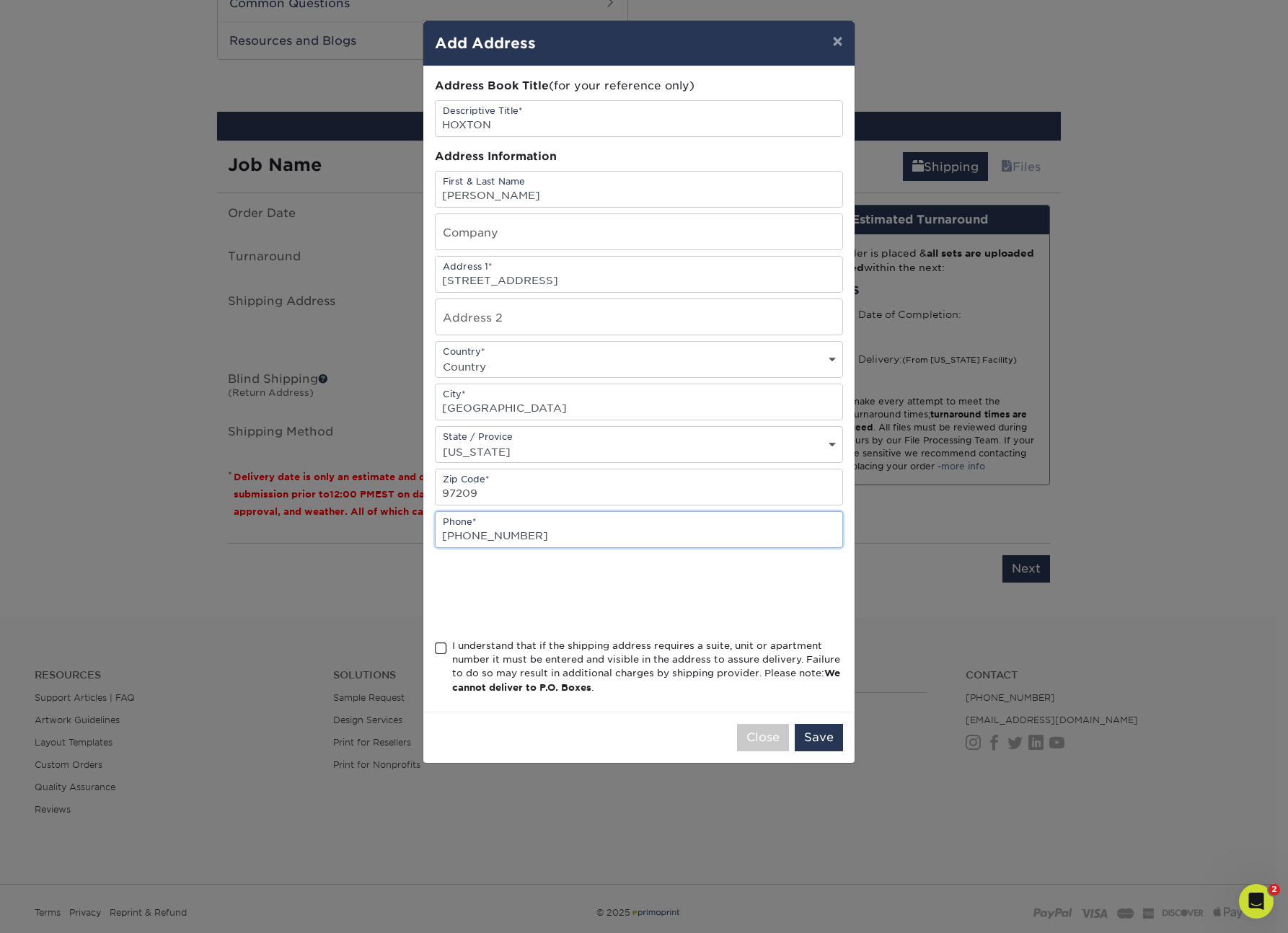
type input "[PHONE_NUMBER]"
click at [443, 651] on span at bounding box center [441, 649] width 12 height 14
click at [0, 0] on input "I understand that if the shipping address requires a suite, unit or apartment n…" at bounding box center [0, 0] width 0 height 0
click at [824, 744] on button "Save" at bounding box center [818, 738] width 48 height 28
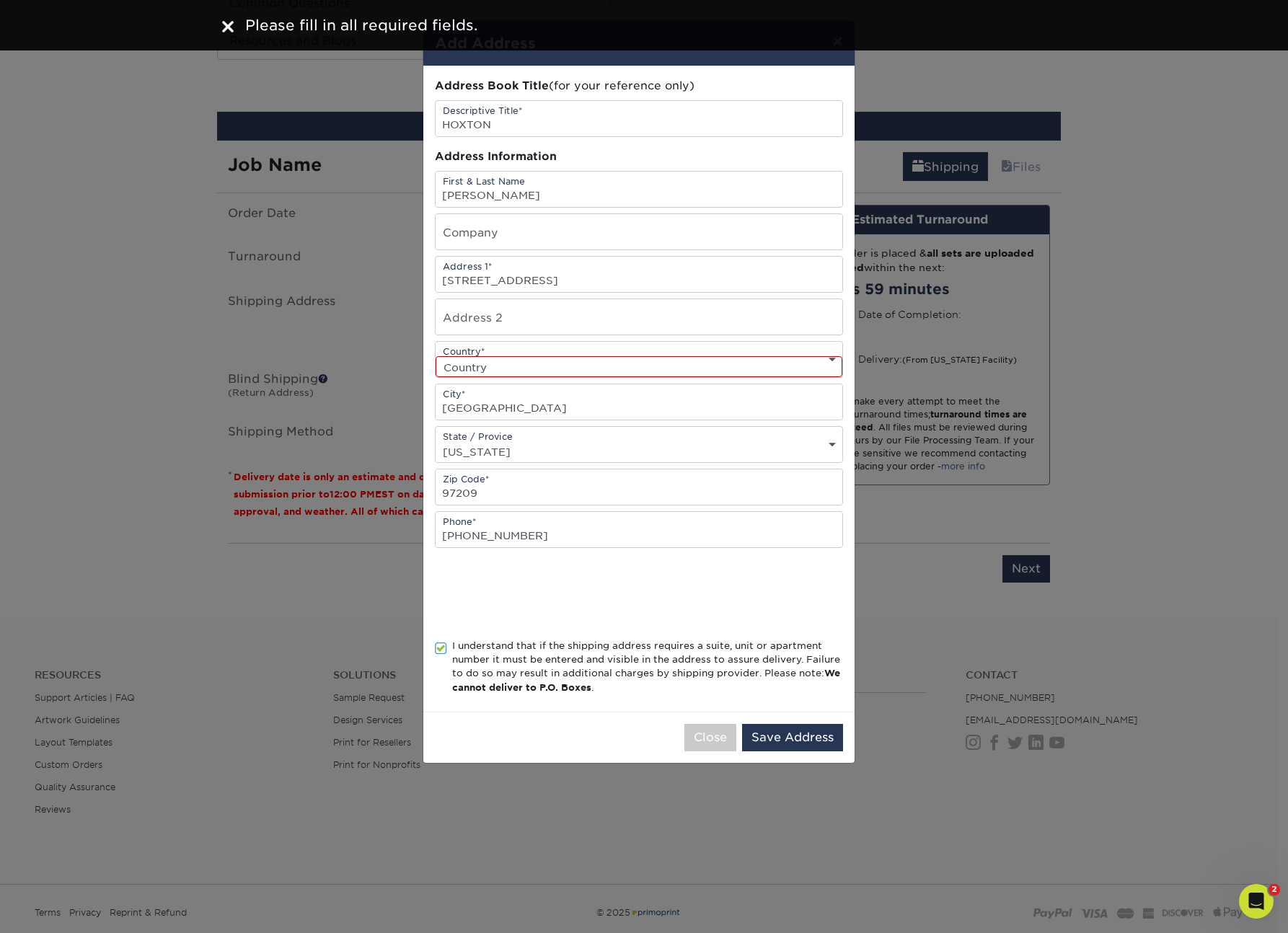
click at [604, 373] on select "Country [GEOGRAPHIC_DATA] [GEOGRAPHIC_DATA] ----------------------------- [GEOG…" at bounding box center [639, 367] width 407 height 21
select select "US"
click at [436, 356] on select "Country [GEOGRAPHIC_DATA] [GEOGRAPHIC_DATA] ----------------------------- [GEOG…" at bounding box center [639, 367] width 407 height 21
click at [816, 743] on button "Save Address" at bounding box center [793, 738] width 101 height 28
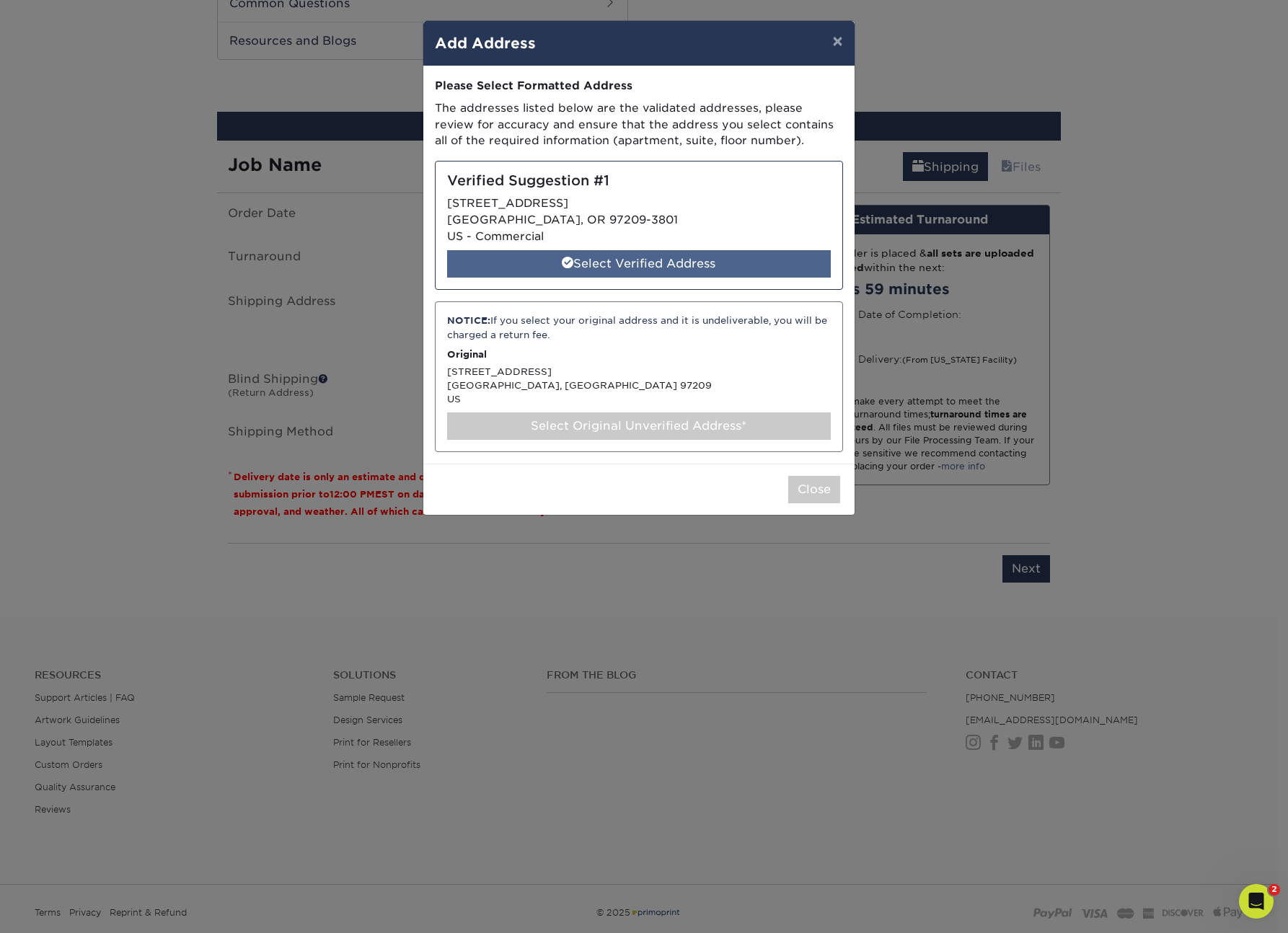
click at [723, 267] on div "Select Verified Address" at bounding box center [639, 264] width 384 height 28
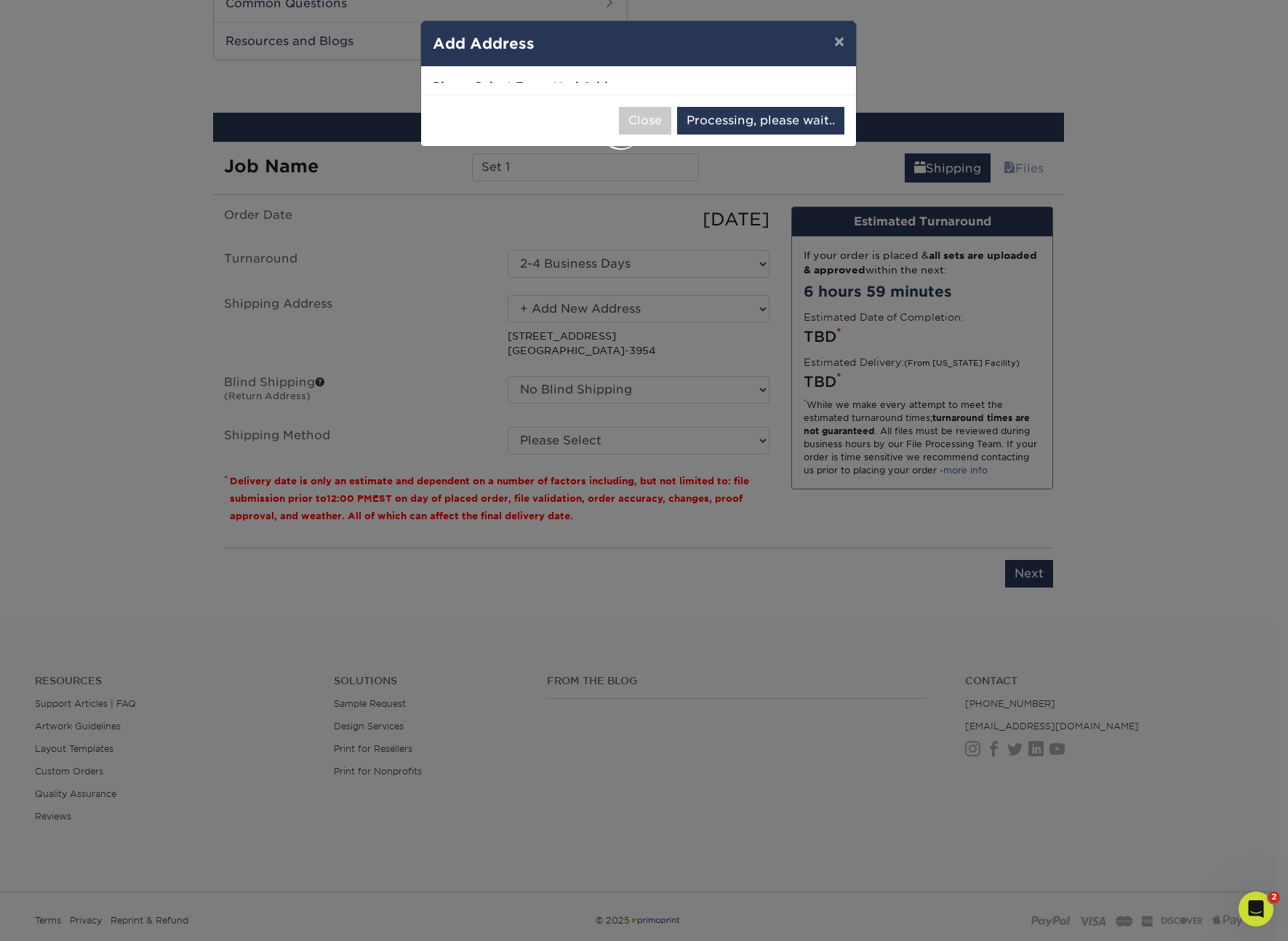
select select "286898"
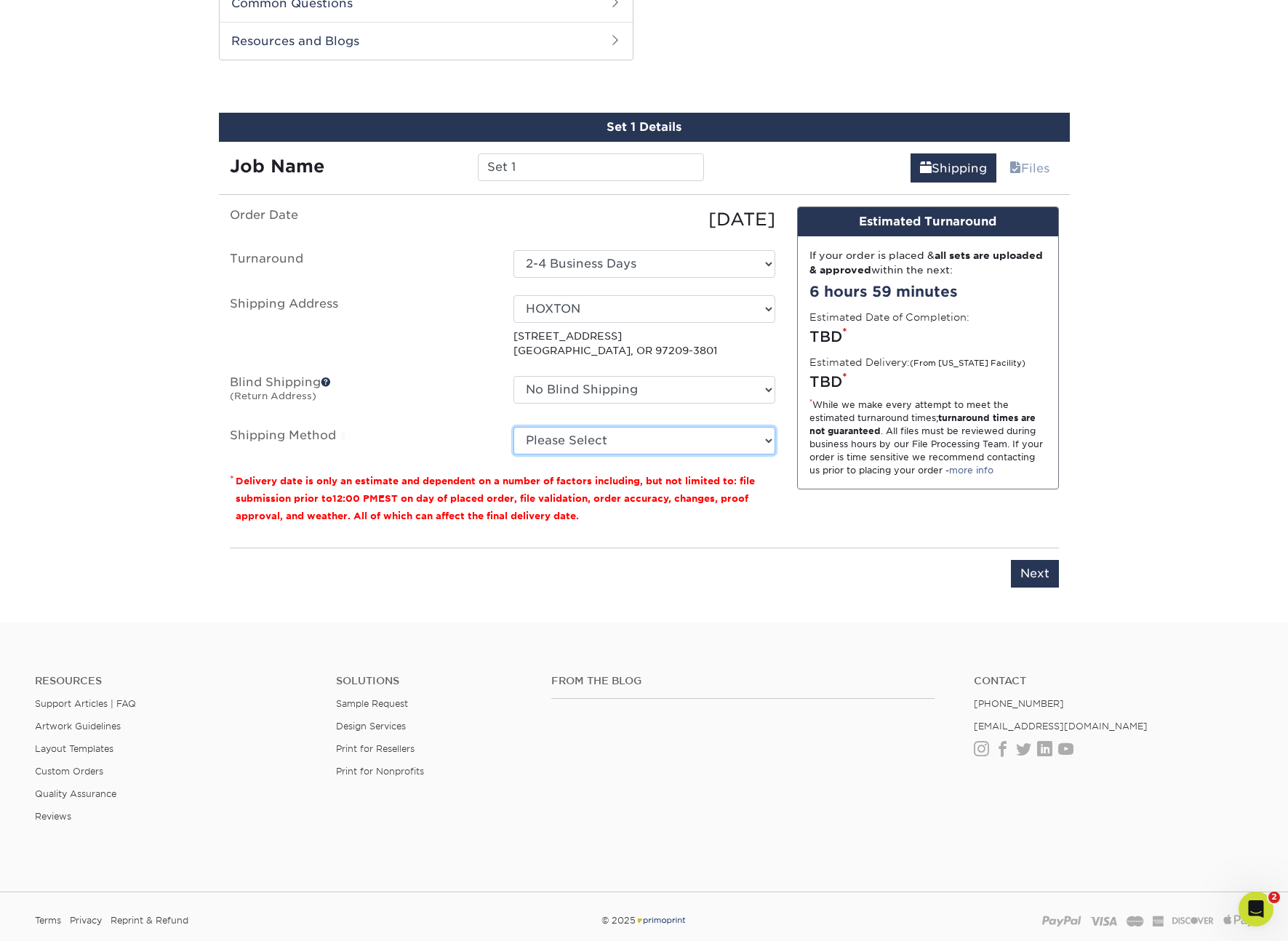
click at [640, 439] on select "Please Select Ground Shipping (+$7.84) 3 Day Shipping Service (+$15.33) 2 Day A…" at bounding box center [644, 441] width 262 height 28
select select "01"
click at [513, 427] on select "Please Select Ground Shipping (+$7.84) 3 Day Shipping Service (+$15.33) 2 Day A…" at bounding box center [644, 441] width 262 height 28
click at [1035, 571] on input "Next" at bounding box center [1034, 574] width 48 height 28
